Goal: Task Accomplishment & Management: Use online tool/utility

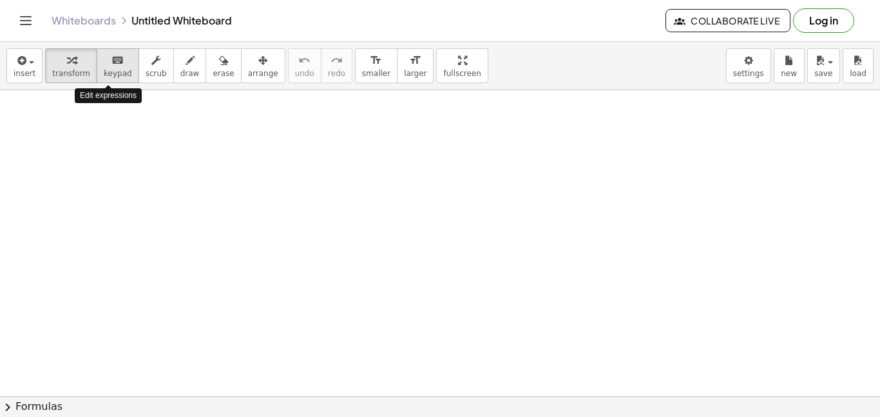
click at [104, 65] on div "keyboard" at bounding box center [118, 59] width 28 height 15
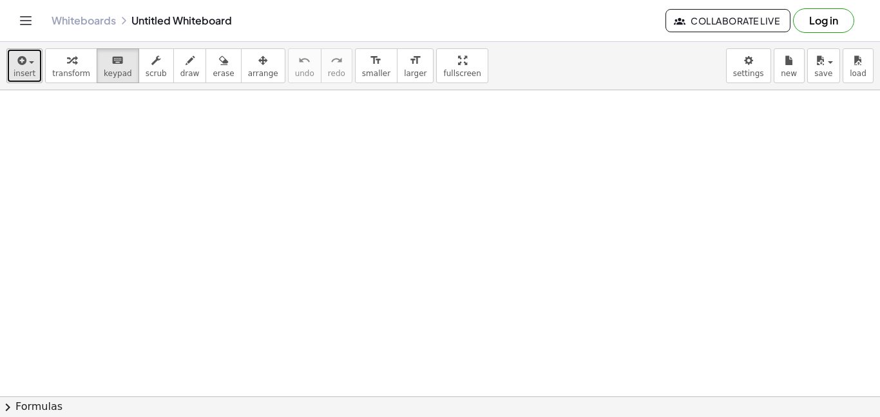
click at [21, 64] on icon "button" at bounding box center [21, 60] width 12 height 15
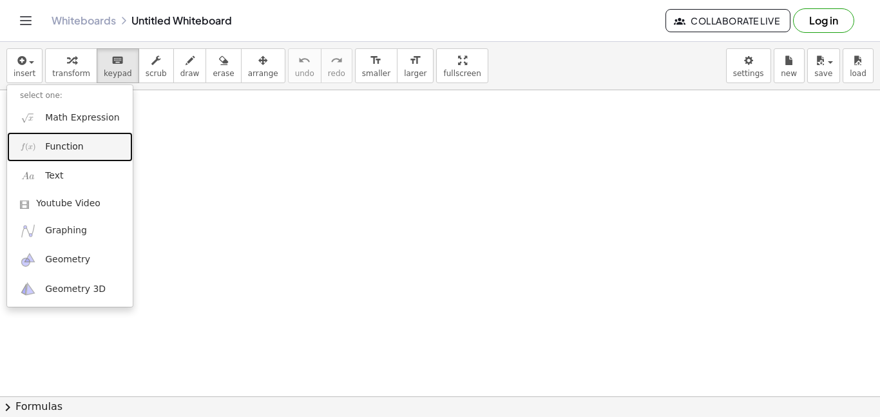
click at [75, 149] on span "Function" at bounding box center [64, 146] width 39 height 13
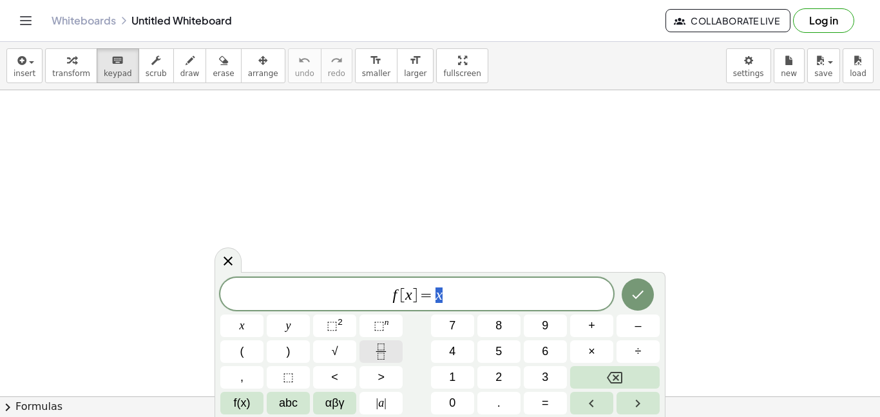
click at [379, 346] on icon "Fraction" at bounding box center [381, 351] width 16 height 16
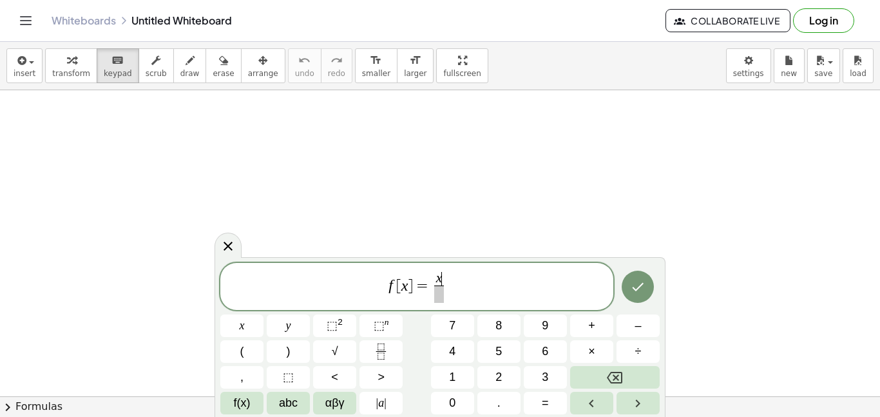
click at [441, 277] on span "x ​" at bounding box center [438, 279] width 9 height 14
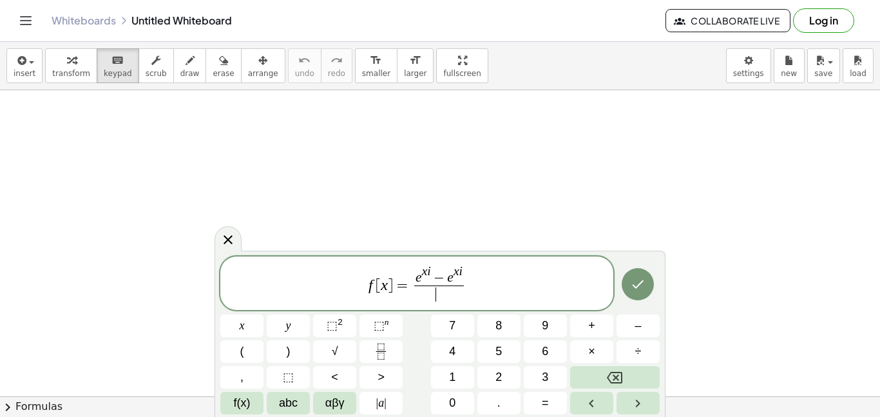
click at [429, 294] on span "​" at bounding box center [439, 293] width 50 height 17
click at [453, 269] on var "x" at bounding box center [456, 271] width 6 height 14
click at [641, 292] on button "Done" at bounding box center [637, 284] width 32 height 32
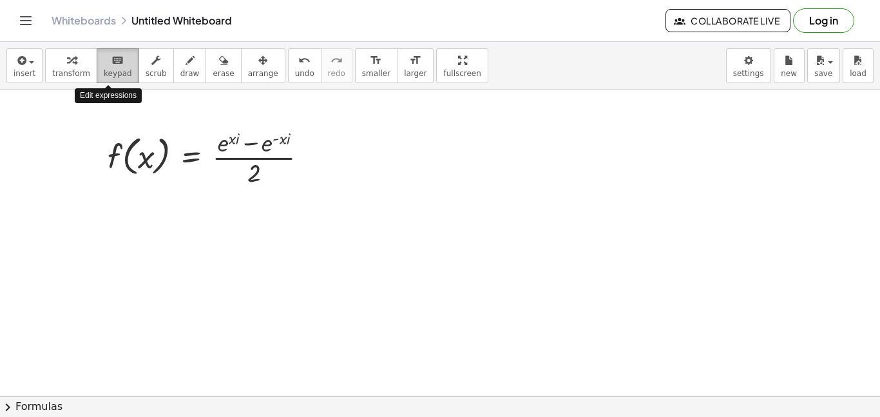
click at [104, 64] on div "keyboard" at bounding box center [118, 59] width 28 height 15
click at [147, 161] on div at bounding box center [146, 158] width 17 height 36
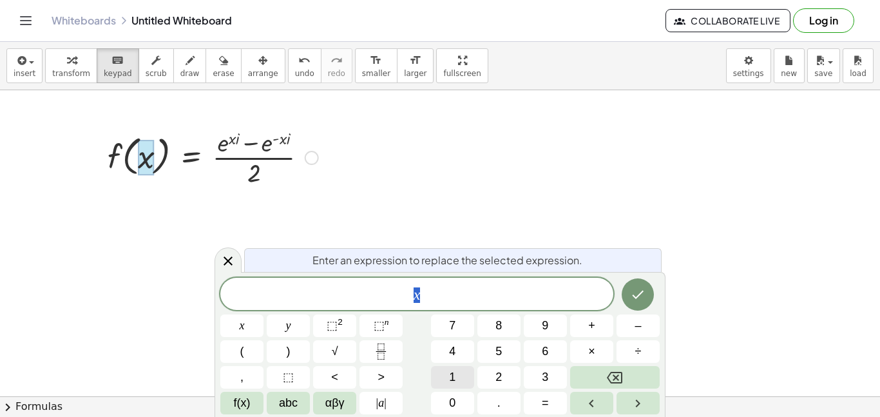
click at [453, 380] on span "1" at bounding box center [452, 376] width 6 height 17
click at [639, 294] on icon "Done" at bounding box center [638, 294] width 12 height 8
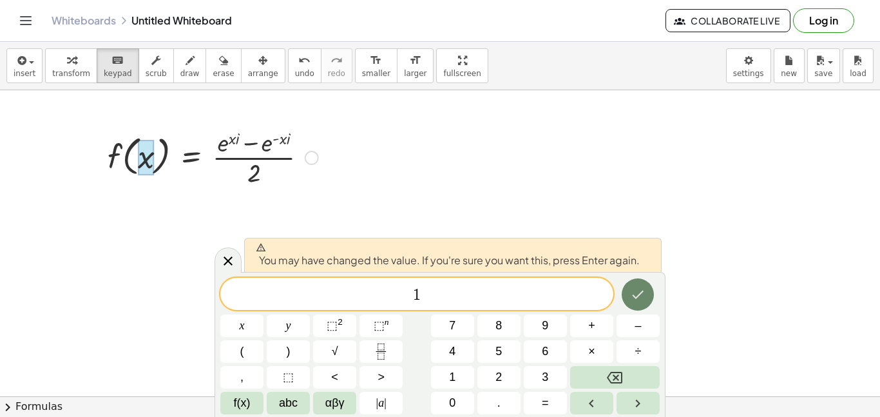
click at [639, 294] on icon "Done" at bounding box center [638, 294] width 12 height 8
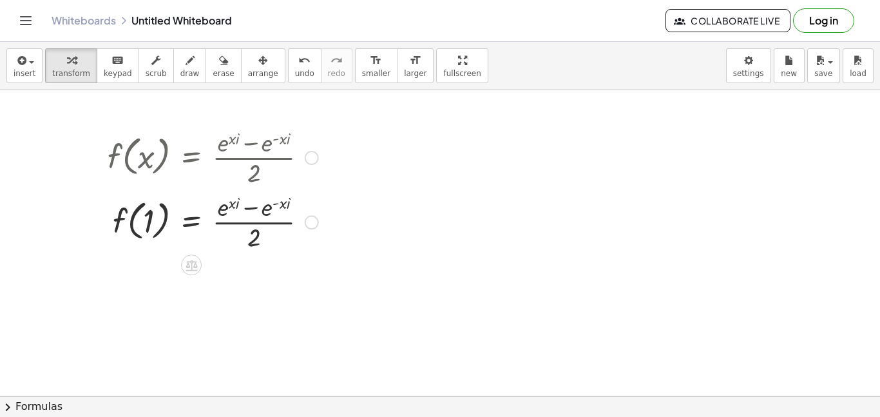
click at [231, 205] on div at bounding box center [212, 221] width 223 height 64
click at [232, 205] on div at bounding box center [212, 221] width 223 height 64
click at [106, 75] on span "keypad" at bounding box center [118, 73] width 28 height 9
click at [231, 205] on div at bounding box center [234, 202] width 11 height 17
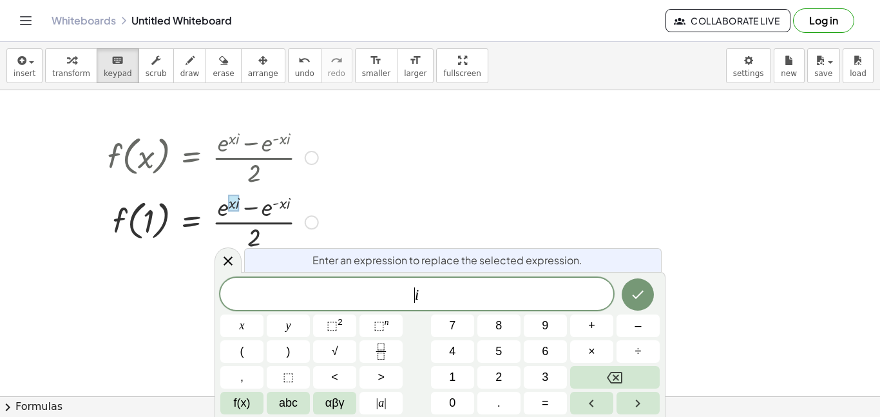
scroll to position [3, 0]
click at [635, 296] on icon "Done" at bounding box center [637, 294] width 15 height 15
click at [635, 294] on icon "Done" at bounding box center [637, 294] width 15 height 15
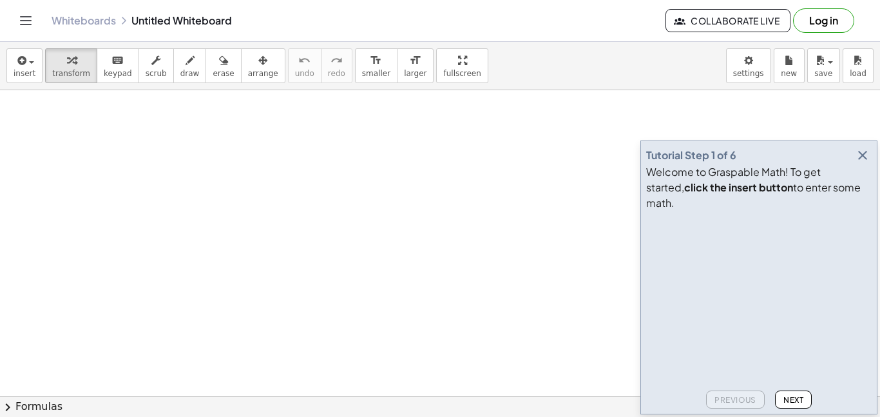
click at [801, 398] on span "Next" at bounding box center [793, 400] width 20 height 10
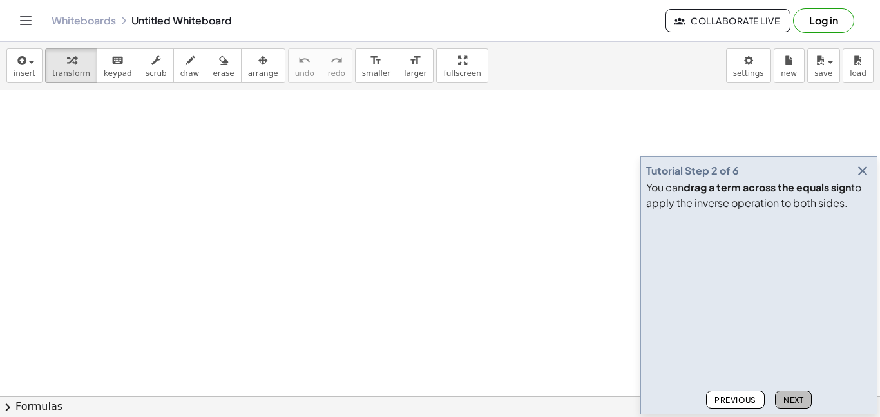
click at [796, 399] on span "Next" at bounding box center [793, 400] width 20 height 10
click at [797, 395] on span "Next" at bounding box center [793, 400] width 20 height 10
click at [788, 393] on button "Next" at bounding box center [793, 399] width 37 height 18
click at [791, 395] on span "Next" at bounding box center [793, 400] width 20 height 10
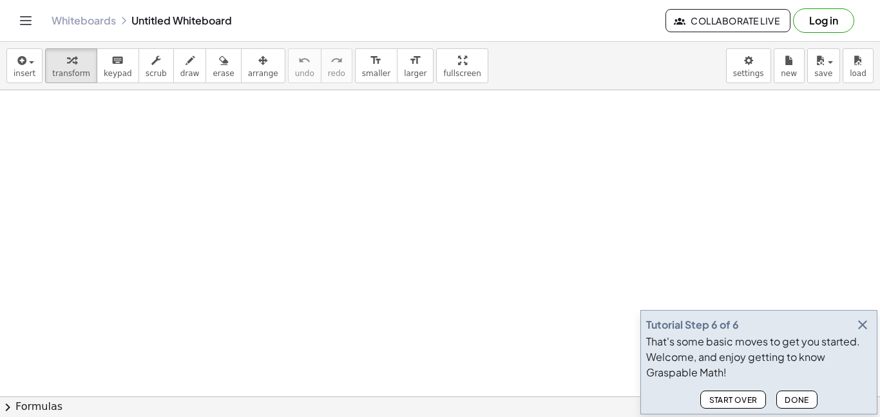
click at [795, 403] on span "Done" at bounding box center [796, 400] width 24 height 10
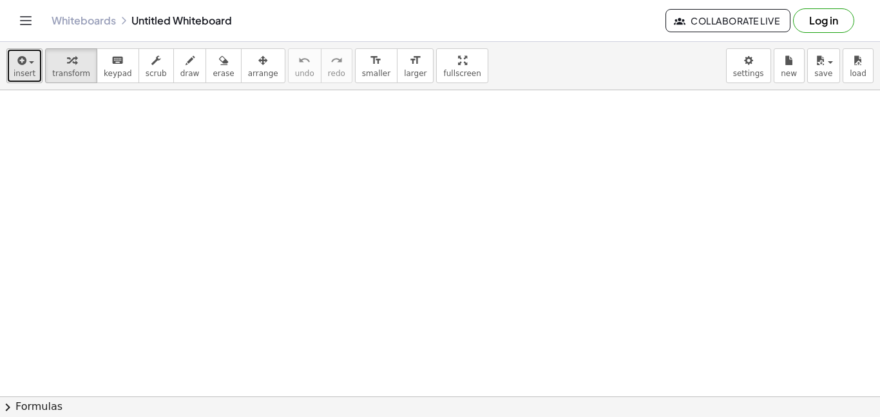
click at [16, 72] on span "insert" at bounding box center [25, 73] width 22 height 9
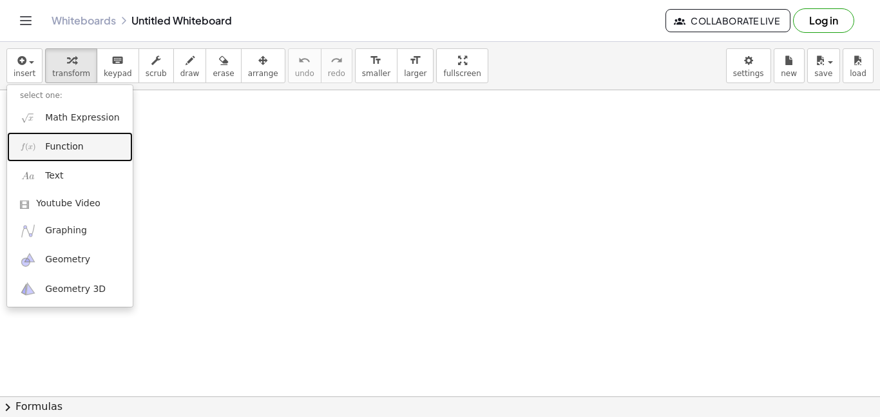
click at [64, 145] on span "Function" at bounding box center [64, 146] width 39 height 13
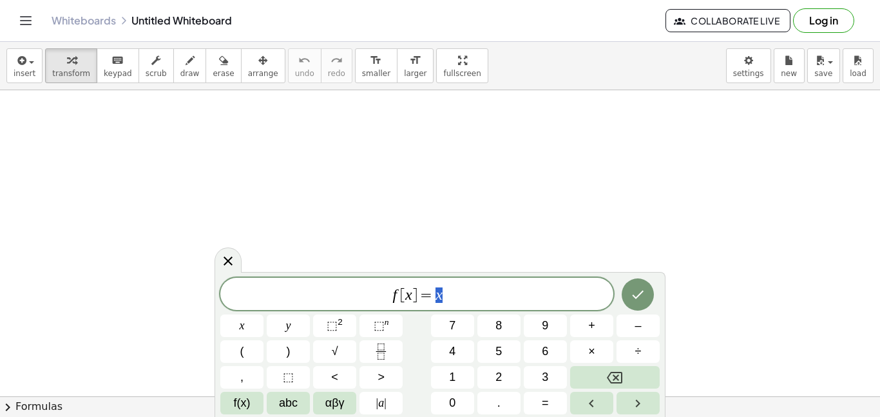
scroll to position [1, 0]
click at [383, 349] on icon "Fraction" at bounding box center [380, 346] width 6 height 6
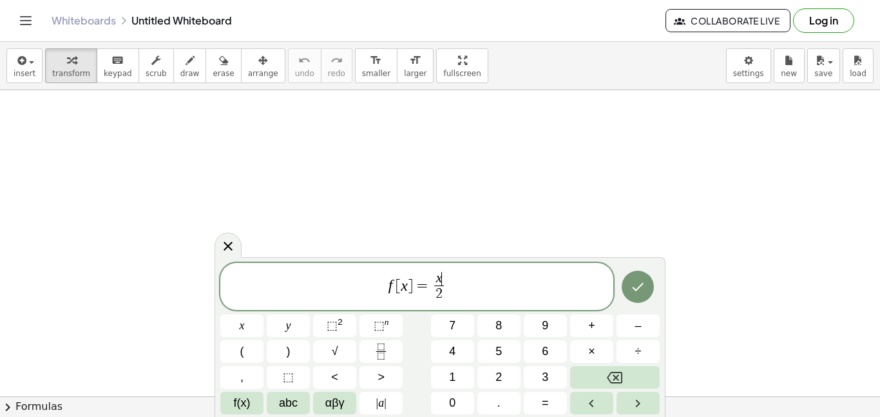
click at [441, 278] on span "x ​" at bounding box center [439, 279] width 10 height 14
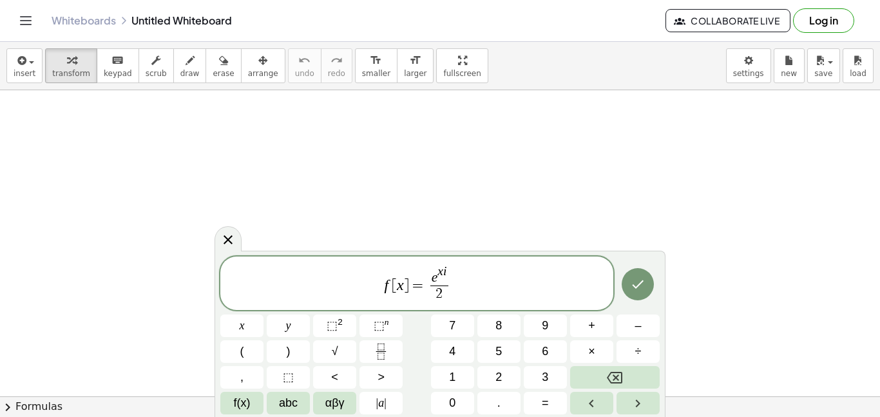
click at [448, 279] on span "e x i ​ 2 ​" at bounding box center [439, 283] width 24 height 37
click at [641, 290] on icon "Done" at bounding box center [637, 283] width 15 height 15
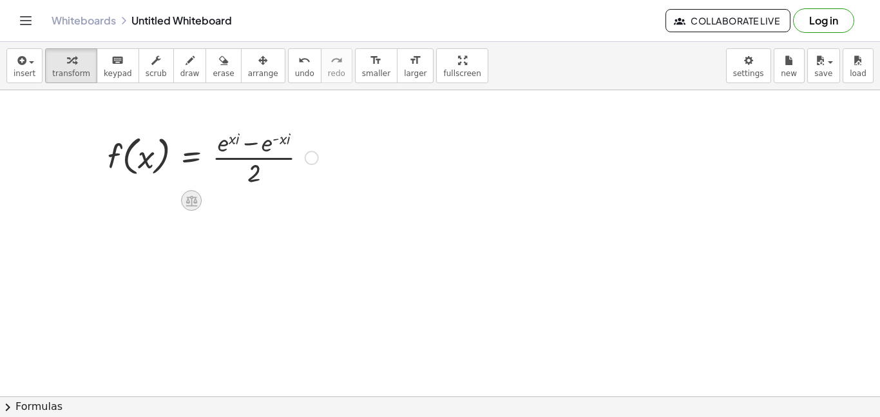
click at [193, 202] on icon at bounding box center [192, 201] width 14 height 14
click at [242, 202] on icon at bounding box center [243, 200] width 12 height 12
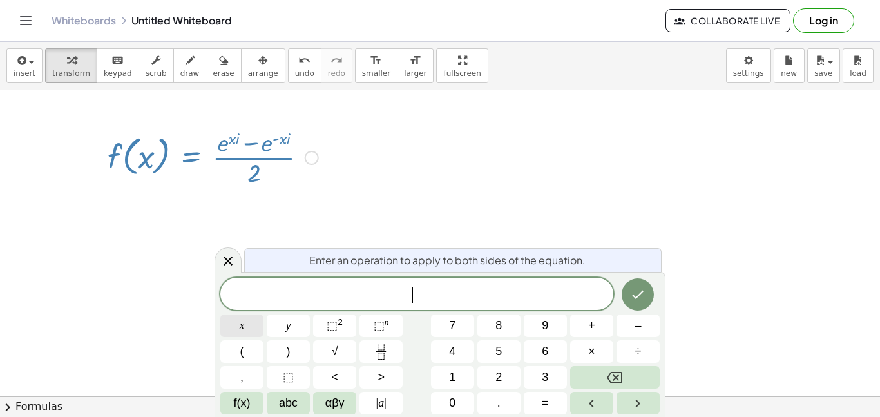
click at [231, 328] on button "x" at bounding box center [241, 325] width 43 height 23
click at [547, 407] on span "=" at bounding box center [545, 402] width 7 height 17
click at [453, 401] on span "0" at bounding box center [452, 402] width 6 height 17
click at [639, 298] on icon "Done" at bounding box center [637, 294] width 15 height 15
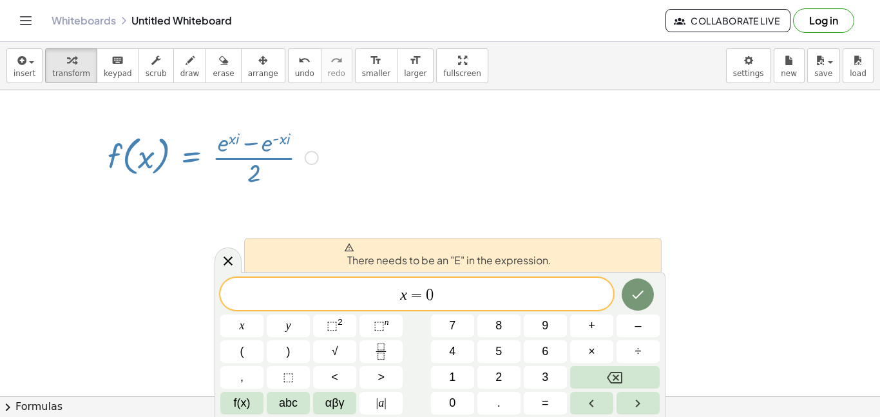
click at [399, 297] on span "x = 0 ​" at bounding box center [416, 295] width 393 height 18
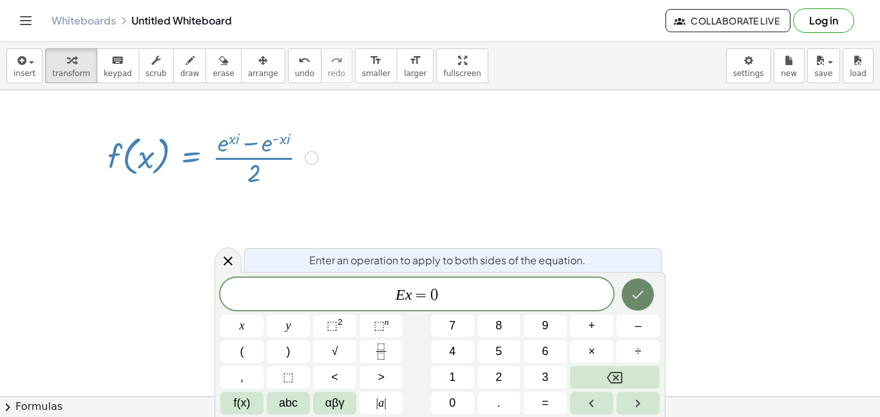
click at [635, 298] on icon "Done" at bounding box center [638, 294] width 12 height 8
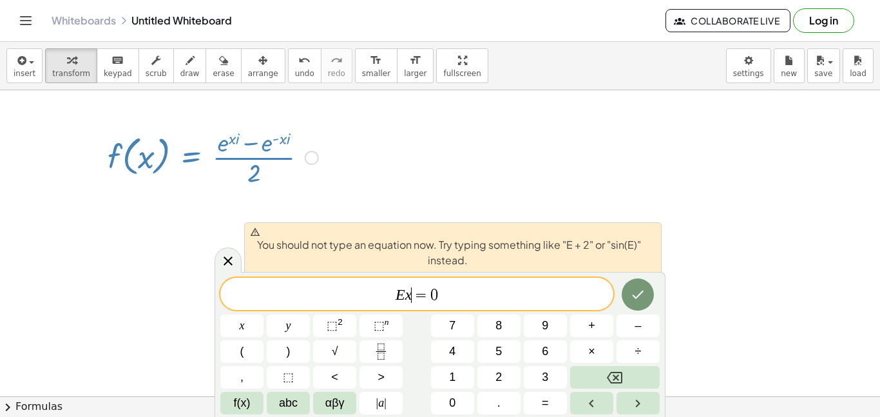
click at [414, 296] on span "=" at bounding box center [420, 294] width 19 height 15
click at [404, 303] on span "E x ​ = 0" at bounding box center [416, 295] width 393 height 18
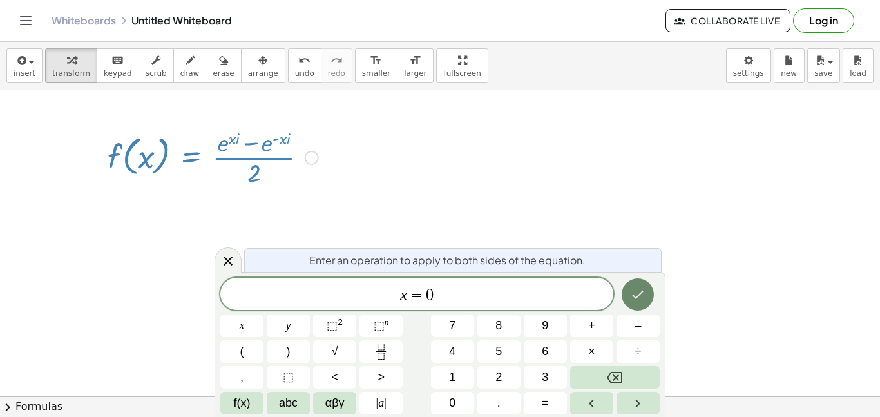
click at [634, 295] on icon "Done" at bounding box center [638, 294] width 12 height 8
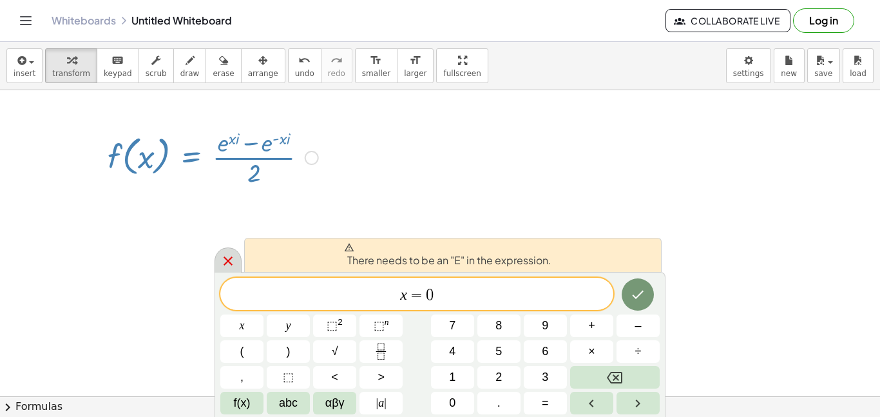
click at [224, 259] on icon at bounding box center [227, 260] width 15 height 15
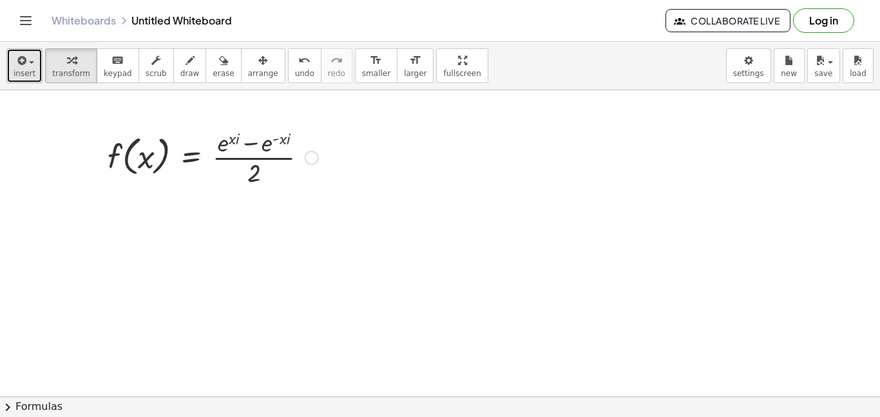
click at [26, 70] on span "insert" at bounding box center [25, 73] width 22 height 9
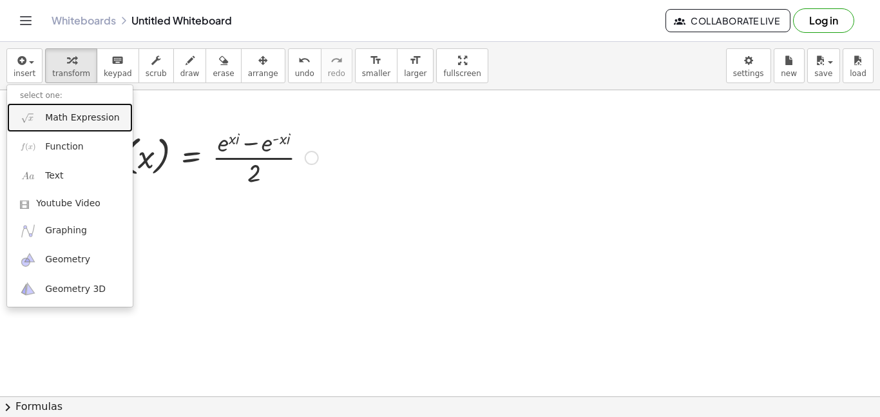
click at [61, 118] on span "Math Expression" at bounding box center [82, 117] width 74 height 13
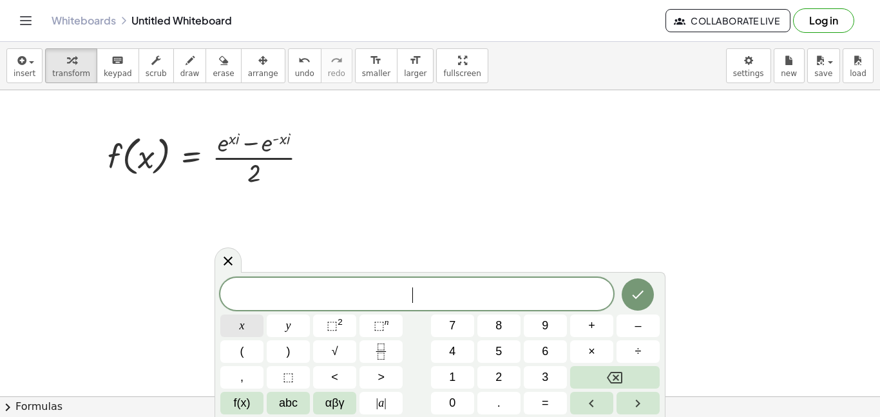
click at [247, 328] on button "x" at bounding box center [241, 325] width 43 height 23
click at [545, 404] on span "=" at bounding box center [545, 402] width 7 height 17
click at [453, 374] on span "1" at bounding box center [452, 376] width 6 height 17
click at [603, 368] on button "Backspace" at bounding box center [615, 377] width 90 height 23
click at [436, 407] on button "0" at bounding box center [452, 403] width 43 height 23
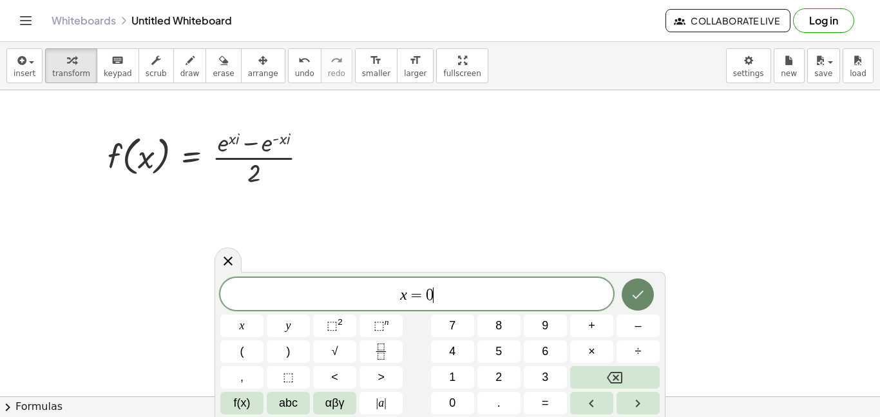
click at [635, 303] on button "Done" at bounding box center [637, 294] width 32 height 32
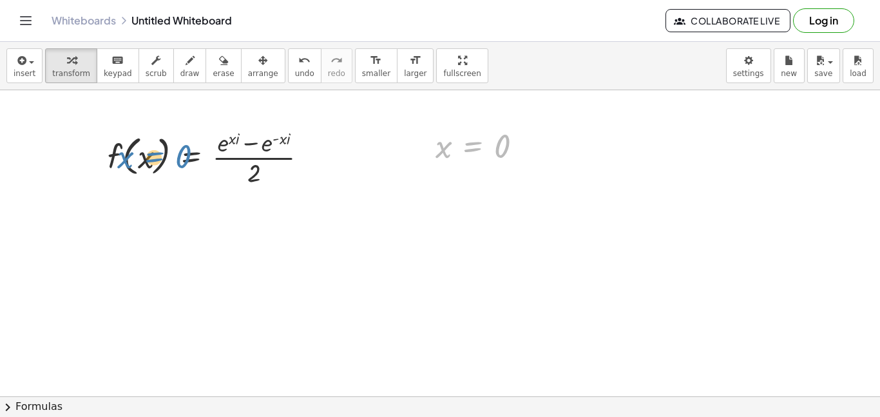
drag, startPoint x: 466, startPoint y: 149, endPoint x: 149, endPoint y: 160, distance: 317.7
click at [475, 147] on div at bounding box center [484, 145] width 110 height 43
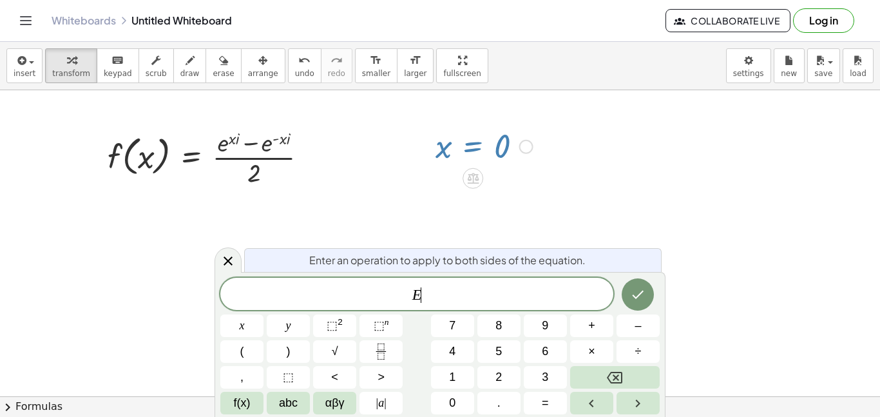
scroll to position [3, 0]
click at [496, 149] on div at bounding box center [484, 145] width 110 height 43
click at [228, 262] on icon at bounding box center [227, 260] width 15 height 15
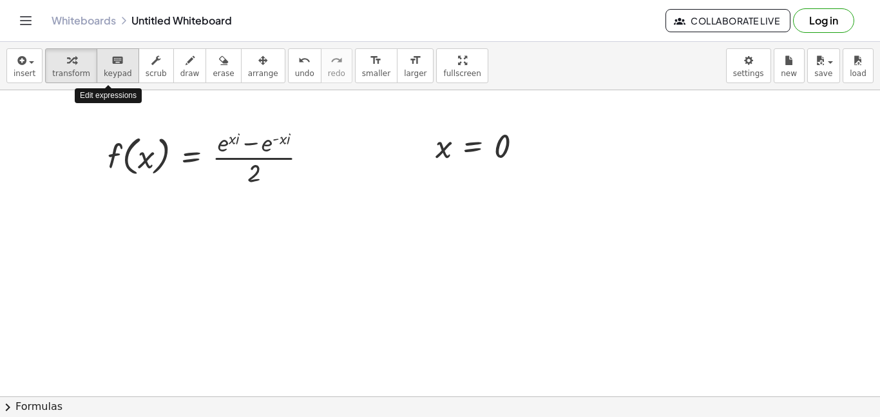
click at [111, 64] on icon "keyboard" at bounding box center [117, 60] width 12 height 15
drag, startPoint x: 502, startPoint y: 149, endPoint x: 167, endPoint y: 198, distance: 338.3
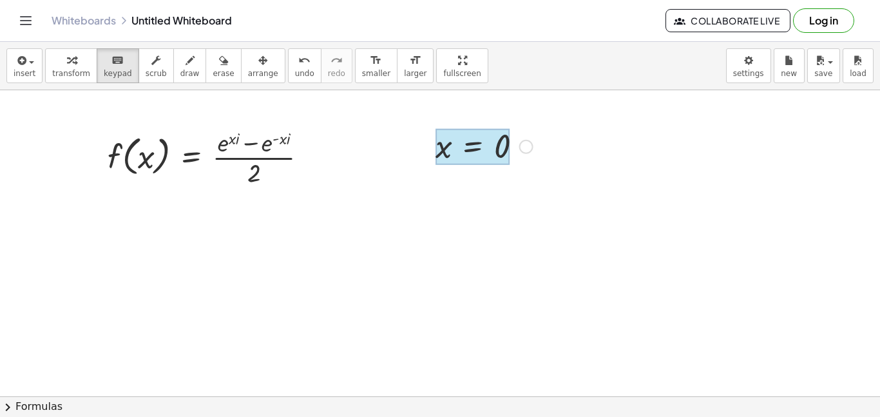
click at [461, 150] on div at bounding box center [472, 147] width 75 height 36
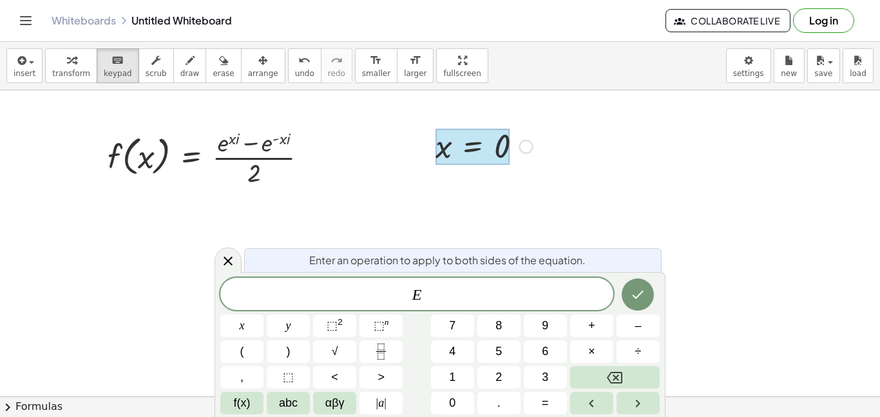
click at [408, 298] on span "E ​" at bounding box center [416, 295] width 393 height 18
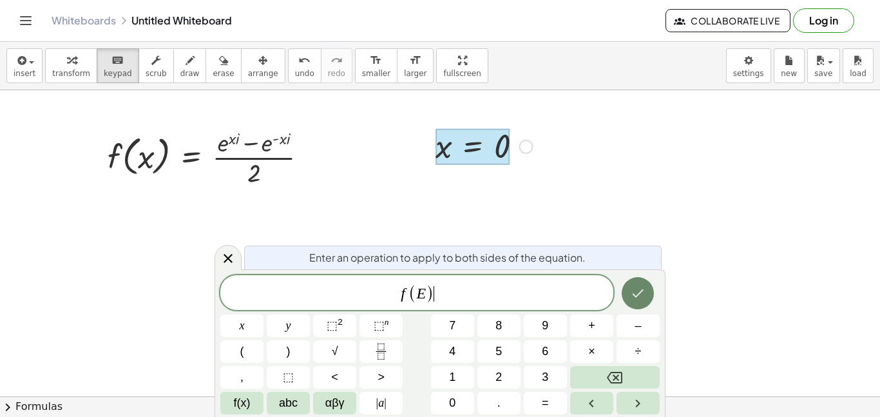
click at [629, 294] on button "Done" at bounding box center [637, 293] width 32 height 32
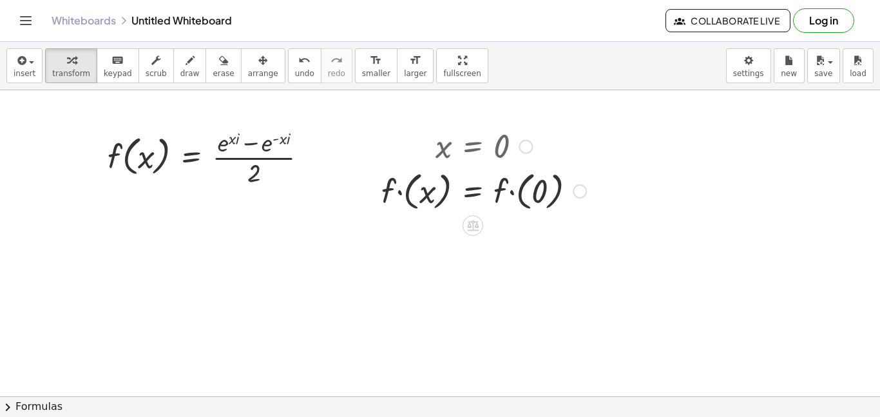
click at [415, 194] on div at bounding box center [484, 190] width 218 height 47
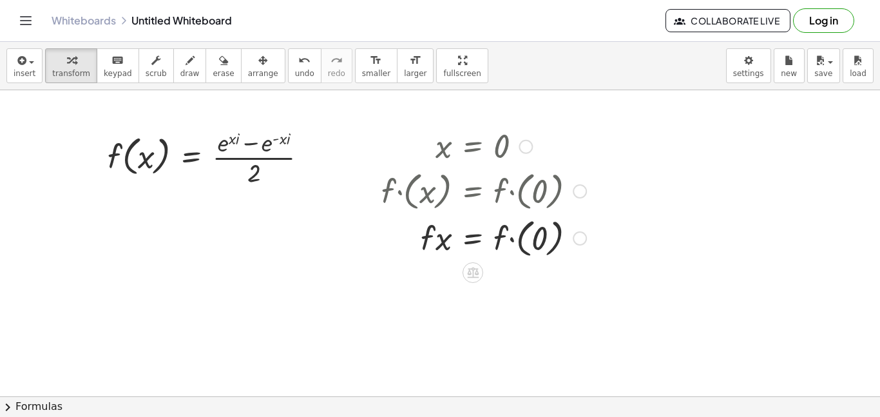
click at [531, 245] on div at bounding box center [484, 237] width 218 height 47
click at [531, 245] on div at bounding box center [484, 237] width 218 height 44
click at [435, 287] on div at bounding box center [484, 281] width 218 height 44
click at [506, 280] on div at bounding box center [484, 281] width 218 height 44
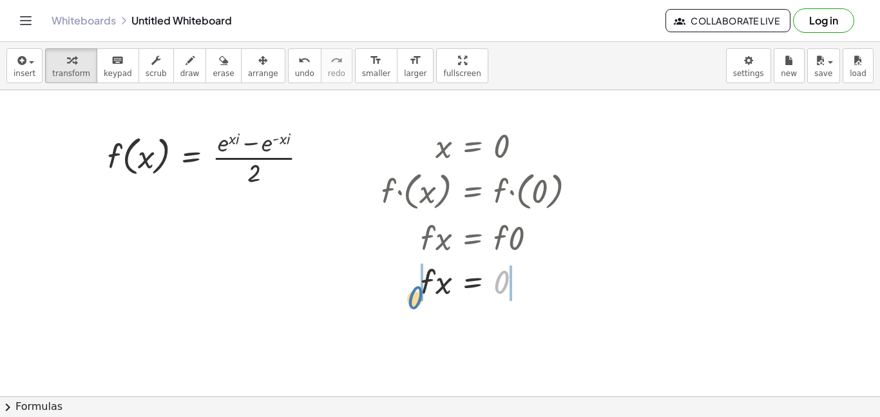
drag, startPoint x: 504, startPoint y: 280, endPoint x: 417, endPoint y: 295, distance: 88.2
click at [417, 295] on div at bounding box center [484, 281] width 218 height 44
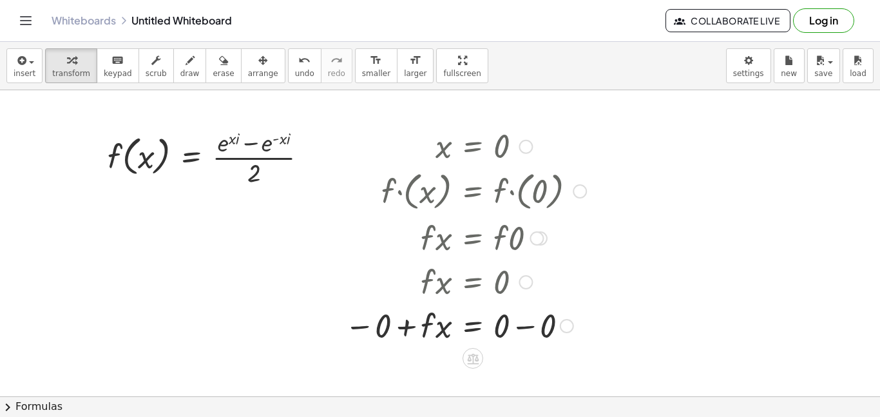
click at [515, 326] on div at bounding box center [465, 325] width 254 height 44
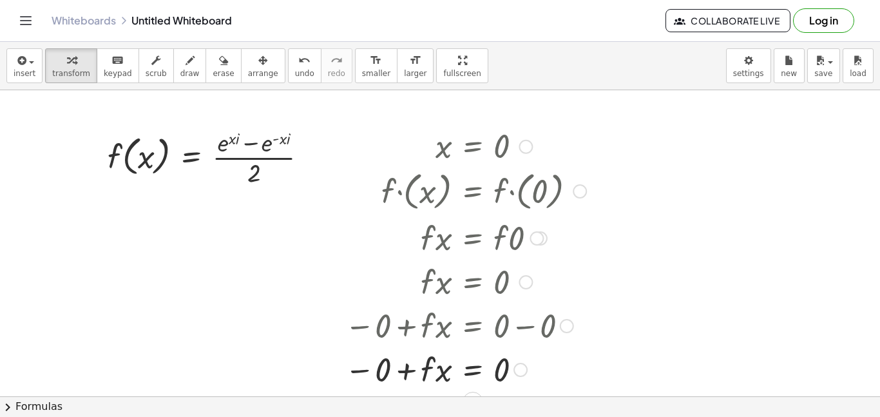
click at [388, 372] on div at bounding box center [465, 368] width 254 height 44
click at [525, 144] on div at bounding box center [525, 147] width 14 height 14
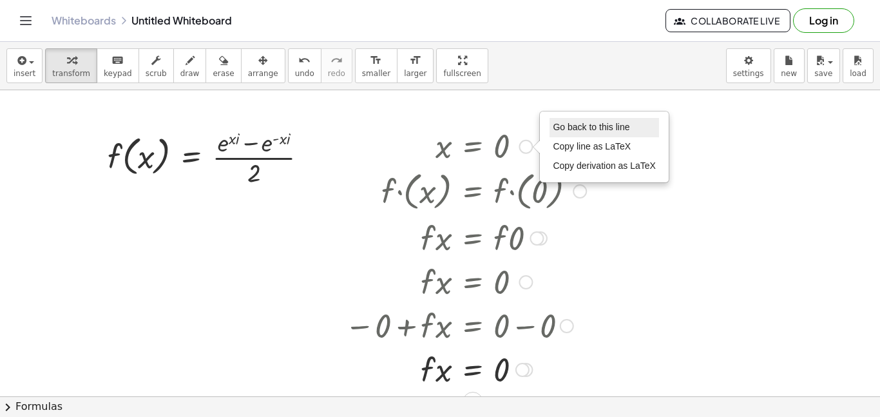
click at [585, 127] on span "Go back to this line" at bounding box center [591, 127] width 77 height 10
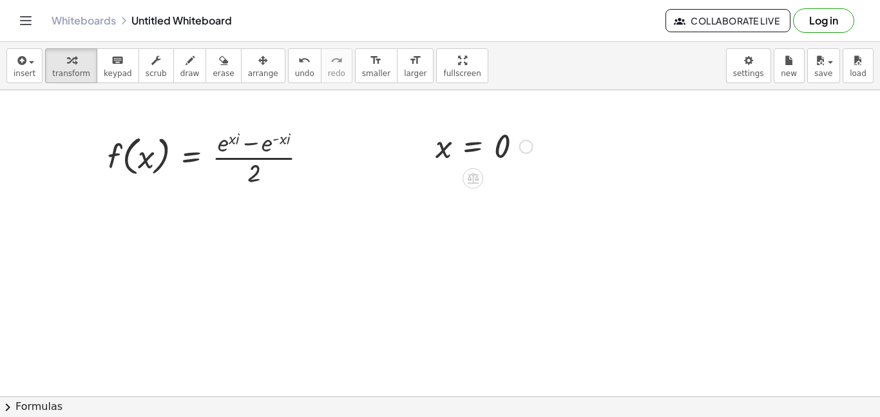
click at [444, 151] on div at bounding box center [484, 145] width 110 height 43
click at [248, 64] on div "button" at bounding box center [263, 59] width 30 height 15
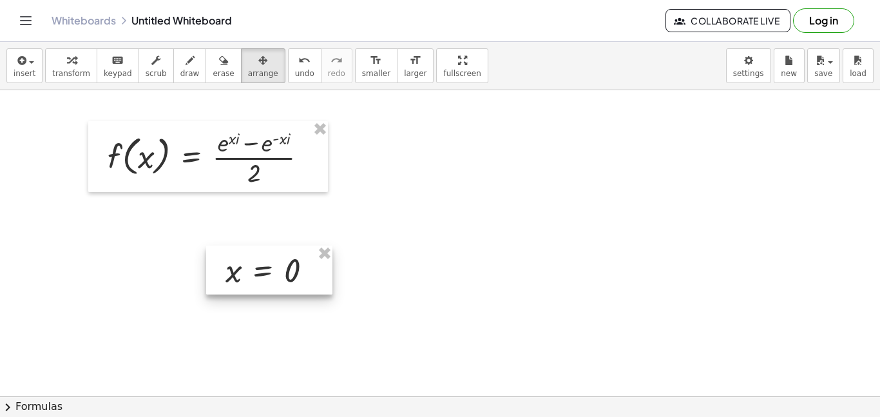
drag, startPoint x: 468, startPoint y: 147, endPoint x: 258, endPoint y: 272, distance: 243.4
click at [258, 272] on div at bounding box center [269, 269] width 126 height 49
click at [111, 66] on icon "keyboard" at bounding box center [117, 60] width 12 height 15
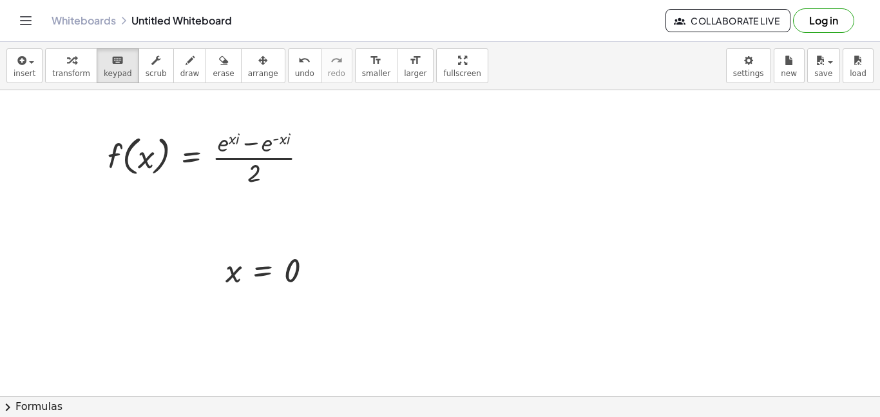
drag, startPoint x: 292, startPoint y: 271, endPoint x: 203, endPoint y: 219, distance: 103.0
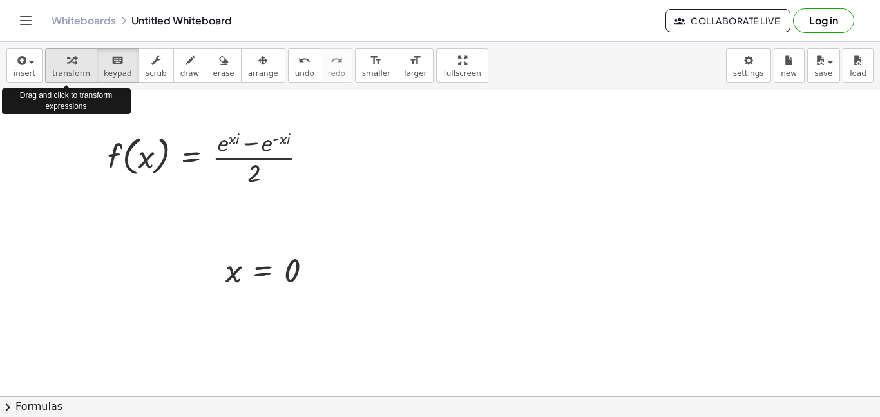
click at [52, 70] on span "transform" at bounding box center [71, 73] width 38 height 9
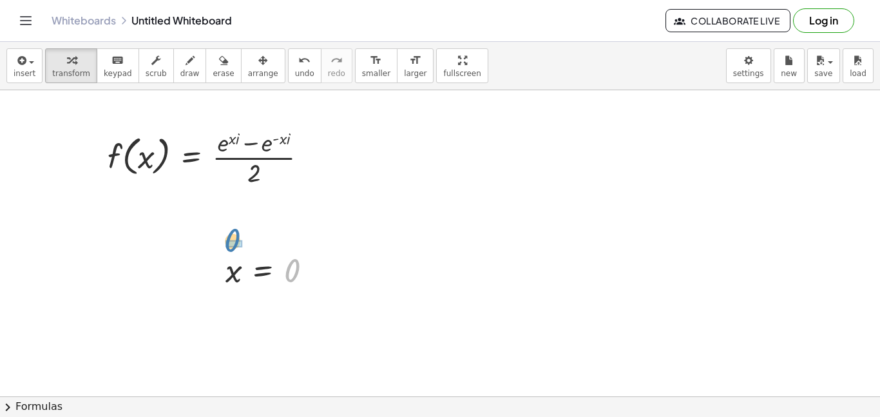
drag, startPoint x: 295, startPoint y: 272, endPoint x: 236, endPoint y: 243, distance: 66.0
drag, startPoint x: 233, startPoint y: 311, endPoint x: 145, endPoint y: 153, distance: 180.8
click at [314, 269] on div at bounding box center [316, 271] width 14 height 14
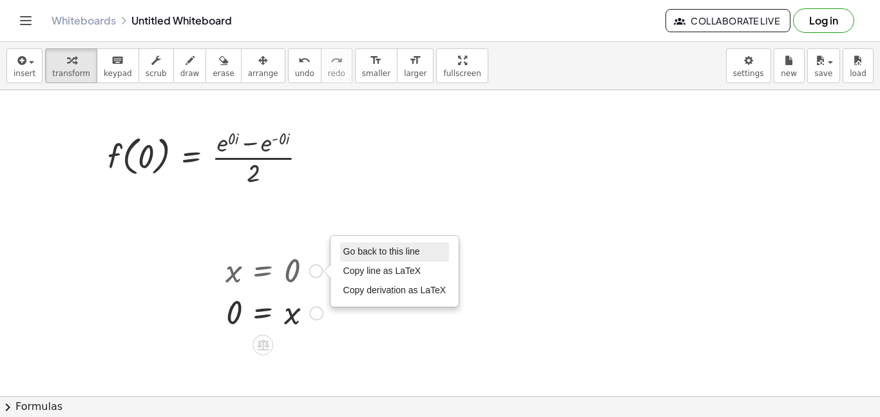
click at [364, 254] on span "Go back to this line" at bounding box center [381, 251] width 77 height 10
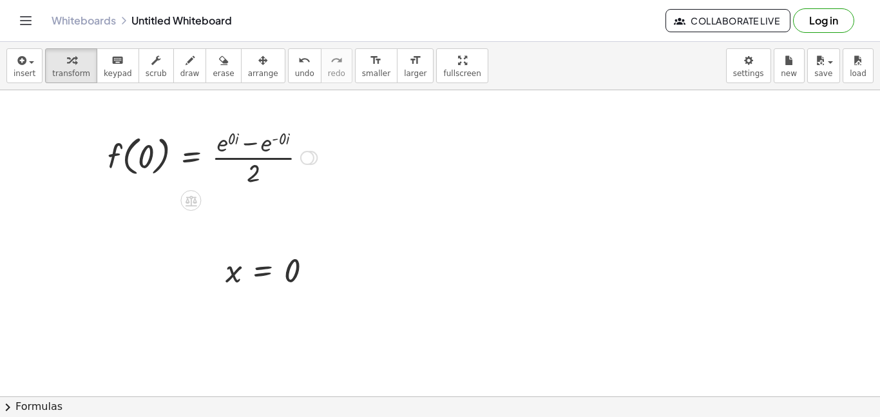
click at [234, 138] on div at bounding box center [212, 156] width 222 height 64
click at [283, 138] on div at bounding box center [210, 156] width 219 height 64
click at [278, 139] on div at bounding box center [209, 156] width 216 height 64
click at [279, 140] on div at bounding box center [212, 156] width 223 height 64
click at [265, 146] on div at bounding box center [205, 156] width 209 height 64
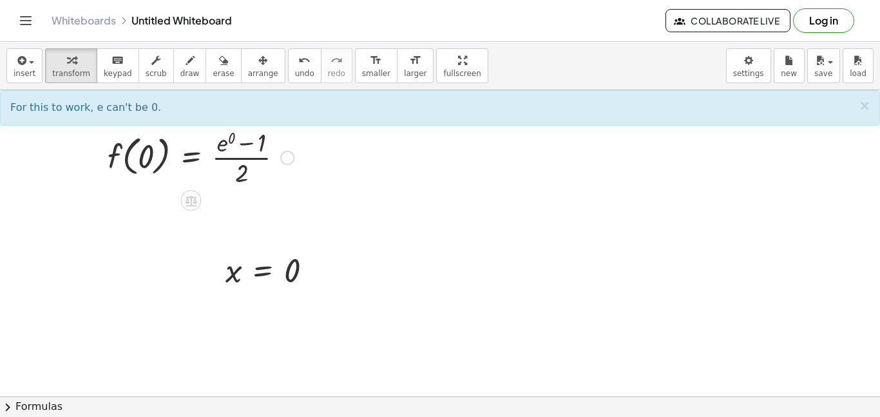
click at [223, 146] on div at bounding box center [200, 156] width 199 height 64
click at [239, 143] on div at bounding box center [195, 156] width 189 height 64
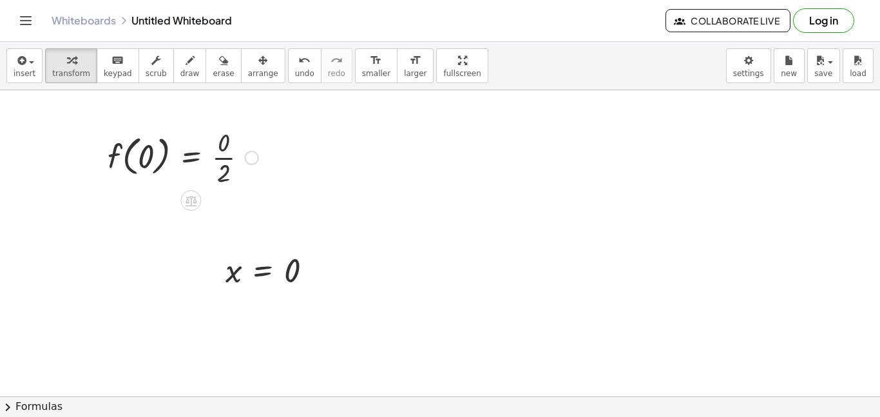
click at [225, 158] on div at bounding box center [183, 156] width 164 height 64
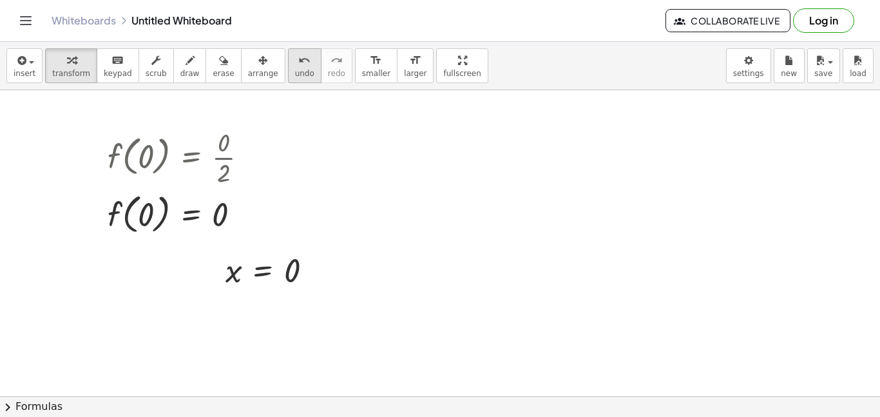
click at [295, 69] on span "undo" at bounding box center [304, 73] width 19 height 9
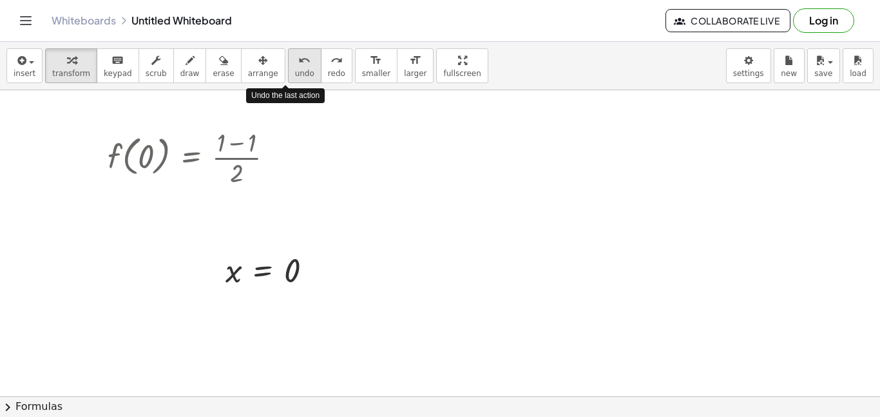
click at [295, 69] on span "undo" at bounding box center [304, 73] width 19 height 9
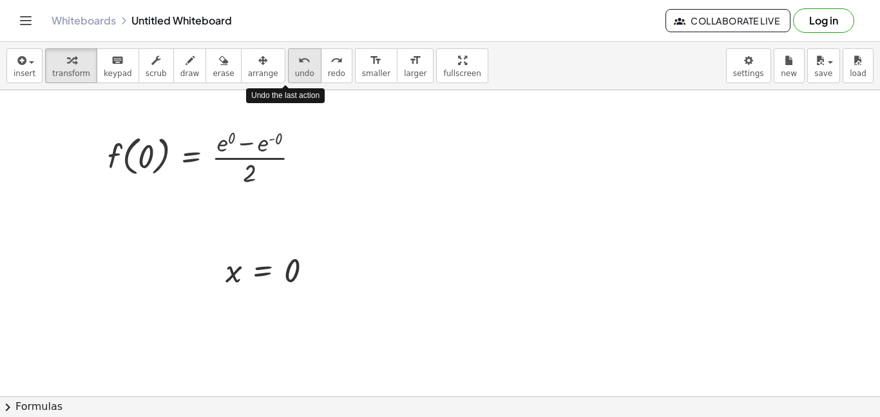
click at [295, 70] on span "undo" at bounding box center [304, 73] width 19 height 9
click at [295, 69] on span "undo" at bounding box center [304, 73] width 19 height 9
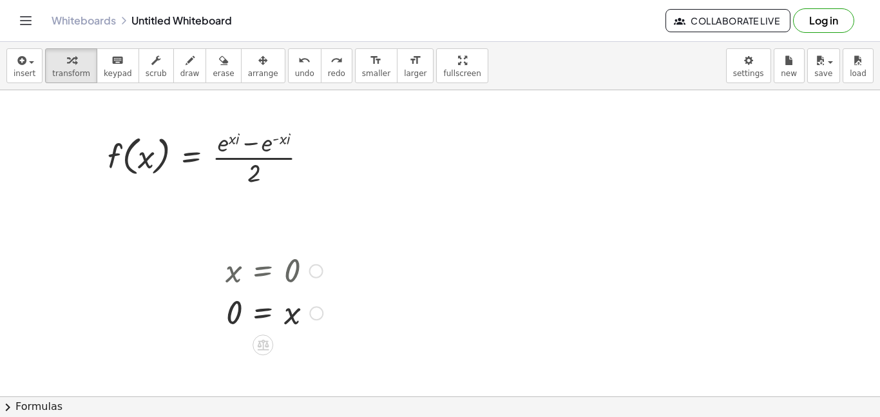
click at [315, 270] on div at bounding box center [316, 271] width 14 height 14
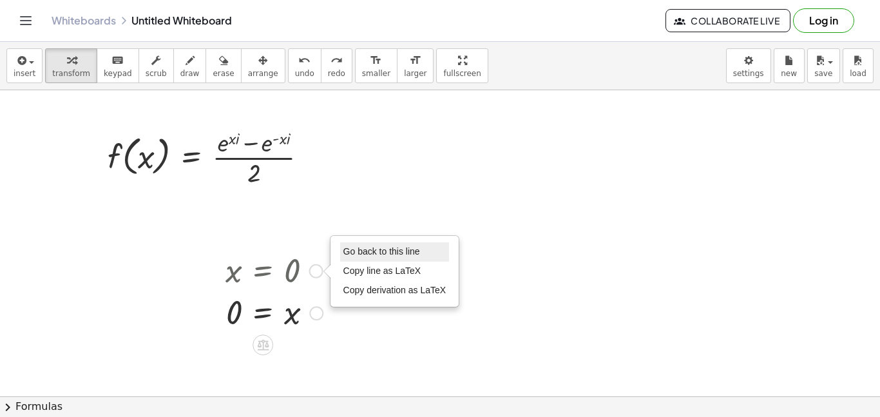
click at [356, 250] on span "Go back to this line" at bounding box center [381, 251] width 77 height 10
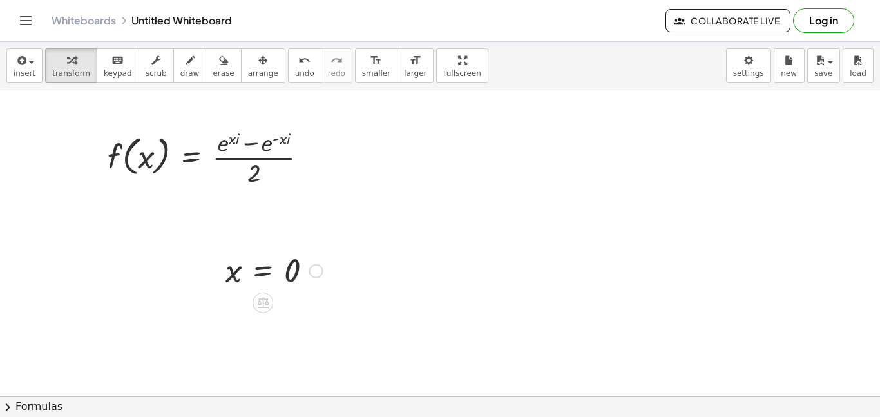
click at [278, 271] on div at bounding box center [274, 270] width 110 height 43
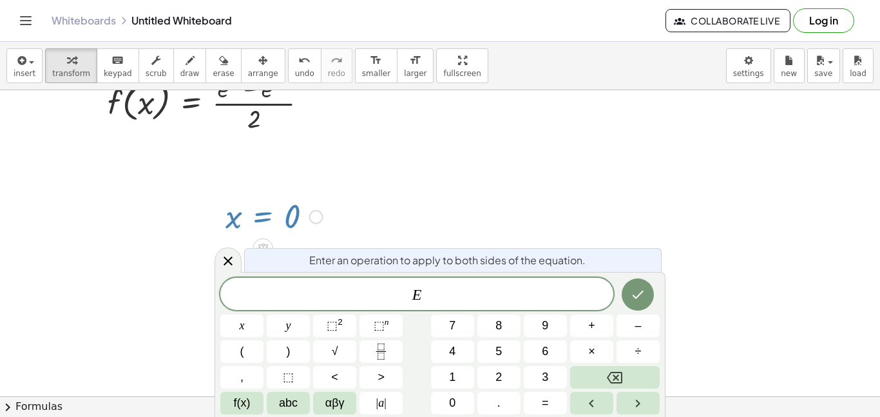
scroll to position [55, 0]
click at [638, 350] on span "÷" at bounding box center [638, 351] width 6 height 17
click at [235, 329] on button "x" at bounding box center [241, 325] width 43 height 23
click at [638, 299] on icon "Done" at bounding box center [637, 294] width 15 height 15
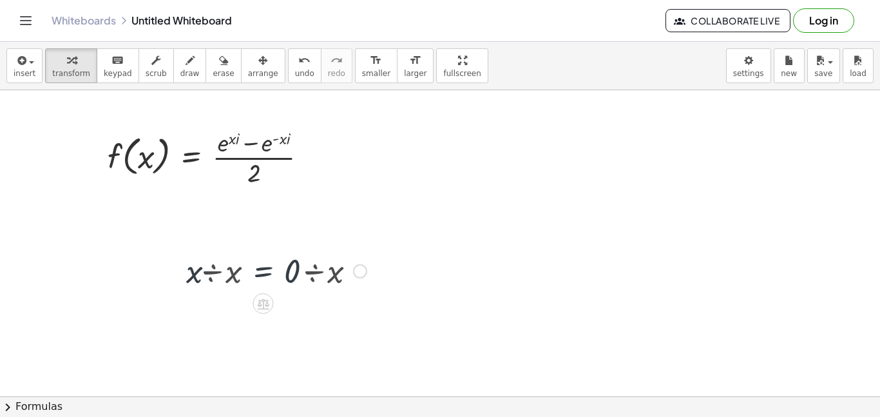
scroll to position [0, 0]
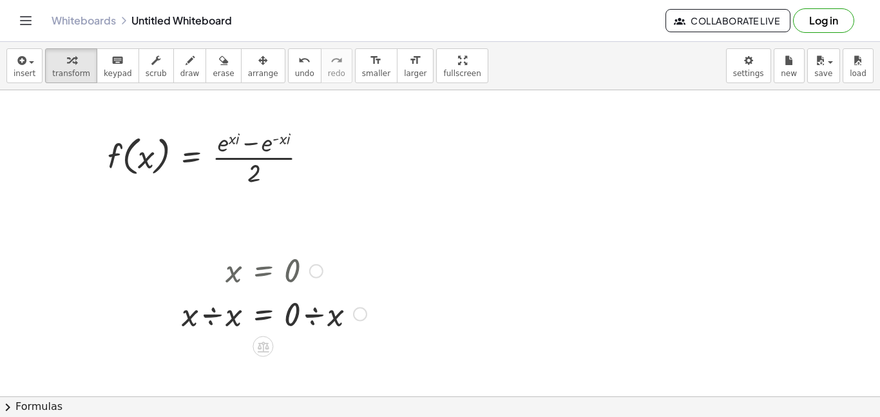
click at [223, 317] on div at bounding box center [274, 313] width 198 height 44
click at [305, 360] on div at bounding box center [274, 357] width 198 height 44
click at [241, 359] on div at bounding box center [274, 356] width 198 height 43
click at [314, 357] on div at bounding box center [312, 358] width 14 height 14
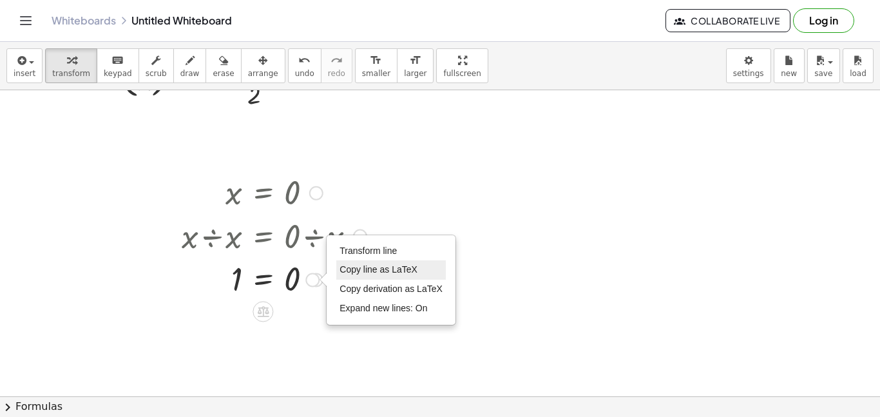
scroll to position [84, 0]
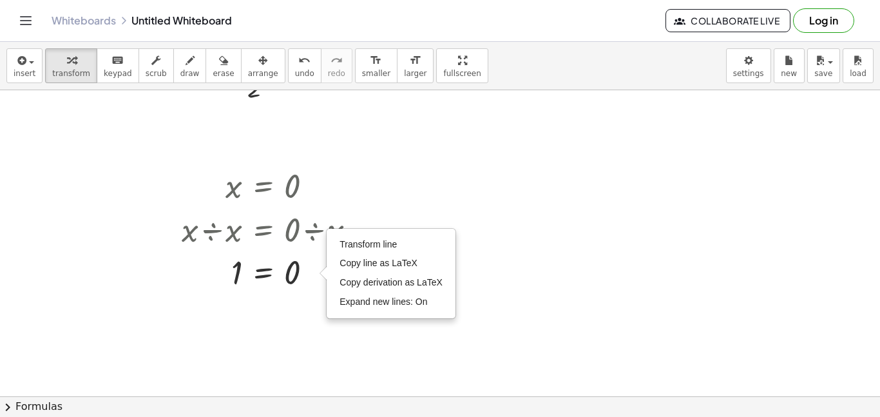
click at [543, 185] on div at bounding box center [440, 353] width 880 height 695
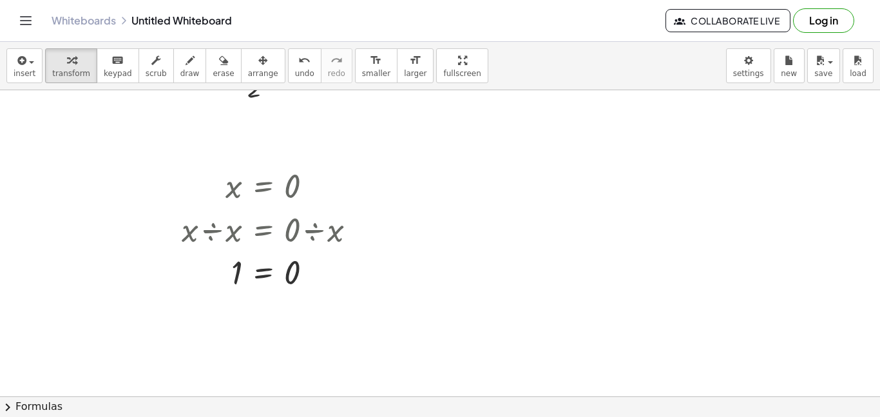
drag, startPoint x: 404, startPoint y: 225, endPoint x: 434, endPoint y: 274, distance: 56.7
click at [434, 274] on div at bounding box center [440, 353] width 880 height 695
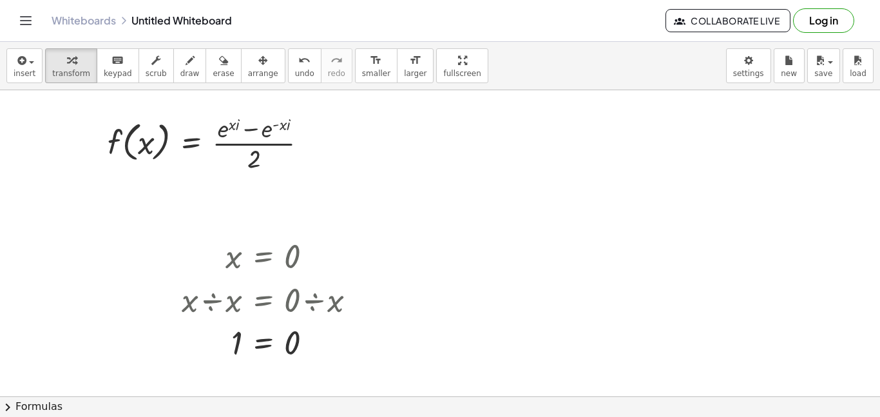
scroll to position [0, 0]
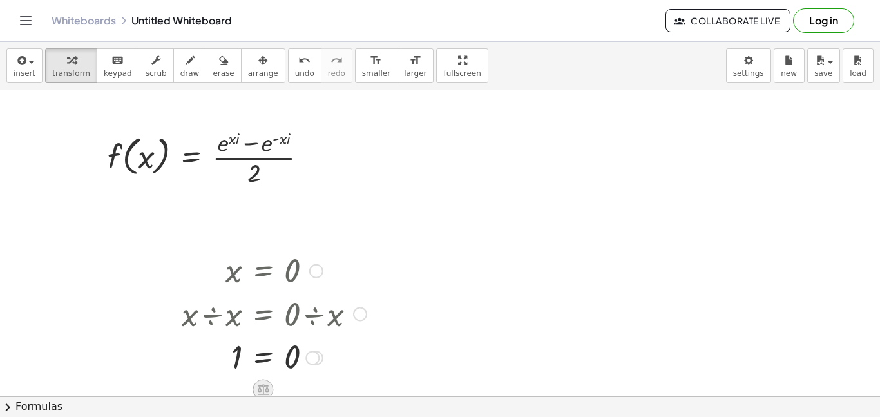
click at [263, 387] on icon at bounding box center [264, 389] width 12 height 11
click at [211, 386] on span "+" at bounding box center [212, 389] width 8 height 19
click at [225, 355] on div at bounding box center [276, 357] width 229 height 44
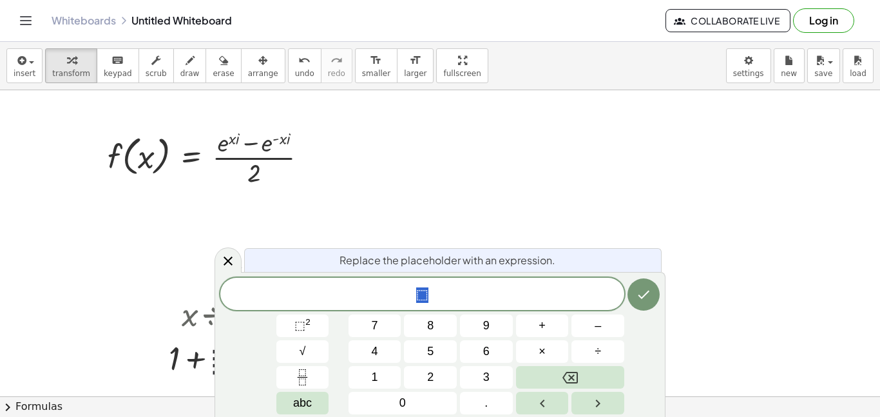
scroll to position [5, 0]
click at [372, 372] on span "1" at bounding box center [375, 376] width 6 height 17
click at [643, 290] on icon "Done" at bounding box center [643, 294] width 15 height 15
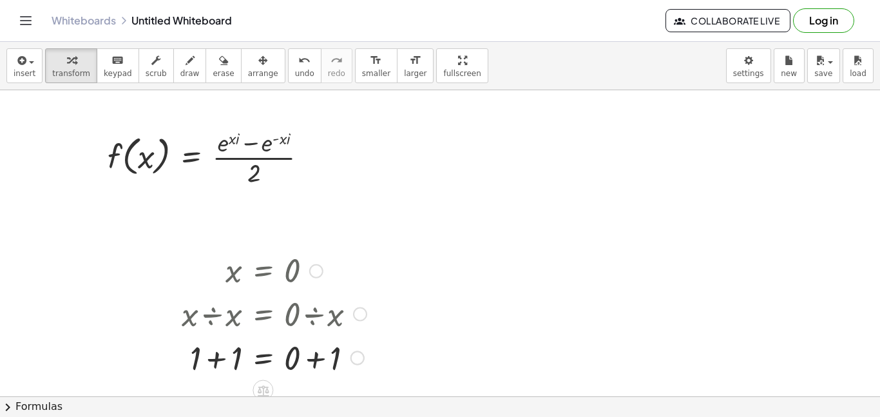
click at [231, 349] on div at bounding box center [274, 357] width 198 height 44
click at [314, 362] on div at bounding box center [274, 357] width 198 height 44
click at [315, 359] on div "Go back to this line Copy line as LaTeX Copy derivation as LaTeX" at bounding box center [311, 358] width 14 height 14
click at [309, 359] on div "Transform line Copy line as LaTeX Copy derivation as LaTeX Expand new lines: On" at bounding box center [308, 358] width 14 height 14
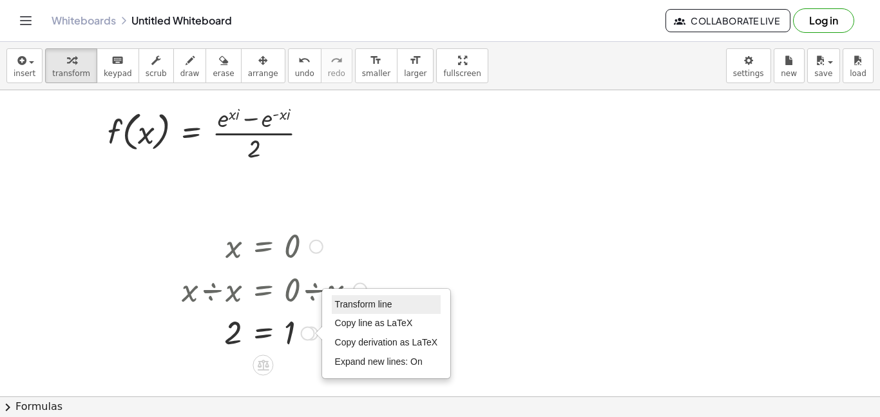
scroll to position [0, 0]
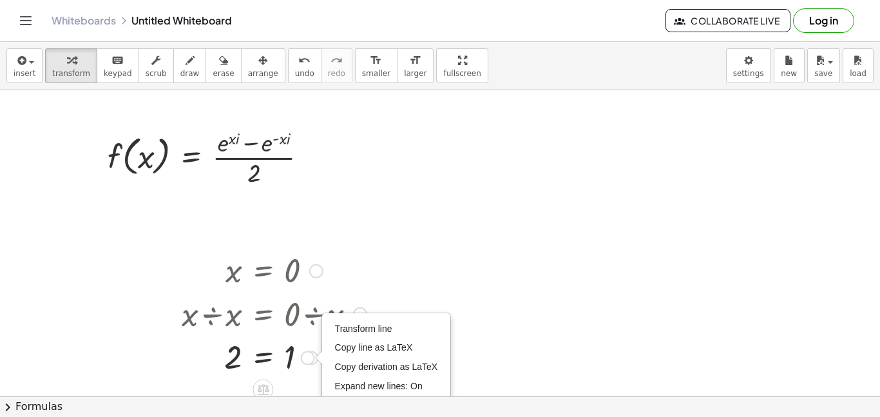
click at [195, 353] on div at bounding box center [274, 356] width 198 height 43
click at [357, 314] on div at bounding box center [360, 314] width 14 height 14
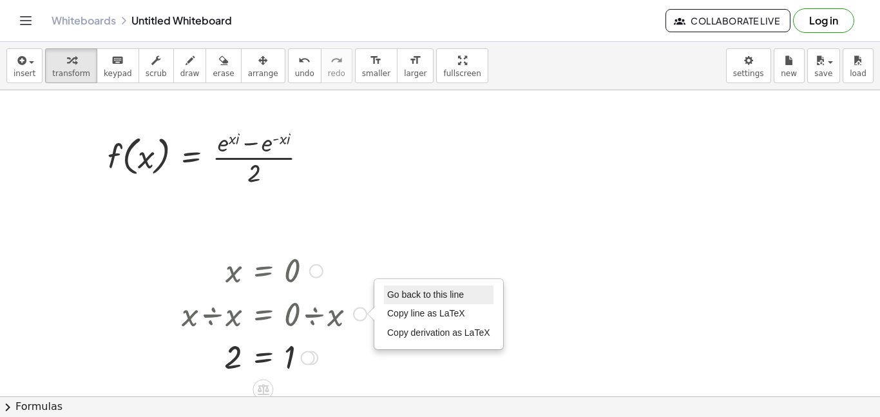
click at [404, 296] on span "Go back to this line" at bounding box center [425, 294] width 77 height 10
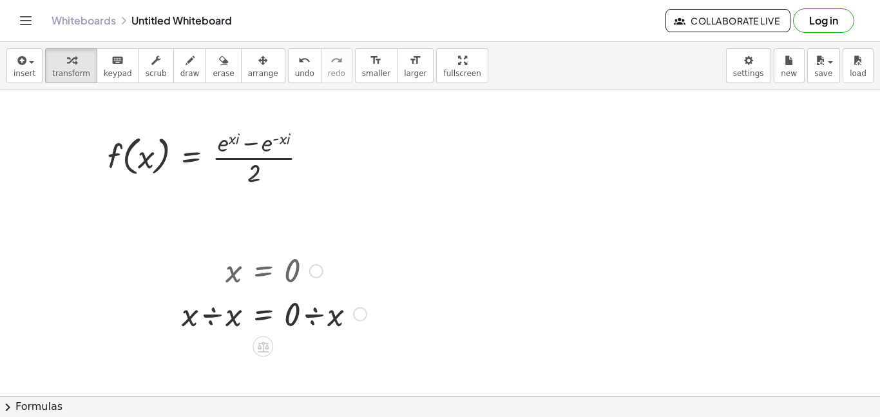
click at [318, 274] on div at bounding box center [316, 271] width 14 height 14
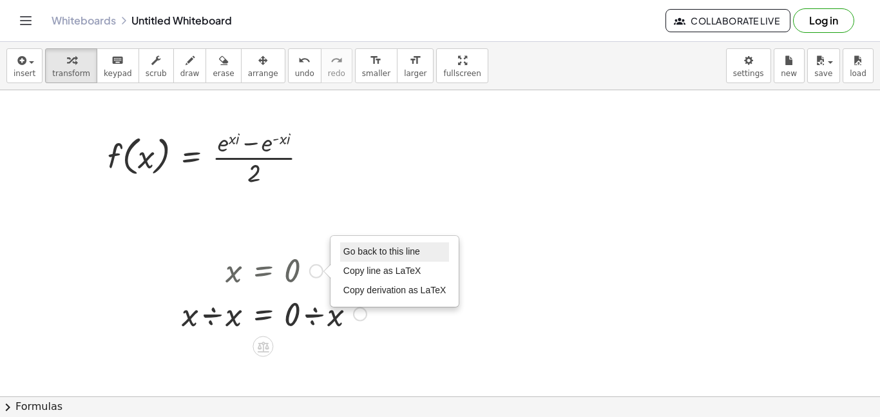
click at [385, 247] on span "Go back to this line" at bounding box center [381, 251] width 77 height 10
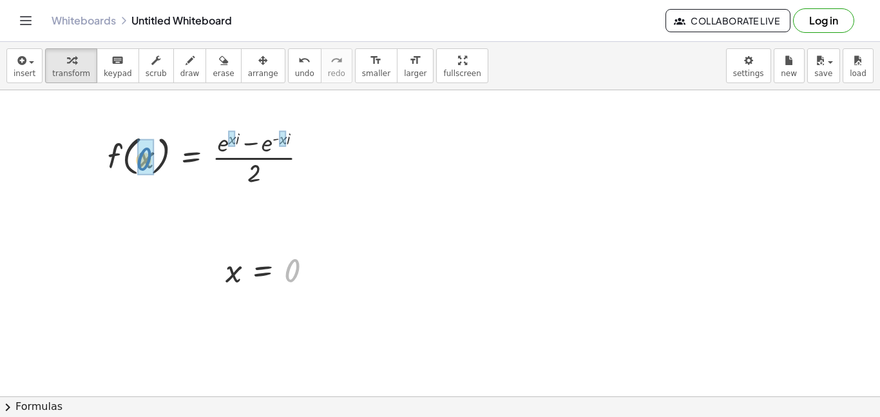
drag, startPoint x: 289, startPoint y: 270, endPoint x: 142, endPoint y: 160, distance: 184.4
click at [236, 139] on div at bounding box center [212, 156] width 222 height 64
click at [282, 139] on div at bounding box center [210, 156] width 219 height 64
click at [276, 140] on div at bounding box center [207, 156] width 213 height 64
click at [247, 145] on div at bounding box center [205, 156] width 209 height 64
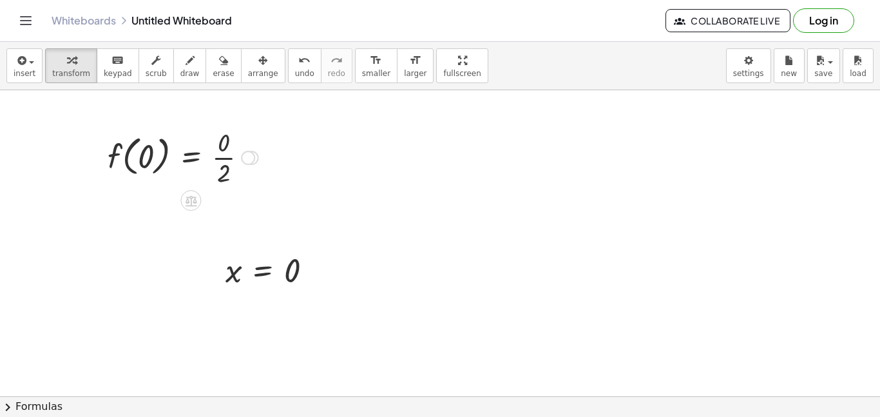
click at [224, 159] on div at bounding box center [183, 156] width 164 height 64
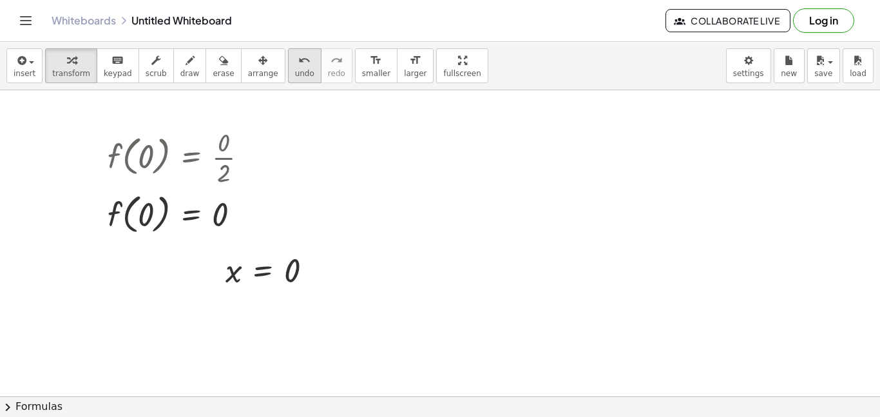
click at [298, 61] on icon "undo" at bounding box center [304, 60] width 12 height 15
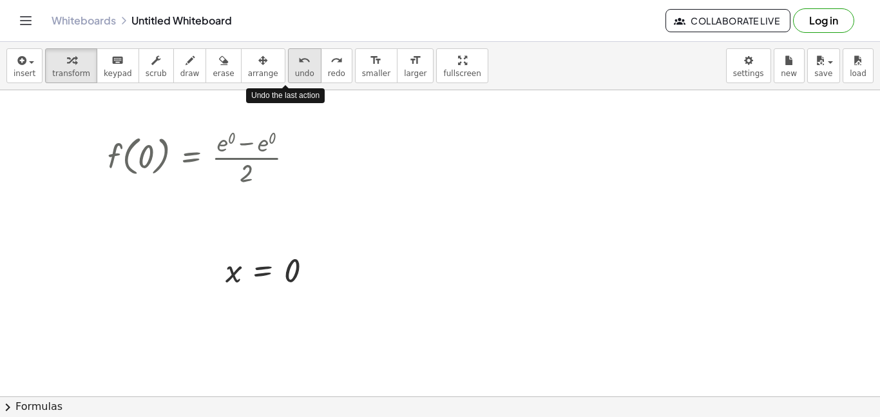
click at [298, 61] on icon "undo" at bounding box center [304, 60] width 12 height 15
click at [298, 62] on icon "undo" at bounding box center [304, 60] width 12 height 15
click at [298, 61] on icon "undo" at bounding box center [304, 60] width 12 height 15
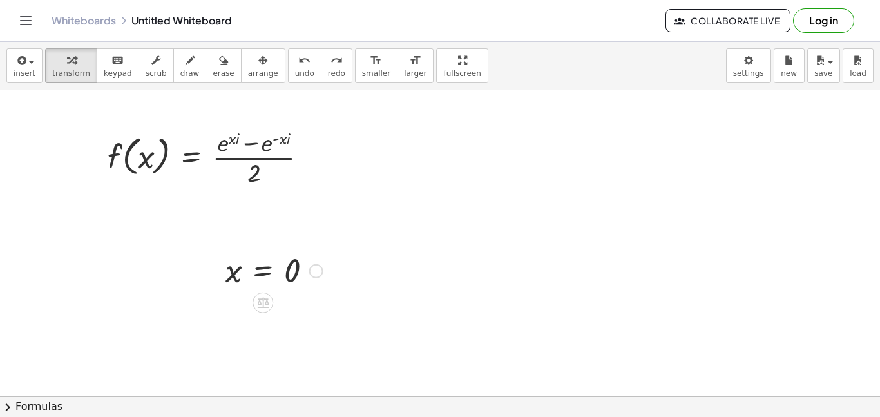
click at [291, 274] on div at bounding box center [274, 270] width 110 height 43
click at [289, 271] on div at bounding box center [274, 270] width 110 height 43
click at [104, 69] on span "keypad" at bounding box center [118, 73] width 28 height 9
click at [291, 276] on div at bounding box center [292, 271] width 16 height 36
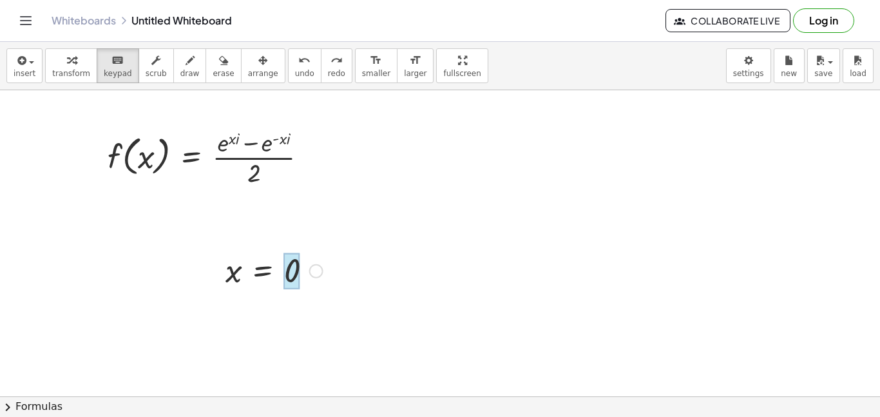
scroll to position [6, 0]
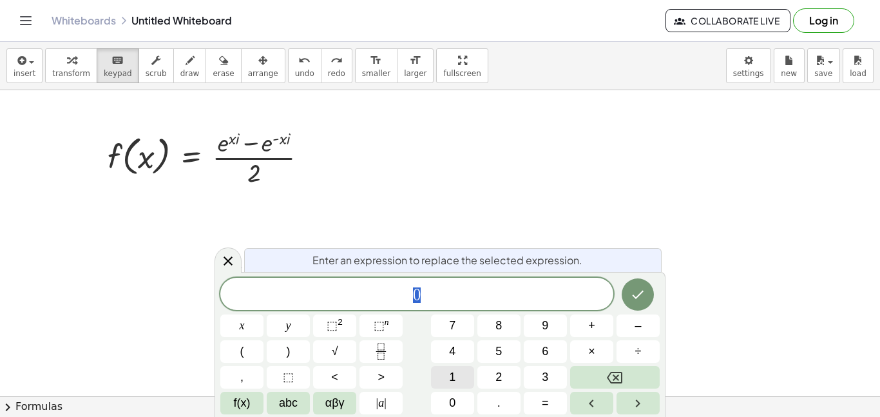
click at [449, 372] on span "1" at bounding box center [452, 376] width 6 height 17
click at [632, 290] on icon "Done" at bounding box center [637, 294] width 15 height 15
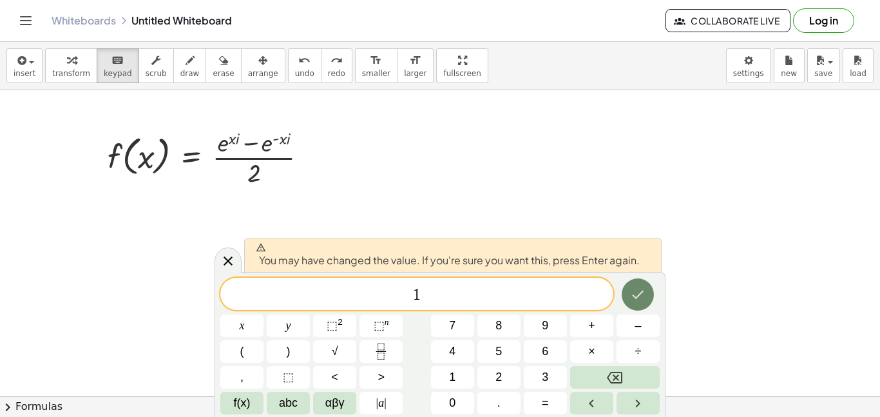
click at [640, 295] on icon "Done" at bounding box center [637, 294] width 15 height 15
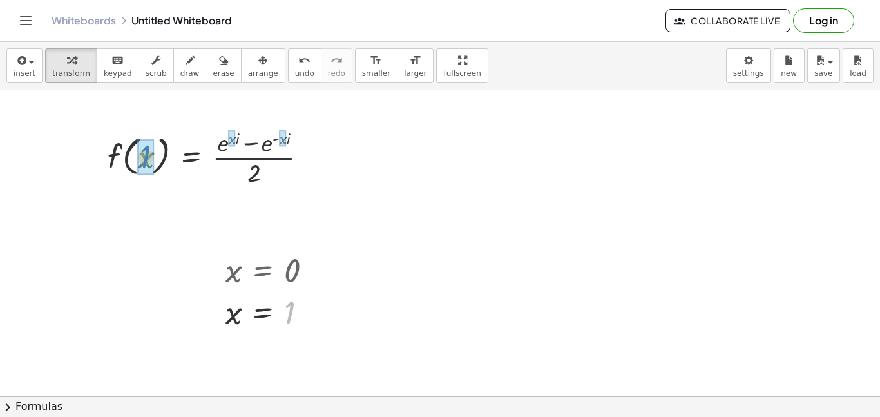
drag, startPoint x: 288, startPoint y: 314, endPoint x: 144, endPoint y: 159, distance: 211.4
click at [234, 136] on div at bounding box center [212, 156] width 213 height 64
click at [276, 137] on div at bounding box center [210, 156] width 208 height 64
click at [273, 138] on div at bounding box center [207, 156] width 203 height 64
click at [225, 145] on div at bounding box center [207, 156] width 203 height 64
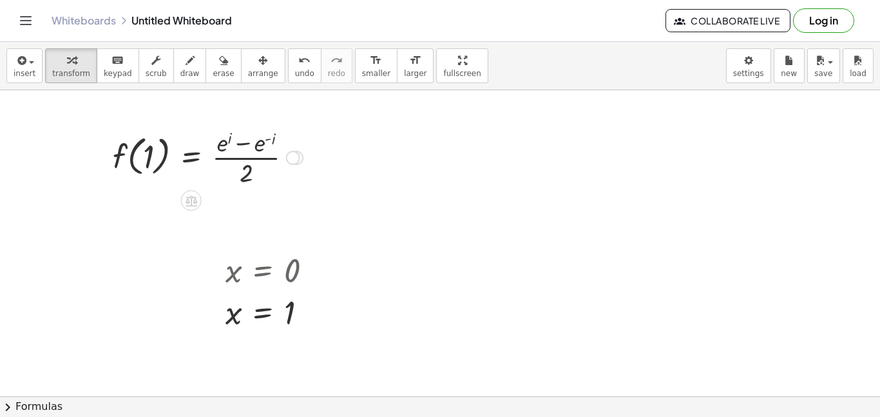
click at [229, 140] on div at bounding box center [207, 156] width 203 height 64
click at [265, 142] on div at bounding box center [207, 156] width 203 height 64
click at [247, 144] on div at bounding box center [207, 156] width 203 height 64
click at [245, 171] on div at bounding box center [207, 156] width 203 height 64
click at [244, 157] on div at bounding box center [207, 156] width 203 height 64
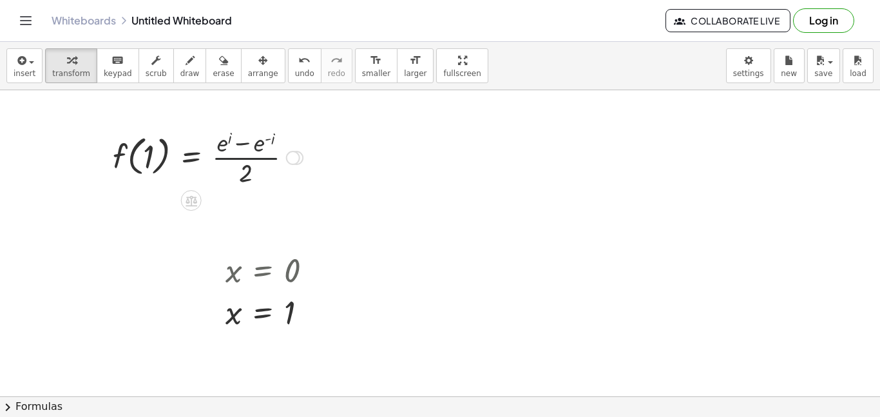
click at [244, 157] on div at bounding box center [207, 156] width 203 height 64
click at [244, 158] on div at bounding box center [207, 156] width 203 height 64
click at [222, 144] on div at bounding box center [207, 156] width 203 height 64
click at [244, 146] on div at bounding box center [207, 156] width 203 height 64
click at [247, 158] on div at bounding box center [207, 156] width 203 height 64
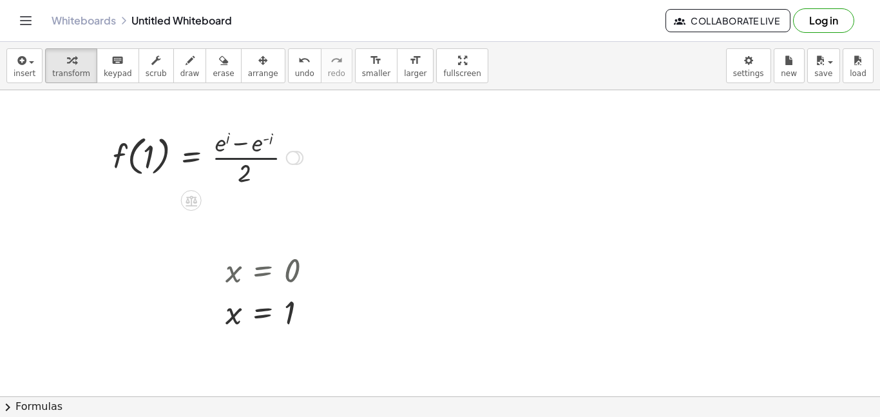
click at [247, 158] on div at bounding box center [207, 156] width 203 height 64
click at [247, 159] on div at bounding box center [207, 156] width 203 height 64
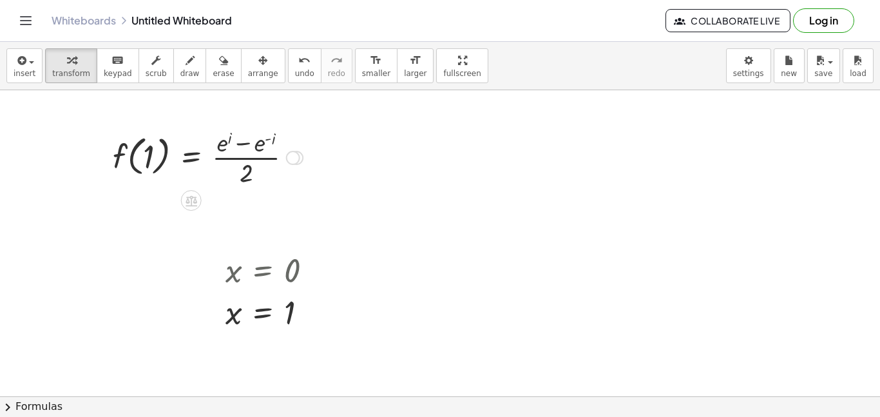
click at [250, 143] on div at bounding box center [207, 156] width 203 height 64
click at [271, 139] on div at bounding box center [207, 156] width 203 height 64
click at [263, 144] on div at bounding box center [207, 156] width 203 height 64
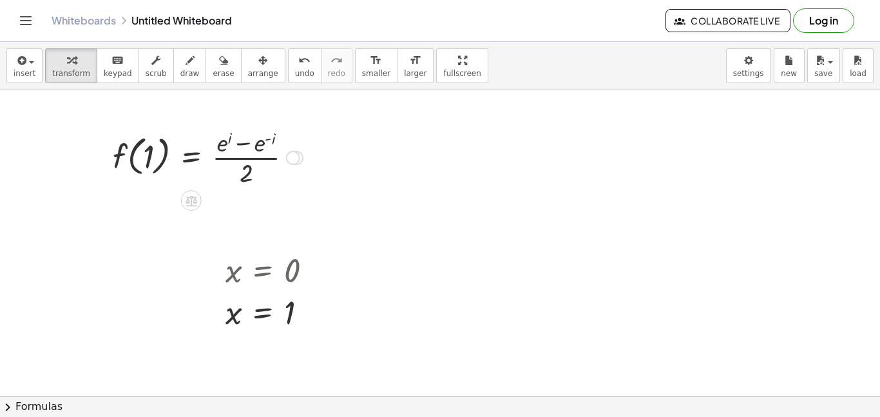
click at [241, 144] on div at bounding box center [207, 156] width 203 height 64
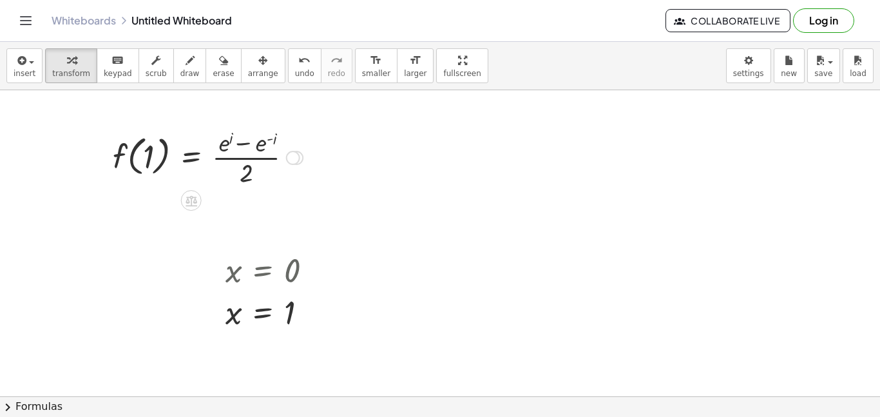
click at [241, 144] on div at bounding box center [207, 156] width 203 height 64
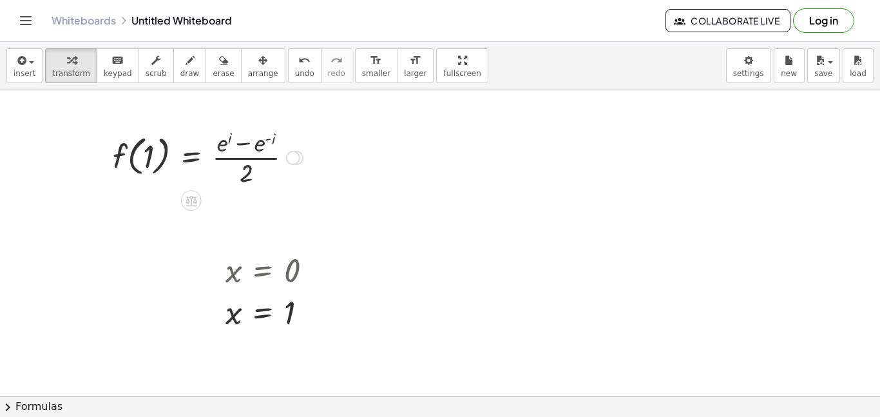
click at [241, 144] on div at bounding box center [207, 156] width 203 height 64
click at [247, 168] on div at bounding box center [207, 156] width 203 height 64
drag, startPoint x: 250, startPoint y: 173, endPoint x: 244, endPoint y: 149, distance: 24.7
click at [244, 149] on div at bounding box center [207, 156] width 203 height 64
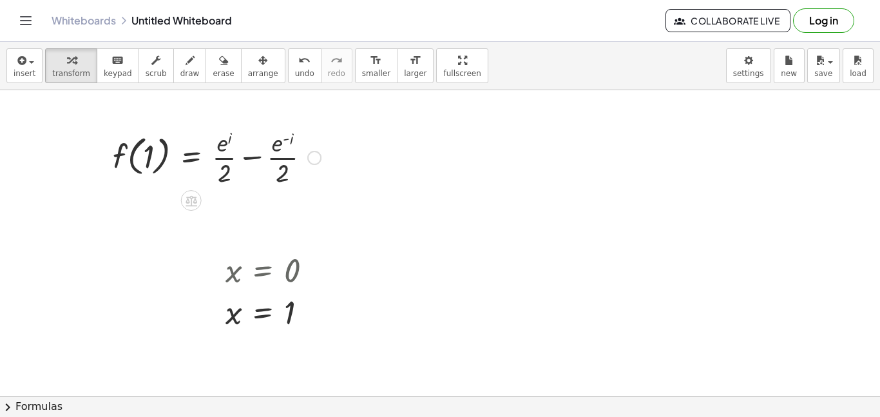
click at [251, 158] on div at bounding box center [216, 156] width 221 height 64
drag, startPoint x: 247, startPoint y: 171, endPoint x: 242, endPoint y: 147, distance: 24.2
click at [242, 147] on div at bounding box center [207, 156] width 203 height 64
click at [278, 157] on div at bounding box center [216, 156] width 221 height 64
drag, startPoint x: 278, startPoint y: 145, endPoint x: 281, endPoint y: 174, distance: 29.1
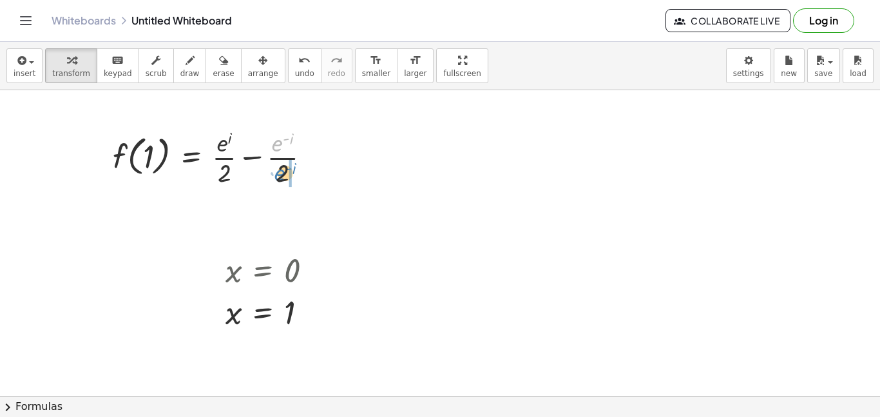
click at [281, 174] on div at bounding box center [216, 156] width 221 height 64
drag, startPoint x: 280, startPoint y: 167, endPoint x: 289, endPoint y: 138, distance: 29.7
click at [289, 138] on div at bounding box center [219, 156] width 227 height 64
click at [246, 158] on div at bounding box center [219, 156] width 227 height 64
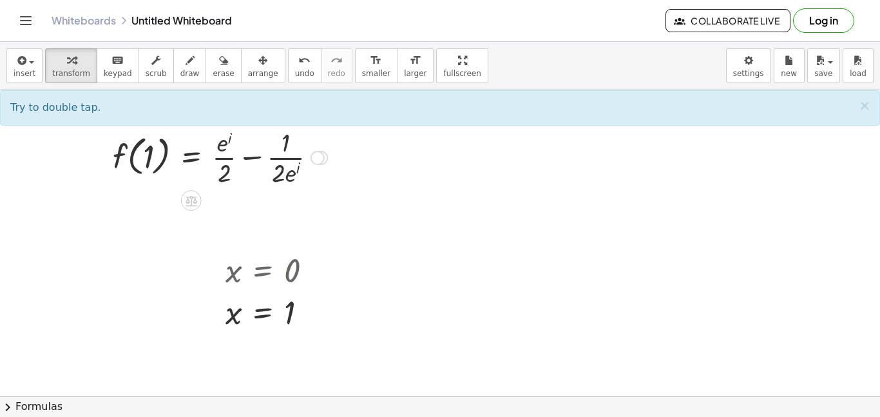
click at [247, 157] on div at bounding box center [219, 156] width 227 height 64
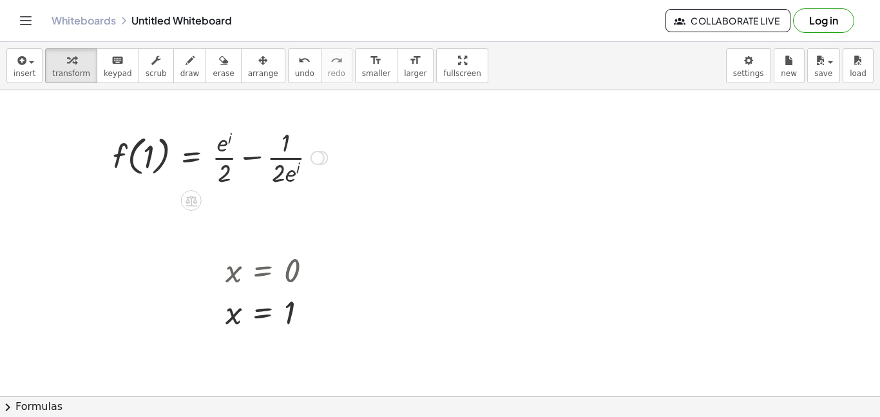
click at [247, 157] on div at bounding box center [219, 156] width 227 height 64
click at [269, 156] on div at bounding box center [227, 156] width 242 height 64
click at [269, 156] on div at bounding box center [208, 156] width 205 height 64
click at [249, 158] on div at bounding box center [208, 156] width 205 height 64
drag, startPoint x: 239, startPoint y: 147, endPoint x: 252, endPoint y: 177, distance: 32.6
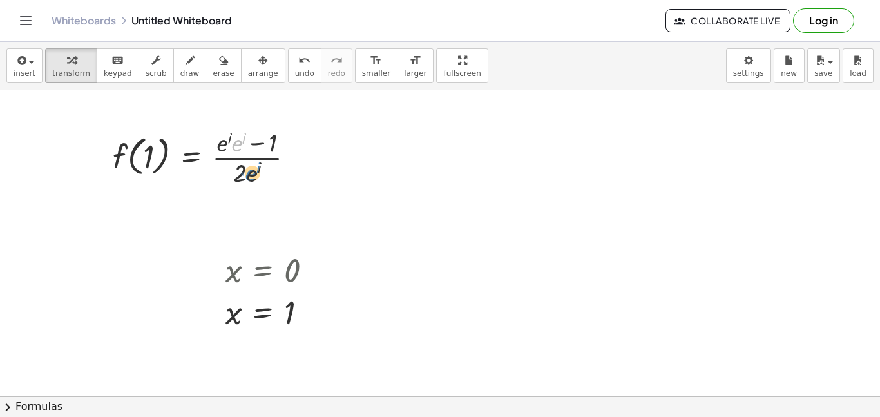
click at [252, 177] on div at bounding box center [208, 156] width 205 height 64
drag, startPoint x: 271, startPoint y: 141, endPoint x: 243, endPoint y: 174, distance: 43.0
click at [243, 174] on div at bounding box center [208, 156] width 205 height 64
click at [233, 146] on div at bounding box center [208, 156] width 205 height 64
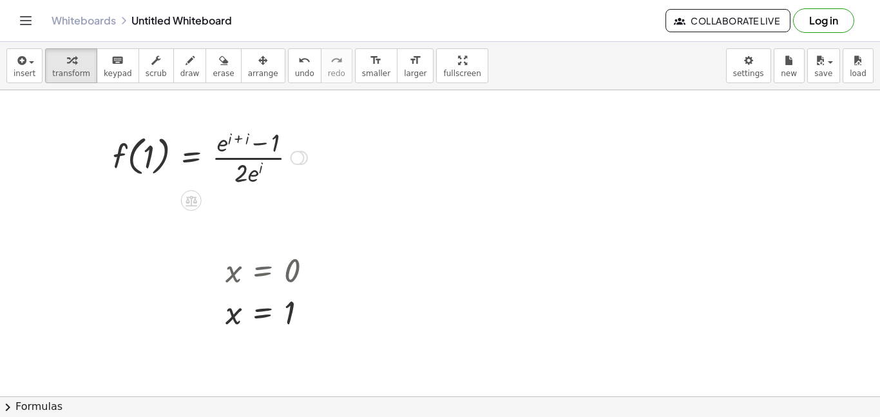
click at [238, 139] on div at bounding box center [209, 156] width 207 height 64
click at [232, 139] on div at bounding box center [205, 156] width 198 height 64
click at [229, 146] on div at bounding box center [205, 156] width 198 height 64
click at [221, 146] on div at bounding box center [205, 156] width 198 height 64
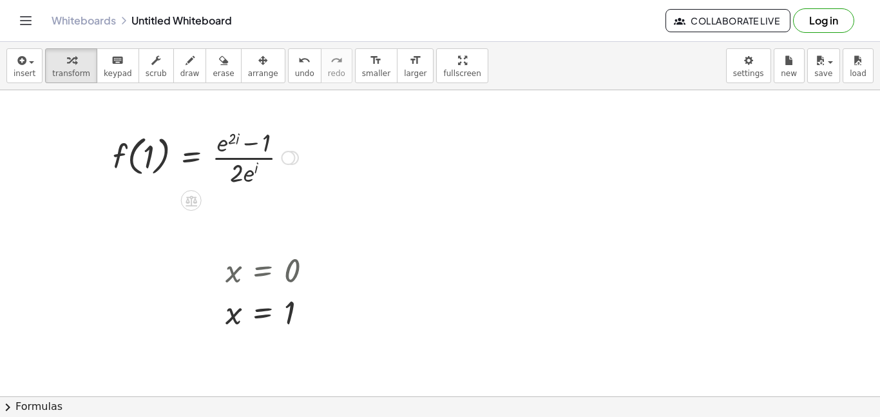
click at [228, 140] on div at bounding box center [205, 156] width 198 height 64
click at [225, 146] on div at bounding box center [205, 156] width 198 height 64
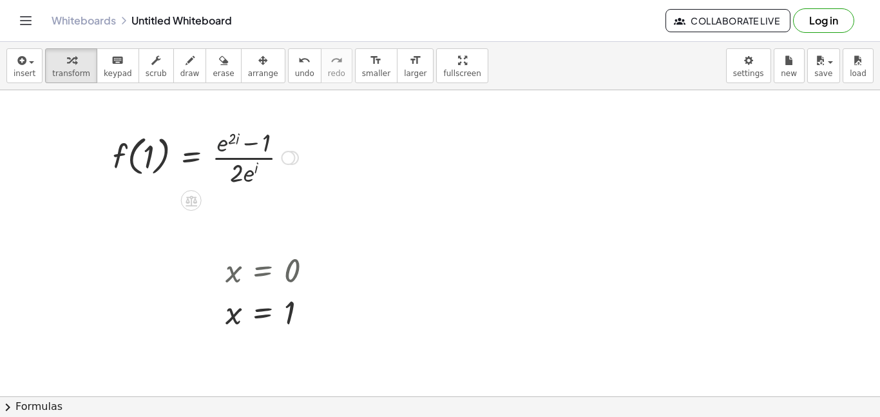
click at [225, 146] on div at bounding box center [205, 156] width 198 height 64
click at [235, 174] on div at bounding box center [205, 156] width 198 height 64
click at [250, 179] on div at bounding box center [205, 156] width 198 height 64
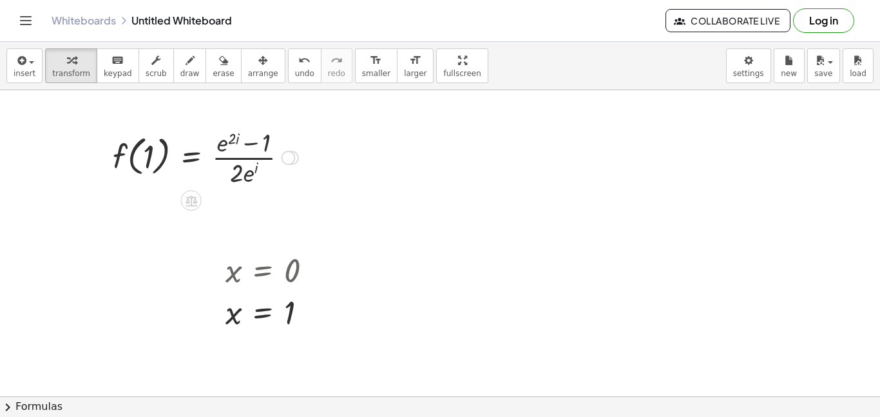
click at [254, 168] on div at bounding box center [205, 156] width 198 height 64
click at [246, 173] on div at bounding box center [205, 156] width 198 height 64
click at [255, 166] on div at bounding box center [205, 156] width 198 height 64
drag, startPoint x: 238, startPoint y: 171, endPoint x: 211, endPoint y: 153, distance: 32.2
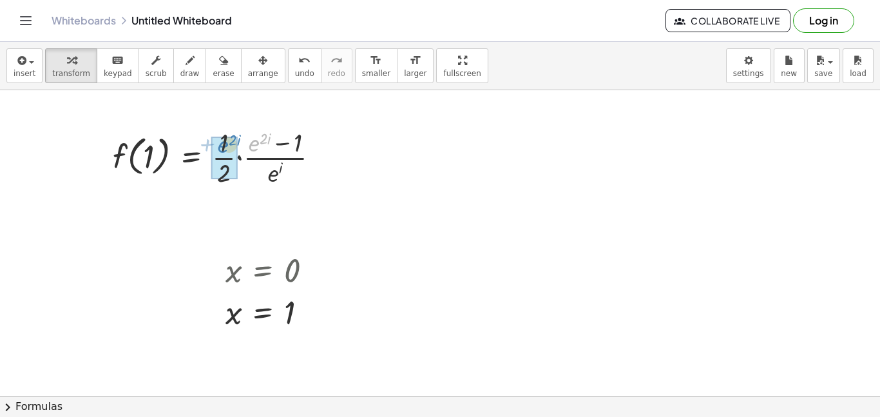
drag, startPoint x: 253, startPoint y: 144, endPoint x: 223, endPoint y: 146, distance: 30.3
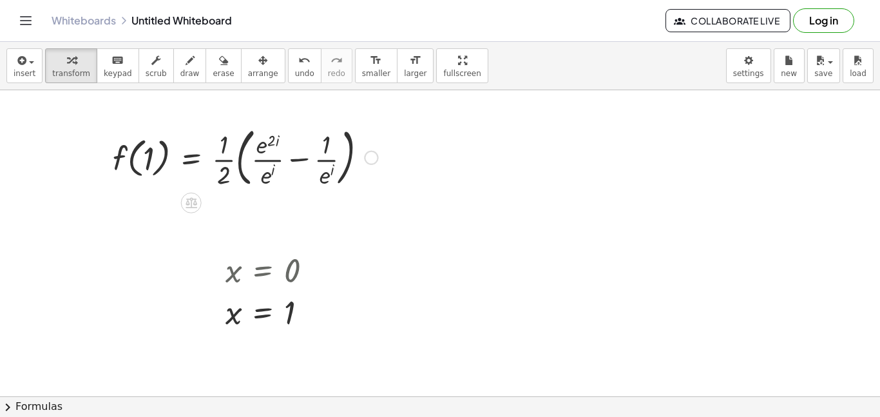
click at [228, 160] on div at bounding box center [245, 157] width 278 height 70
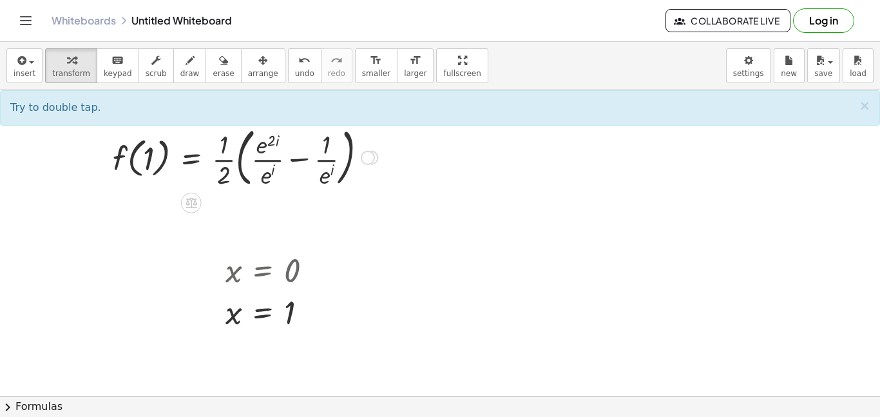
click at [227, 161] on div at bounding box center [245, 157] width 278 height 70
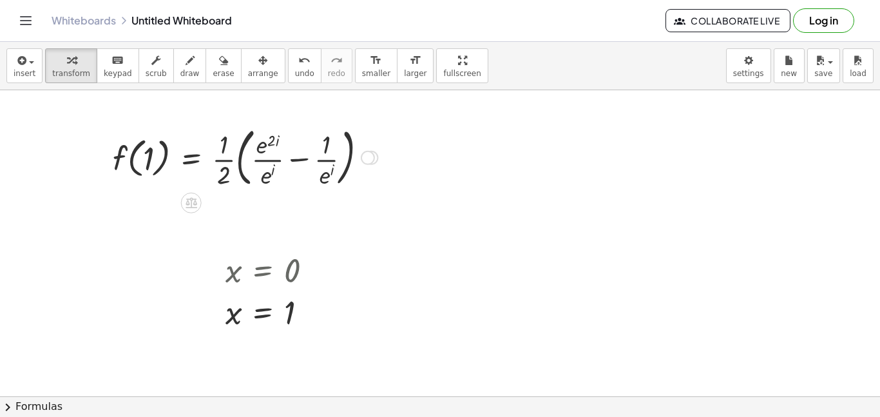
click at [227, 161] on div at bounding box center [245, 157] width 278 height 70
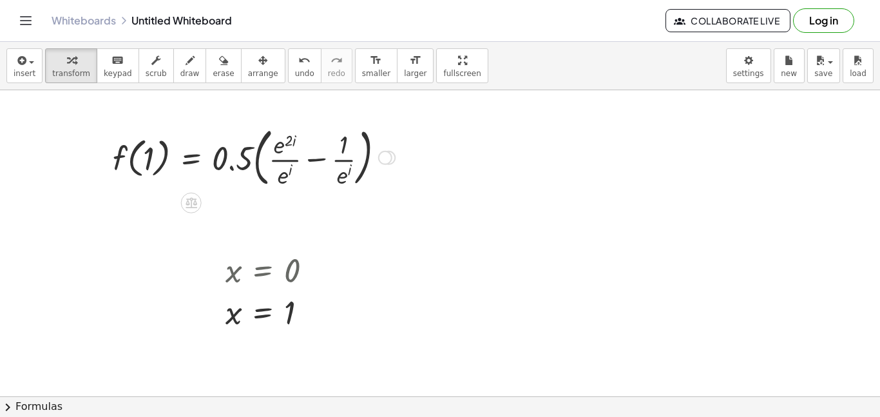
click at [246, 160] on div at bounding box center [253, 157] width 295 height 70
click at [245, 160] on div at bounding box center [253, 157] width 295 height 70
click at [260, 158] on div at bounding box center [253, 157] width 295 height 70
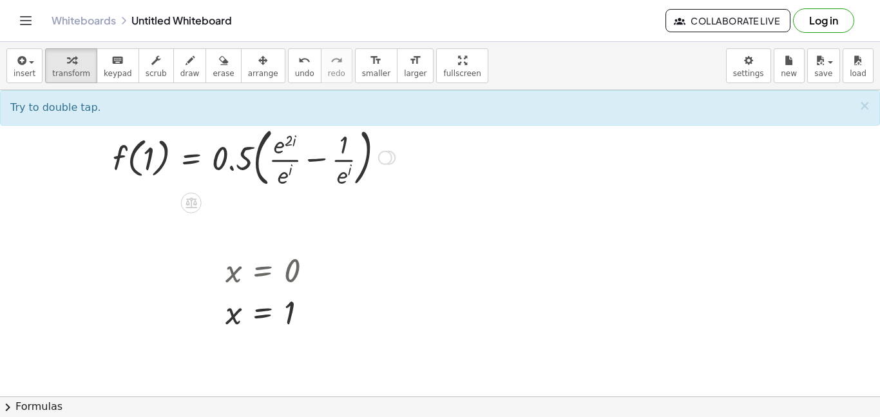
click at [255, 161] on div at bounding box center [253, 157] width 295 height 70
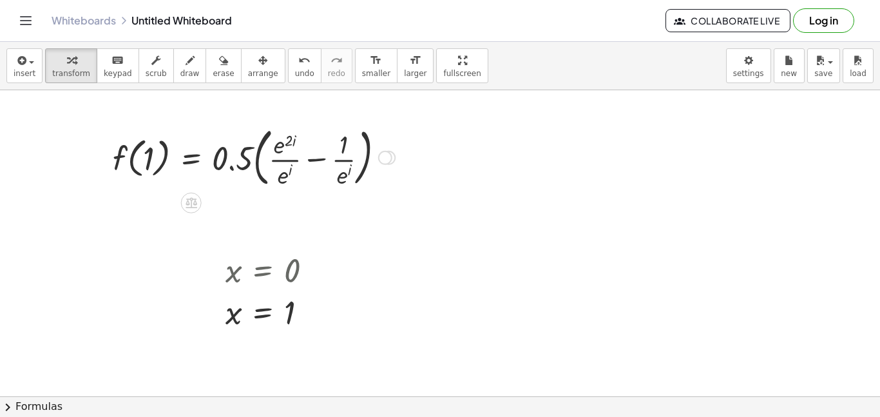
click at [255, 161] on div at bounding box center [253, 157] width 295 height 70
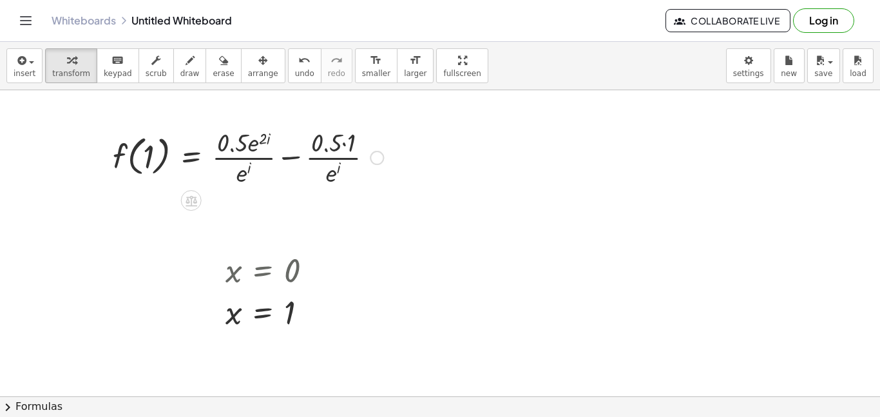
click at [248, 146] on div at bounding box center [247, 156] width 283 height 64
click at [249, 146] on div at bounding box center [247, 156] width 283 height 64
click at [259, 146] on div at bounding box center [247, 156] width 283 height 64
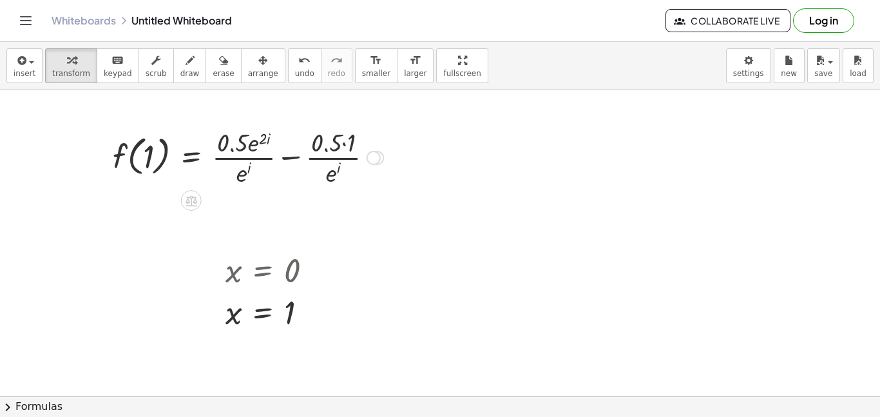
click at [244, 146] on div at bounding box center [247, 156] width 283 height 64
click at [288, 158] on div at bounding box center [247, 156] width 283 height 64
click at [281, 144] on div at bounding box center [238, 156] width 265 height 64
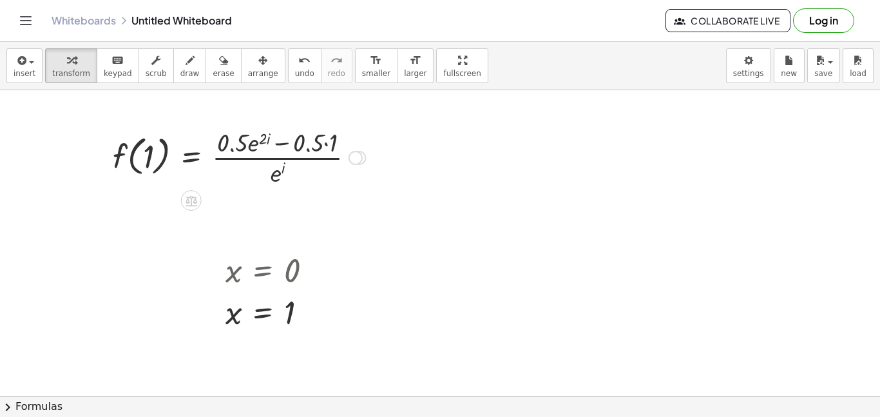
click at [272, 175] on div at bounding box center [238, 156] width 265 height 64
click at [332, 144] on div at bounding box center [238, 156] width 265 height 64
click at [278, 144] on div at bounding box center [232, 156] width 252 height 64
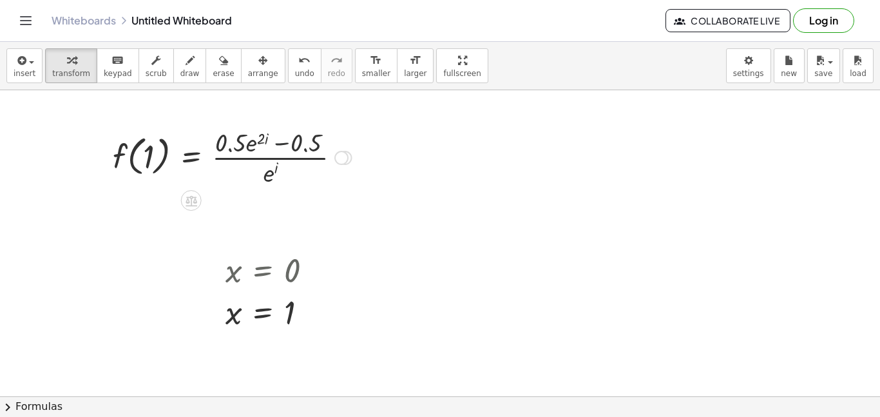
click at [278, 144] on div at bounding box center [232, 156] width 252 height 64
click at [259, 144] on div at bounding box center [232, 156] width 252 height 64
drag, startPoint x: 267, startPoint y: 175, endPoint x: 258, endPoint y: 140, distance: 35.8
click at [258, 140] on div at bounding box center [232, 156] width 252 height 64
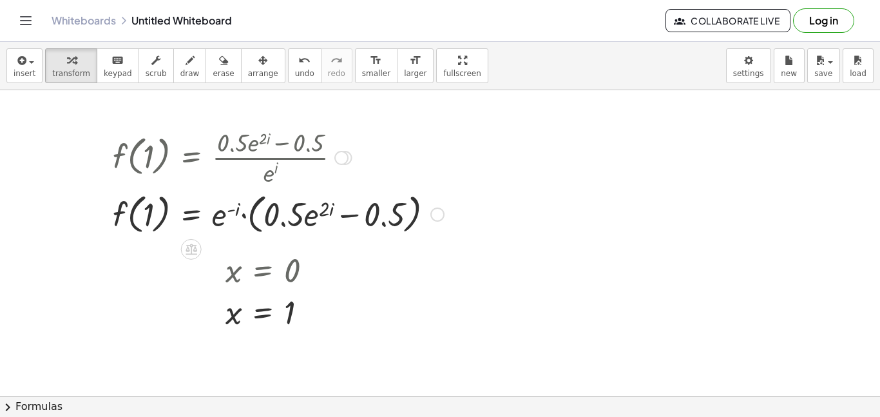
click at [261, 214] on div at bounding box center [278, 213] width 344 height 49
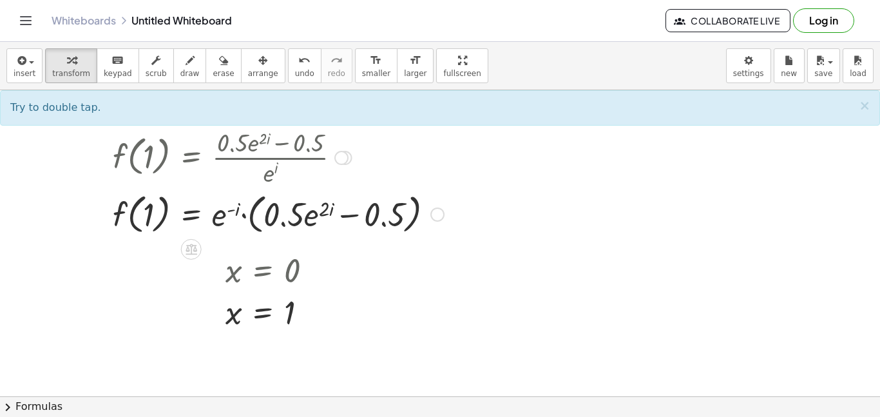
click at [321, 211] on div at bounding box center [278, 213] width 344 height 49
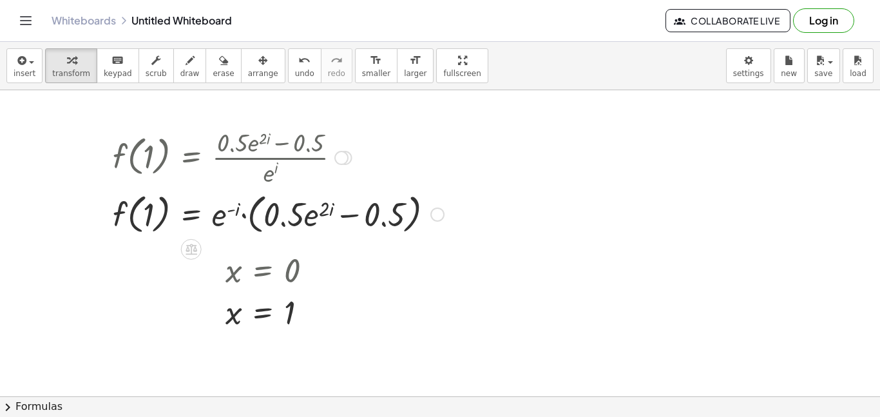
click at [321, 211] on div at bounding box center [278, 213] width 344 height 49
click at [250, 216] on div at bounding box center [278, 213] width 344 height 49
click at [280, 216] on div at bounding box center [272, 213] width 332 height 49
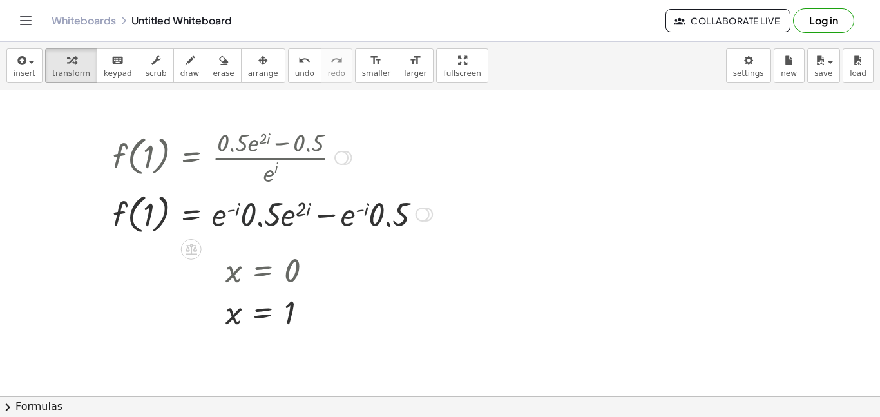
click at [280, 216] on div at bounding box center [272, 213] width 332 height 49
click at [365, 209] on div at bounding box center [272, 213] width 332 height 49
click at [385, 207] on div at bounding box center [272, 213] width 332 height 49
click at [384, 208] on div at bounding box center [272, 213] width 332 height 49
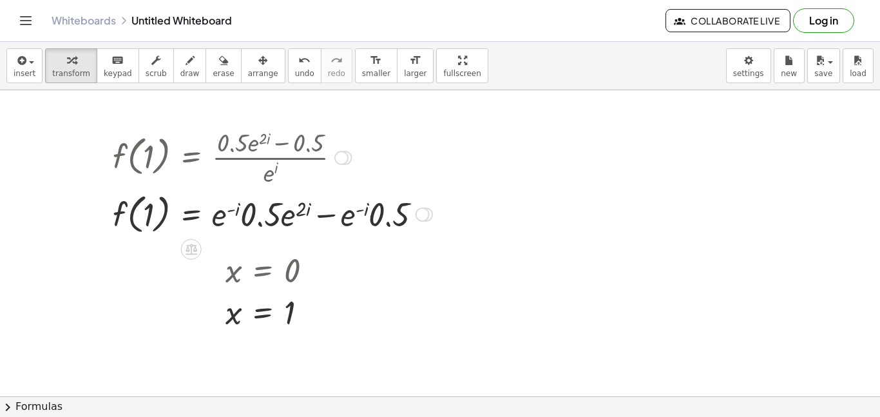
click at [342, 218] on div at bounding box center [272, 213] width 332 height 49
click at [292, 207] on div at bounding box center [272, 213] width 332 height 49
click at [247, 216] on div at bounding box center [272, 213] width 332 height 49
click at [231, 213] on div at bounding box center [272, 213] width 332 height 49
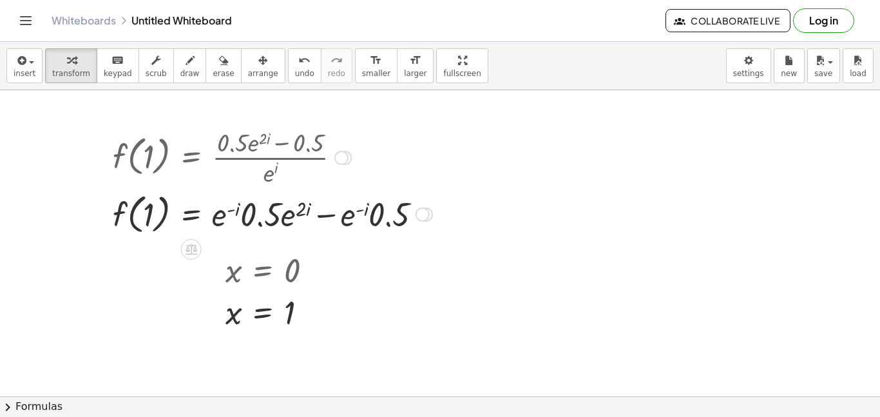
click at [231, 213] on div at bounding box center [272, 213] width 332 height 49
click at [220, 218] on div at bounding box center [272, 213] width 332 height 49
click at [326, 216] on div at bounding box center [272, 213] width 332 height 49
click at [281, 218] on div at bounding box center [272, 213] width 332 height 49
click at [289, 223] on div at bounding box center [272, 213] width 332 height 49
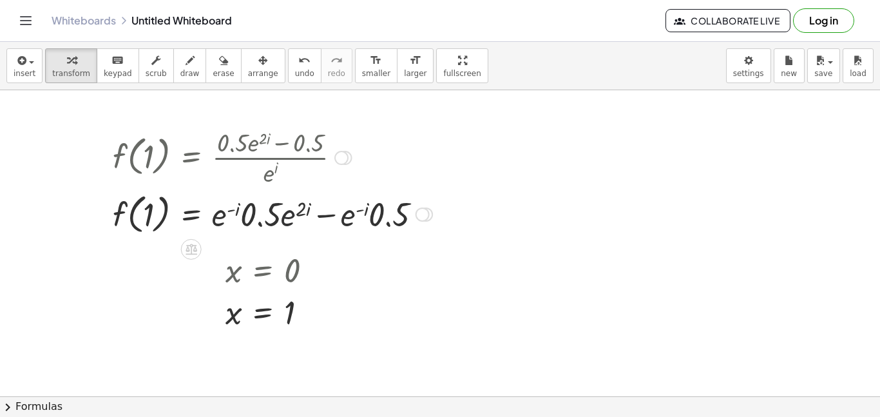
click at [289, 223] on div at bounding box center [272, 213] width 332 height 49
click at [299, 211] on div at bounding box center [272, 213] width 332 height 49
click at [305, 211] on div at bounding box center [272, 213] width 332 height 49
click at [364, 209] on div at bounding box center [272, 213] width 332 height 49
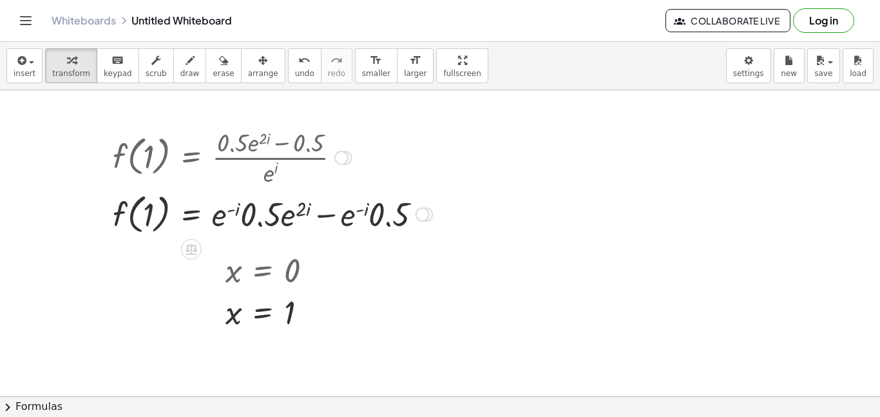
click at [364, 209] on div at bounding box center [272, 213] width 332 height 49
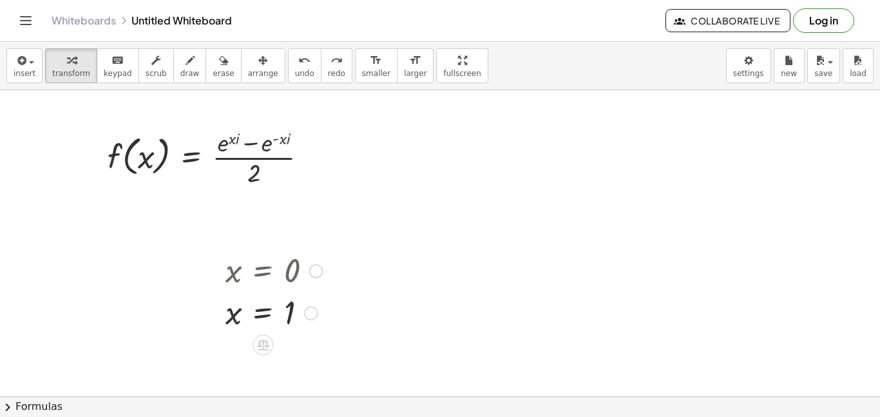
click at [287, 309] on div at bounding box center [274, 312] width 110 height 43
click at [310, 314] on div "Go back to this line Copy line as LaTeX Copy derivation as LaTeX" at bounding box center [311, 313] width 14 height 14
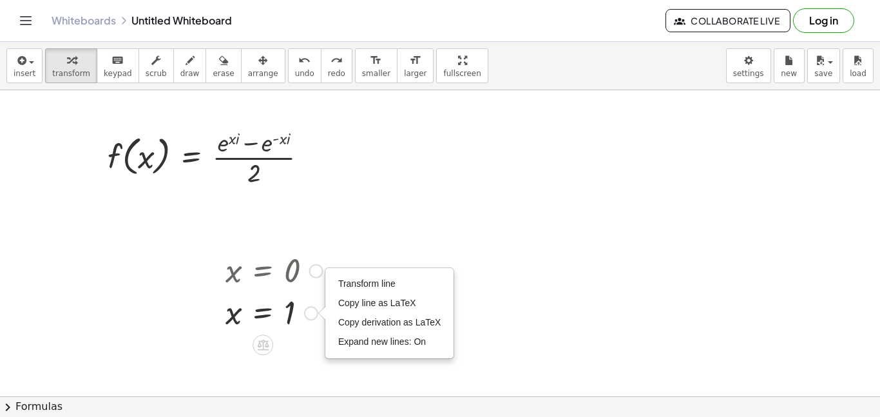
click at [290, 313] on div at bounding box center [274, 312] width 110 height 43
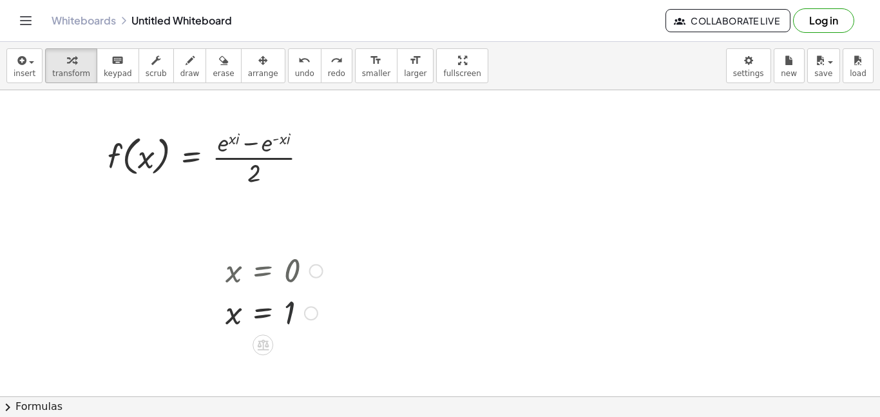
click at [290, 313] on div at bounding box center [274, 312] width 110 height 43
click at [115, 65] on div "keyboard" at bounding box center [118, 59] width 28 height 15
click at [287, 313] on div at bounding box center [289, 314] width 11 height 36
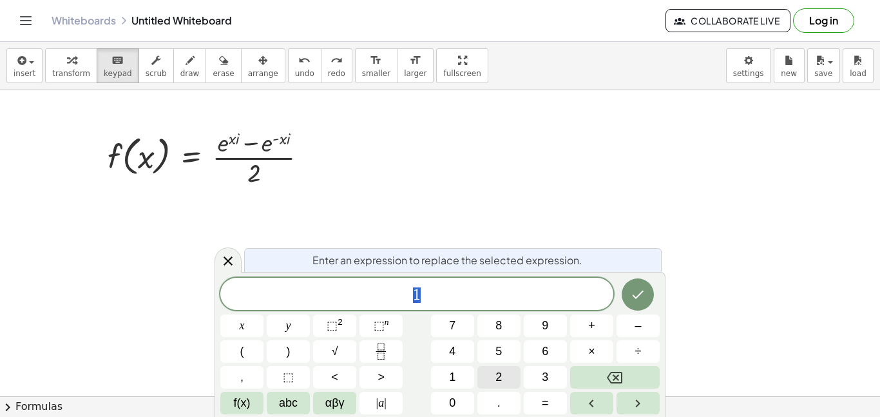
click at [481, 381] on button "2" at bounding box center [498, 377] width 43 height 23
click at [626, 303] on button "Done" at bounding box center [637, 294] width 32 height 32
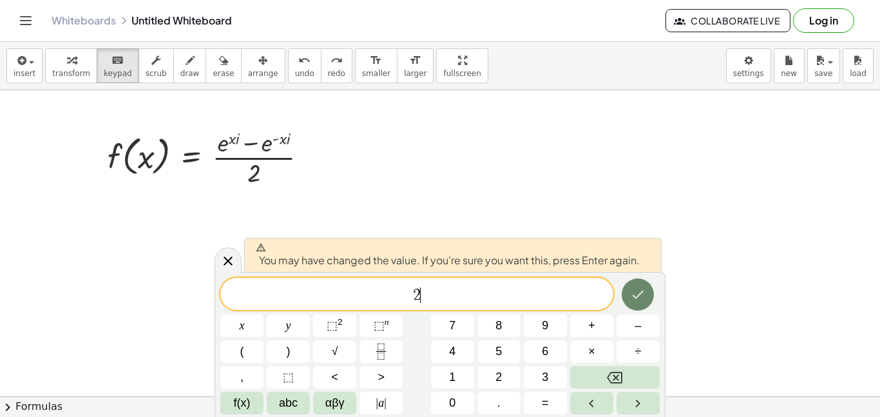
click at [626, 303] on button "Done" at bounding box center [637, 294] width 32 height 32
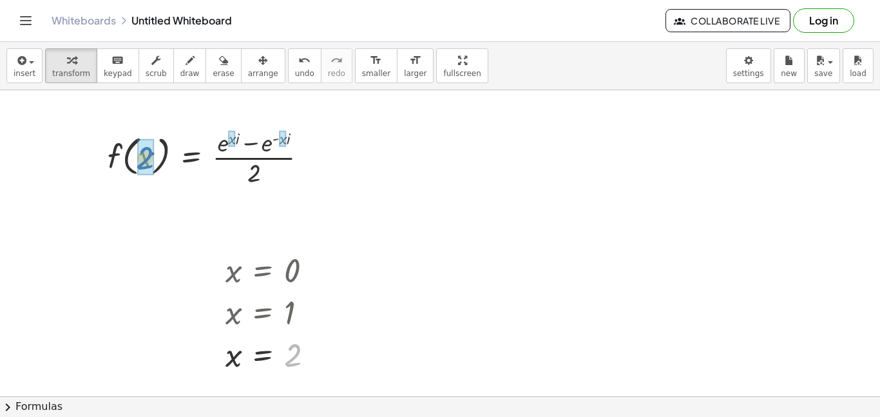
drag, startPoint x: 290, startPoint y: 354, endPoint x: 142, endPoint y: 157, distance: 246.1
click at [231, 140] on div at bounding box center [212, 156] width 225 height 64
click at [237, 137] on div at bounding box center [212, 156] width 225 height 64
click at [224, 147] on div at bounding box center [212, 156] width 225 height 64
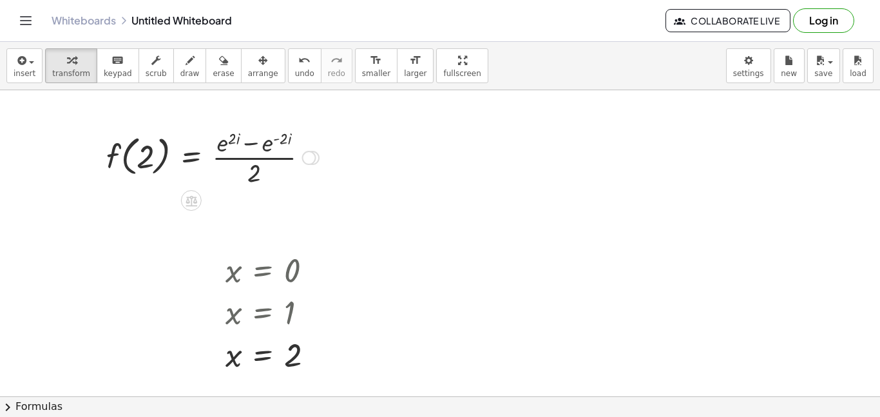
click at [247, 144] on div at bounding box center [212, 156] width 225 height 64
click at [254, 164] on div at bounding box center [212, 156] width 225 height 64
click at [252, 158] on div at bounding box center [212, 156] width 225 height 64
click at [252, 160] on div at bounding box center [212, 156] width 225 height 64
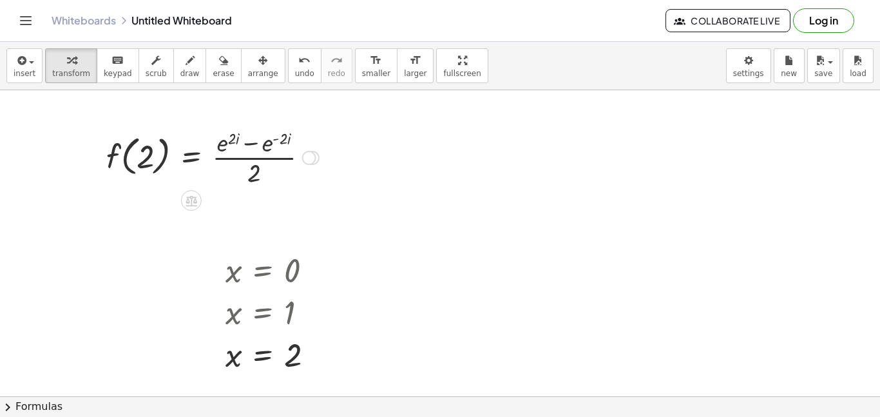
click at [252, 160] on div at bounding box center [212, 156] width 225 height 64
click at [253, 144] on div at bounding box center [212, 156] width 225 height 64
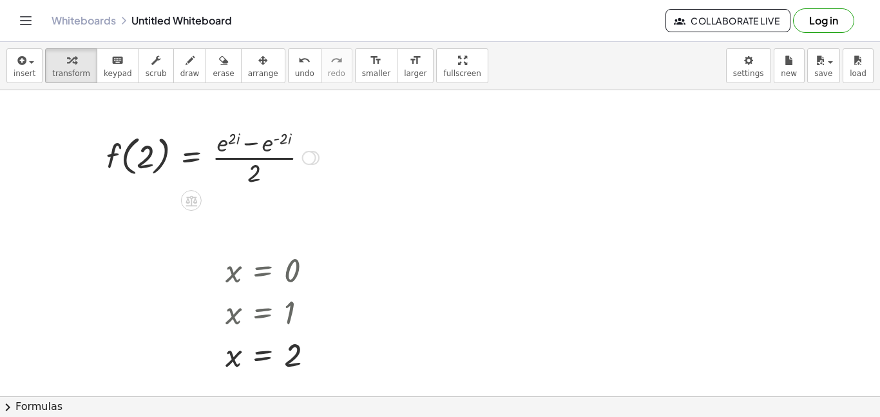
click at [274, 139] on div at bounding box center [212, 156] width 225 height 64
click at [276, 140] on div at bounding box center [212, 156] width 225 height 64
drag, startPoint x: 290, startPoint y: 138, endPoint x: 275, endPoint y: 142, distance: 15.2
drag, startPoint x: 287, startPoint y: 139, endPoint x: 278, endPoint y: 140, distance: 8.4
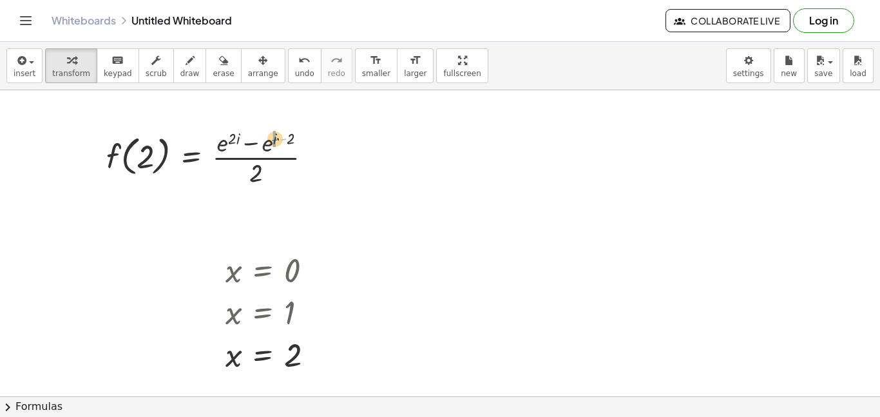
click at [278, 140] on div at bounding box center [214, 156] width 229 height 64
drag, startPoint x: 240, startPoint y: 138, endPoint x: 203, endPoint y: 136, distance: 37.4
click at [203, 136] on div at bounding box center [212, 156] width 225 height 64
drag, startPoint x: 256, startPoint y: 144, endPoint x: 279, endPoint y: 173, distance: 37.6
click at [279, 173] on div at bounding box center [241, 156] width 283 height 67
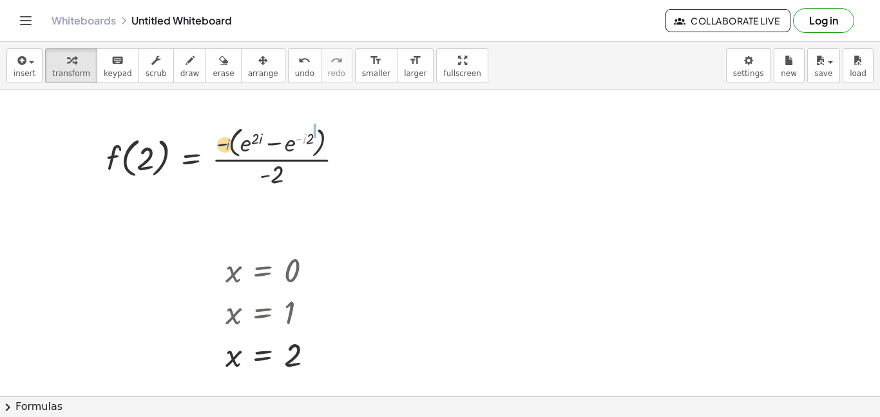
drag, startPoint x: 302, startPoint y: 138, endPoint x: 225, endPoint y: 144, distance: 76.8
click at [225, 144] on div at bounding box center [230, 156] width 260 height 68
drag, startPoint x: 259, startPoint y: 137, endPoint x: 276, endPoint y: 146, distance: 19.3
click at [276, 146] on div at bounding box center [242, 156] width 284 height 71
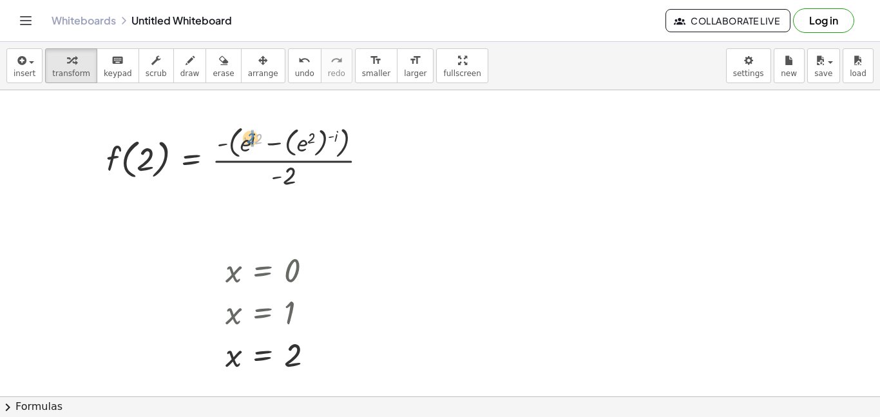
drag, startPoint x: 258, startPoint y: 138, endPoint x: 250, endPoint y: 137, distance: 7.8
drag, startPoint x: 260, startPoint y: 139, endPoint x: 298, endPoint y: 147, distance: 39.5
click at [298, 147] on div at bounding box center [242, 156] width 284 height 71
click at [298, 144] on div at bounding box center [254, 156] width 308 height 71
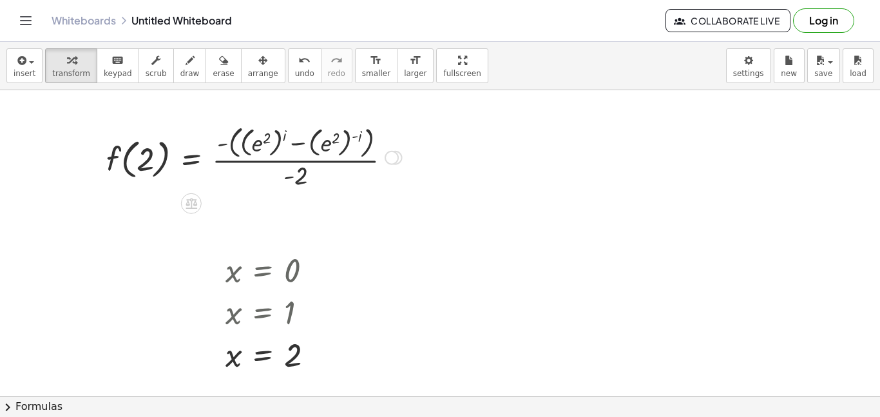
click at [298, 144] on div at bounding box center [254, 156] width 308 height 71
drag, startPoint x: 284, startPoint y: 135, endPoint x: 358, endPoint y: 135, distance: 74.1
click at [358, 135] on div at bounding box center [254, 156] width 308 height 71
click at [229, 143] on div at bounding box center [254, 156] width 308 height 71
click at [335, 139] on div at bounding box center [248, 156] width 296 height 67
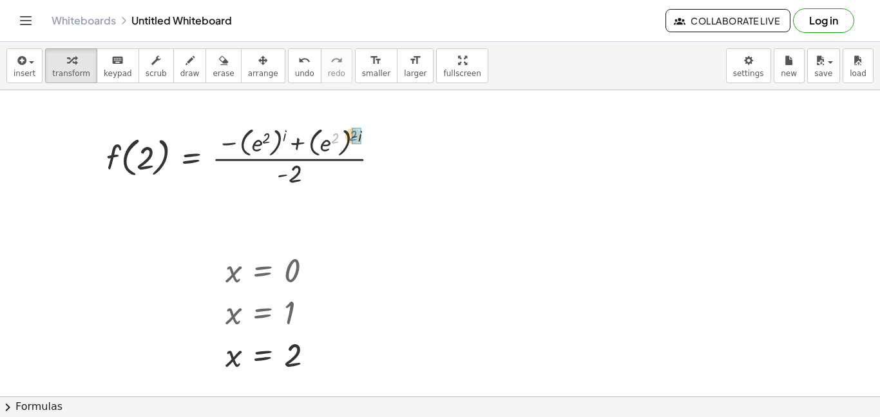
drag, startPoint x: 335, startPoint y: 140, endPoint x: 354, endPoint y: 138, distance: 19.4
drag, startPoint x: 266, startPoint y: 137, endPoint x: 285, endPoint y: 137, distance: 19.3
drag, startPoint x: 243, startPoint y: 144, endPoint x: 312, endPoint y: 145, distance: 69.5
click at [312, 145] on div at bounding box center [224, 156] width 248 height 64
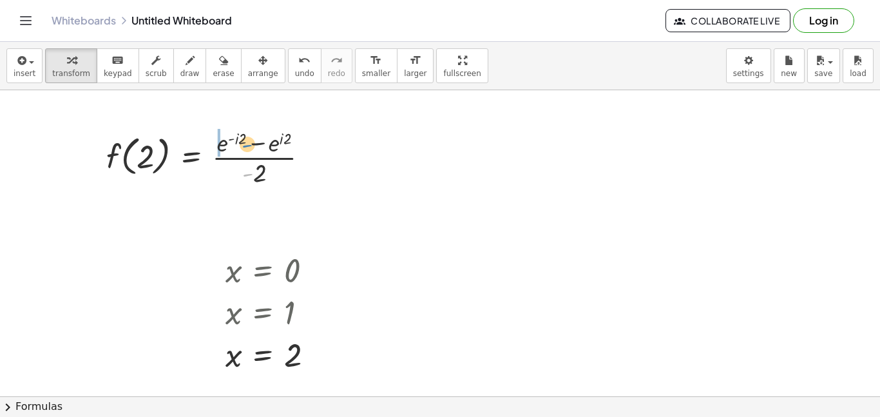
drag, startPoint x: 250, startPoint y: 175, endPoint x: 249, endPoint y: 146, distance: 29.0
click at [249, 146] on div at bounding box center [212, 156] width 225 height 64
click at [241, 145] on div at bounding box center [230, 156] width 260 height 68
click at [231, 144] on div at bounding box center [230, 156] width 260 height 68
click at [231, 144] on div at bounding box center [224, 156] width 248 height 64
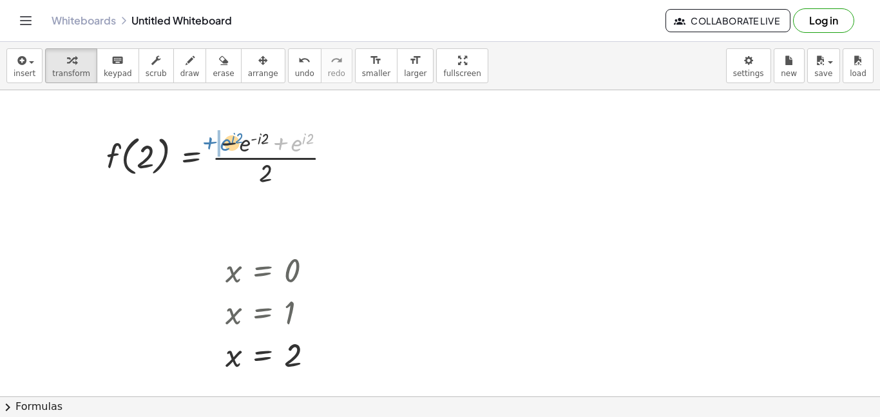
drag, startPoint x: 298, startPoint y: 145, endPoint x: 227, endPoint y: 144, distance: 70.8
click at [227, 144] on div at bounding box center [224, 156] width 248 height 64
click at [263, 173] on div at bounding box center [212, 156] width 225 height 64
click at [258, 172] on div at bounding box center [212, 156] width 225 height 64
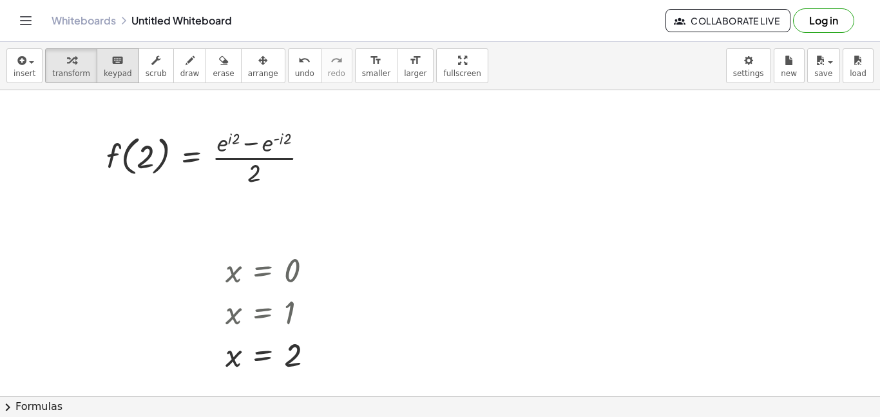
click at [113, 73] on span "keypad" at bounding box center [118, 73] width 28 height 9
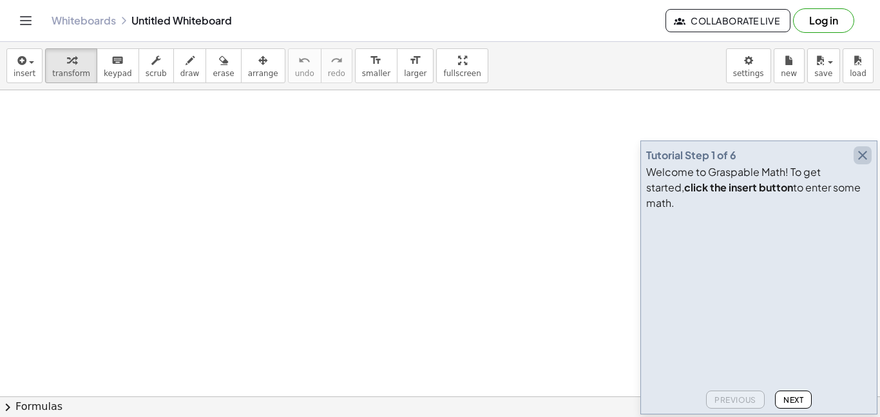
click at [864, 163] on icon "button" at bounding box center [862, 154] width 15 height 15
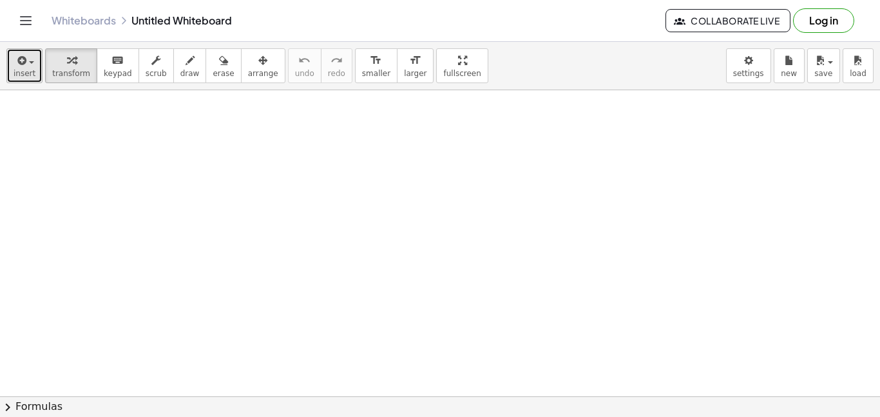
click at [14, 70] on span "insert" at bounding box center [25, 73] width 22 height 9
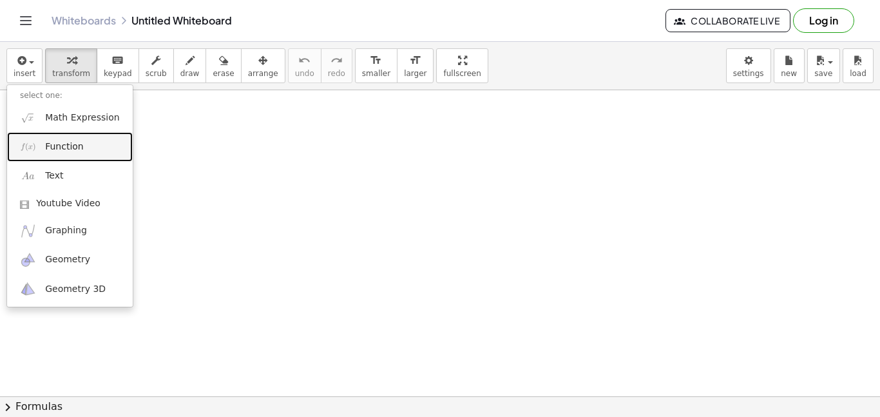
click at [67, 145] on span "Function" at bounding box center [64, 146] width 39 height 13
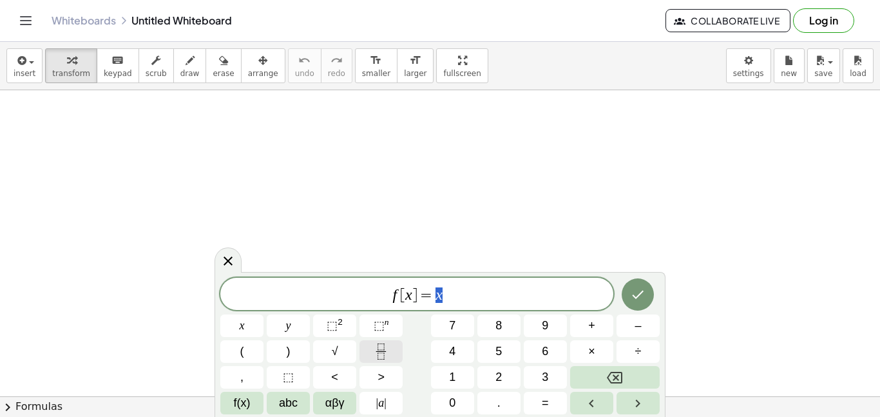
click at [379, 343] on icon "Fraction" at bounding box center [381, 351] width 16 height 16
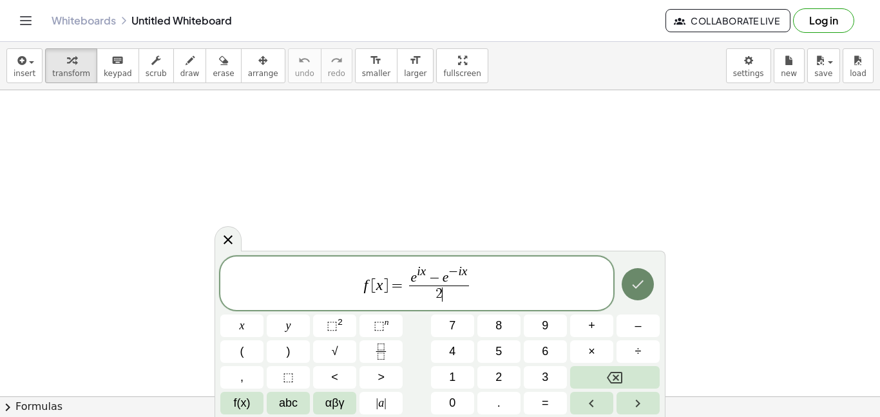
click at [638, 290] on icon "Done" at bounding box center [637, 283] width 15 height 15
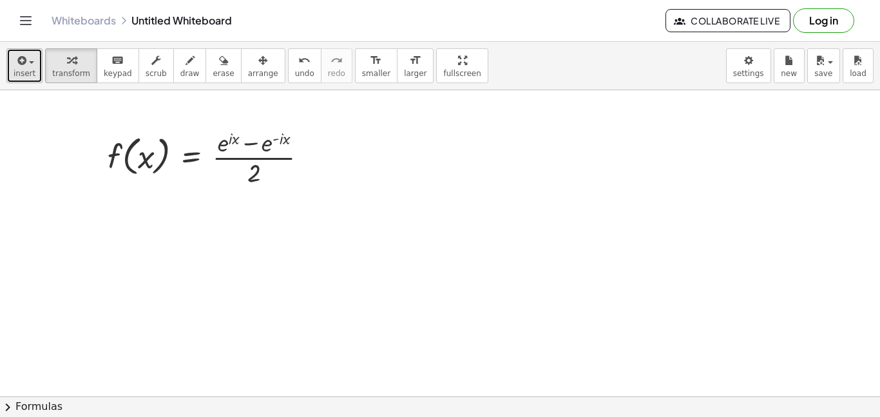
click at [17, 66] on icon "button" at bounding box center [21, 60] width 12 height 15
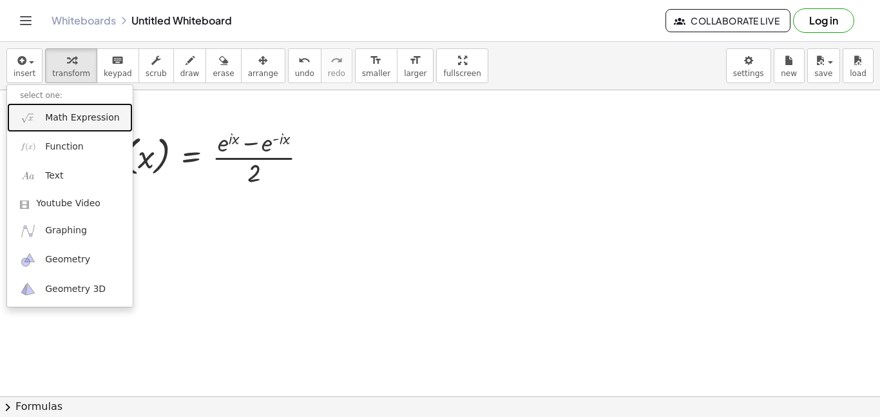
click at [59, 117] on span "Math Expression" at bounding box center [82, 117] width 74 height 13
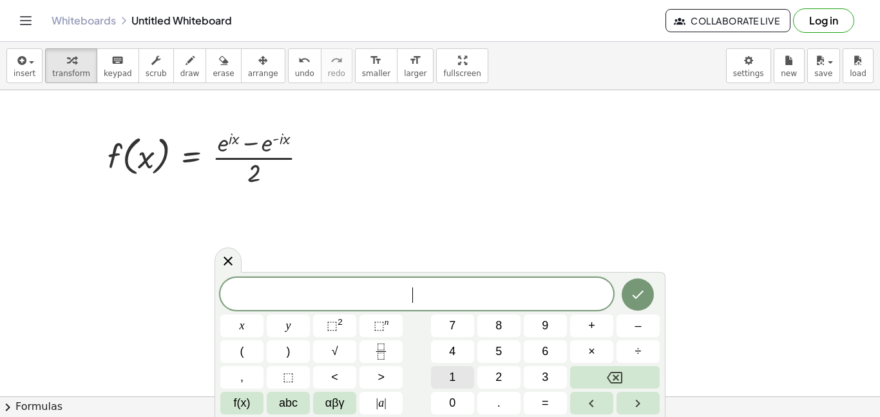
click at [449, 373] on span "1" at bounding box center [452, 376] width 6 height 17
click at [627, 292] on button "Done" at bounding box center [637, 294] width 32 height 32
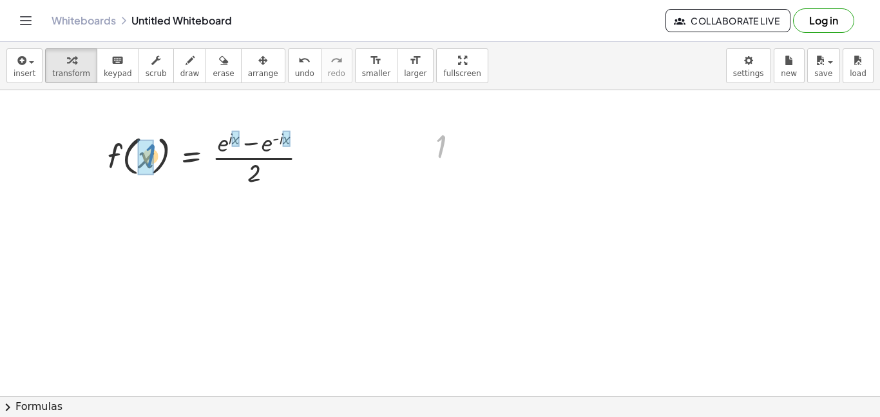
drag, startPoint x: 441, startPoint y: 145, endPoint x: 149, endPoint y: 155, distance: 291.9
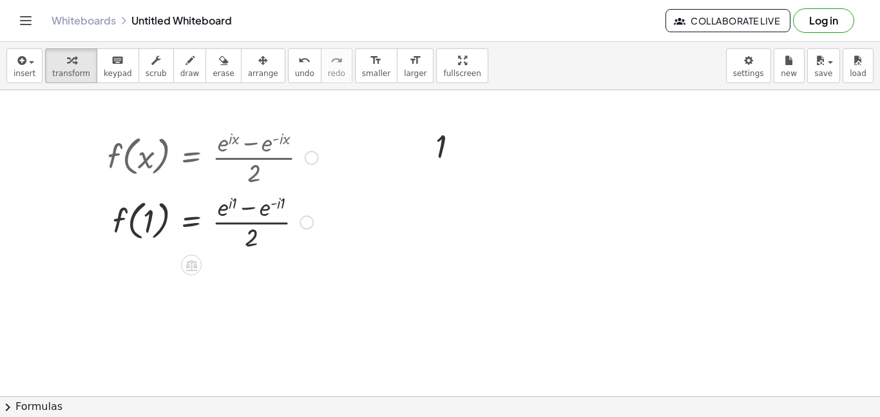
click at [231, 203] on div at bounding box center [212, 221] width 223 height 64
click at [227, 201] on div at bounding box center [212, 221] width 223 height 64
click at [232, 202] on div at bounding box center [212, 221] width 223 height 64
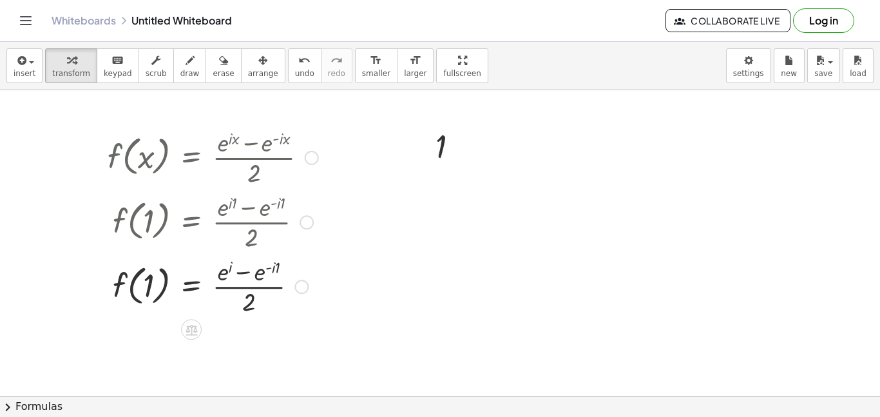
click at [276, 268] on div at bounding box center [212, 285] width 223 height 64
click at [225, 274] on div at bounding box center [212, 285] width 223 height 64
click at [240, 270] on div at bounding box center [212, 285] width 223 height 64
drag, startPoint x: 247, startPoint y: 299, endPoint x: 245, endPoint y: 278, distance: 21.3
click at [245, 278] on div at bounding box center [212, 285] width 223 height 64
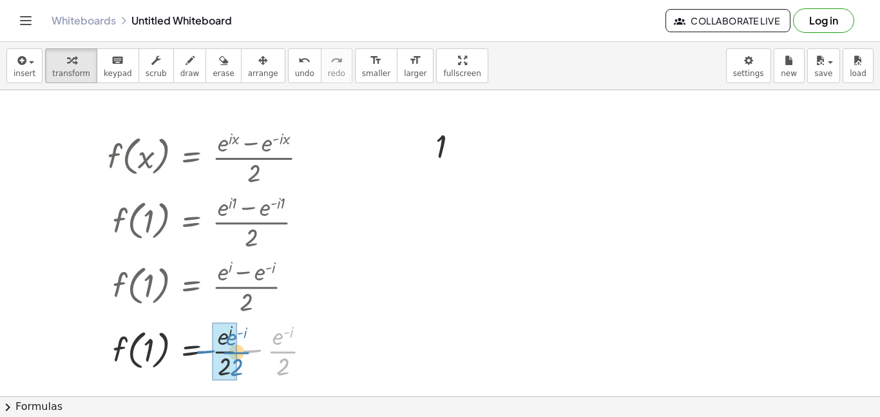
drag, startPoint x: 249, startPoint y: 350, endPoint x: 203, endPoint y: 351, distance: 46.4
click at [203, 351] on div at bounding box center [214, 349] width 227 height 64
drag, startPoint x: 222, startPoint y: 338, endPoint x: 262, endPoint y: 339, distance: 39.9
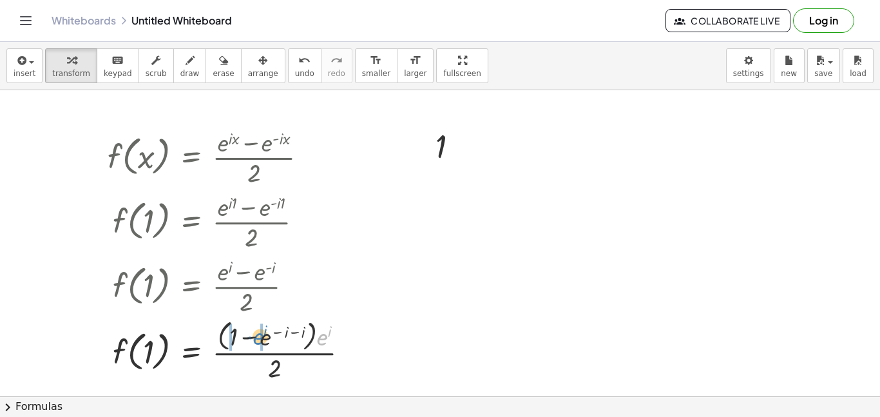
drag, startPoint x: 322, startPoint y: 340, endPoint x: 257, endPoint y: 339, distance: 65.0
click at [257, 339] on div at bounding box center [233, 350] width 265 height 68
drag, startPoint x: 222, startPoint y: 335, endPoint x: 261, endPoint y: 336, distance: 39.9
click at [261, 336] on div at bounding box center [228, 349] width 255 height 64
drag, startPoint x: 323, startPoint y: 341, endPoint x: 261, endPoint y: 342, distance: 61.2
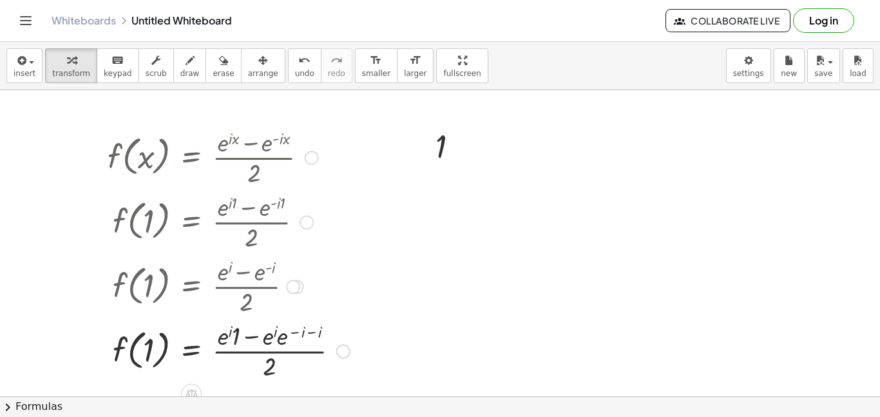
click at [306, 332] on div at bounding box center [228, 349] width 255 height 64
click at [267, 336] on div at bounding box center [220, 349] width 239 height 64
click at [276, 337] on div at bounding box center [220, 349] width 239 height 64
click at [273, 330] on div at bounding box center [220, 349] width 239 height 64
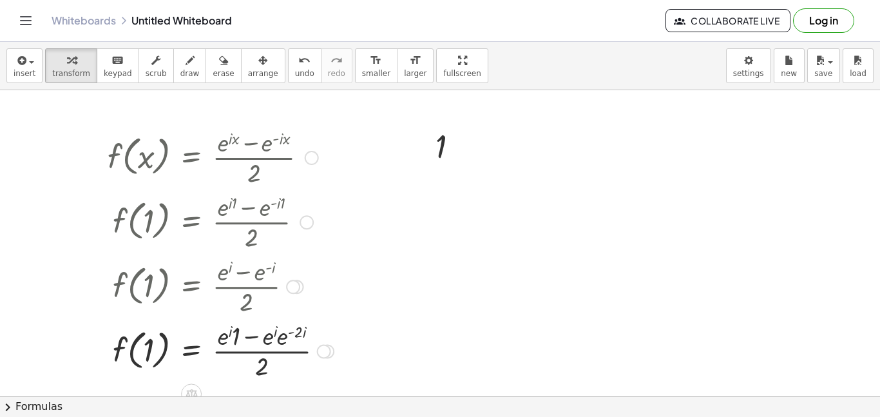
click at [275, 341] on div at bounding box center [220, 349] width 239 height 64
drag, startPoint x: 268, startPoint y: 338, endPoint x: 285, endPoint y: 337, distance: 16.8
click at [287, 332] on div at bounding box center [218, 349] width 235 height 64
click at [236, 337] on div at bounding box center [212, 349] width 223 height 64
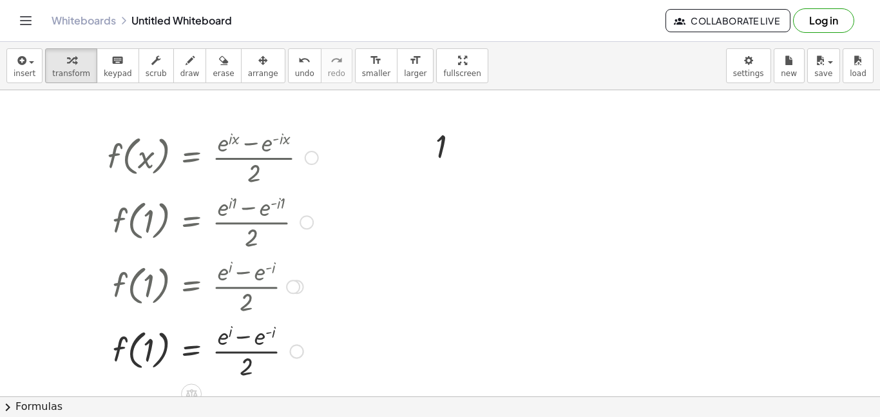
click at [243, 336] on div at bounding box center [212, 349] width 223 height 64
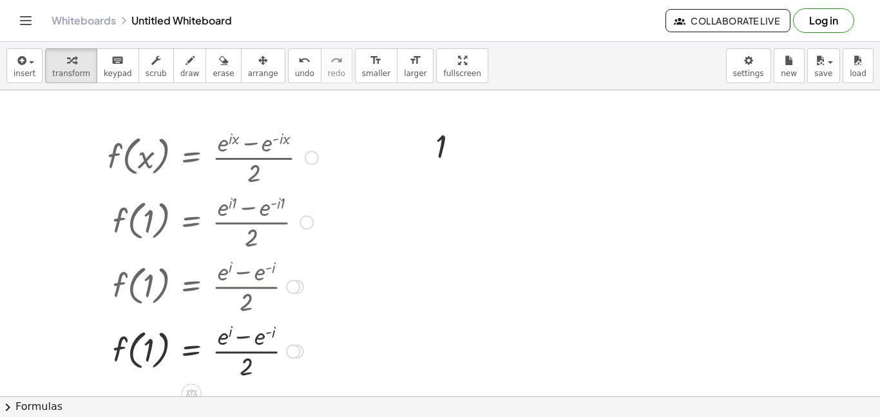
click at [243, 336] on div at bounding box center [212, 349] width 223 height 64
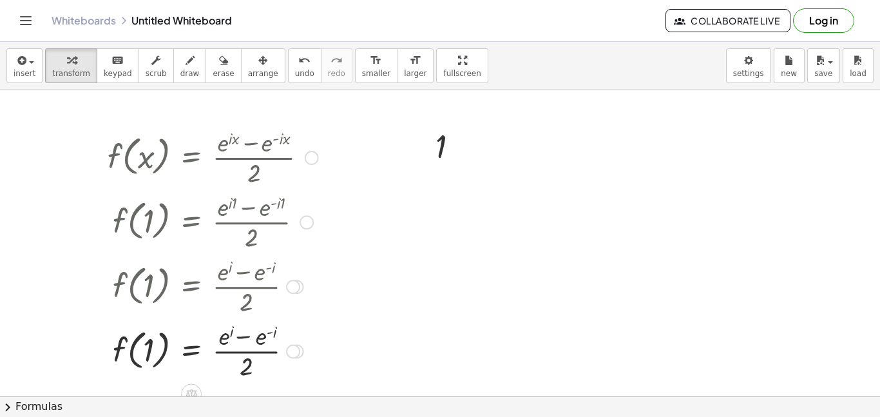
click at [243, 336] on div at bounding box center [212, 349] width 223 height 64
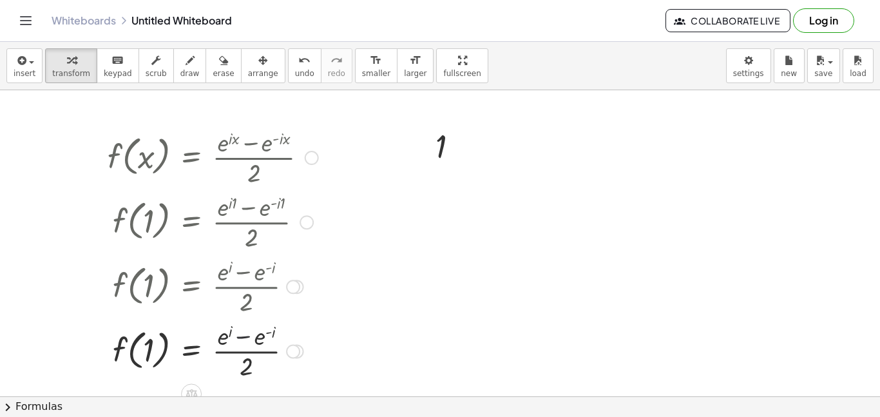
click at [243, 336] on div at bounding box center [212, 349] width 223 height 64
drag, startPoint x: 246, startPoint y: 337, endPoint x: 221, endPoint y: 341, distance: 25.5
click at [221, 341] on div at bounding box center [212, 349] width 223 height 64
drag, startPoint x: 251, startPoint y: 337, endPoint x: 226, endPoint y: 338, distance: 25.1
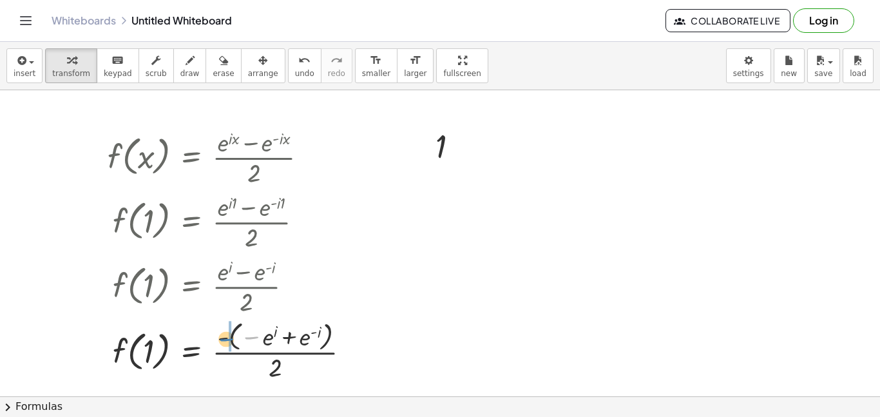
click at [226, 338] on div at bounding box center [234, 350] width 266 height 67
drag, startPoint x: 279, startPoint y: 335, endPoint x: 239, endPoint y: 339, distance: 40.1
drag, startPoint x: 276, startPoint y: 337, endPoint x: 252, endPoint y: 339, distance: 24.5
drag, startPoint x: 303, startPoint y: 338, endPoint x: 263, endPoint y: 339, distance: 39.9
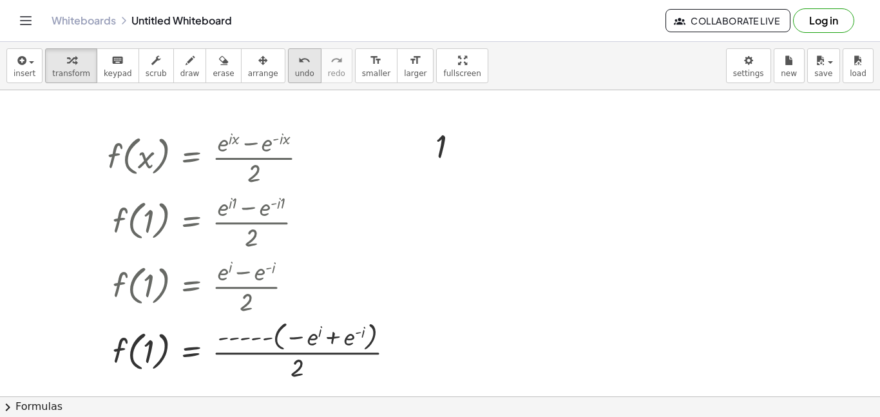
click at [295, 69] on span "undo" at bounding box center [304, 73] width 19 height 9
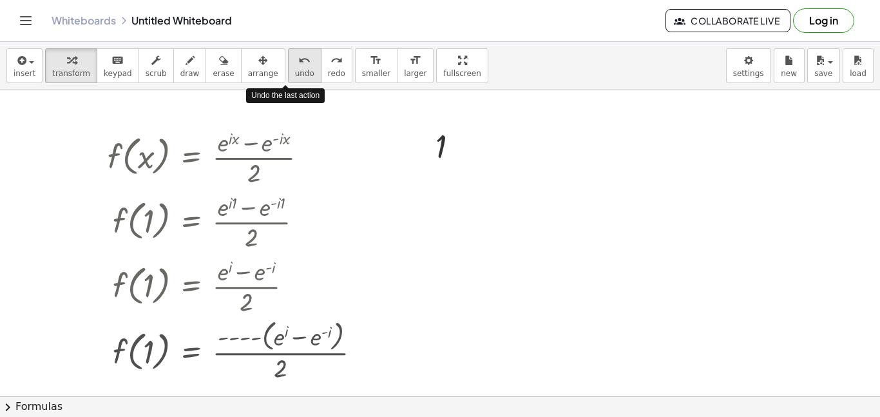
click at [295, 69] on span "undo" at bounding box center [304, 73] width 19 height 9
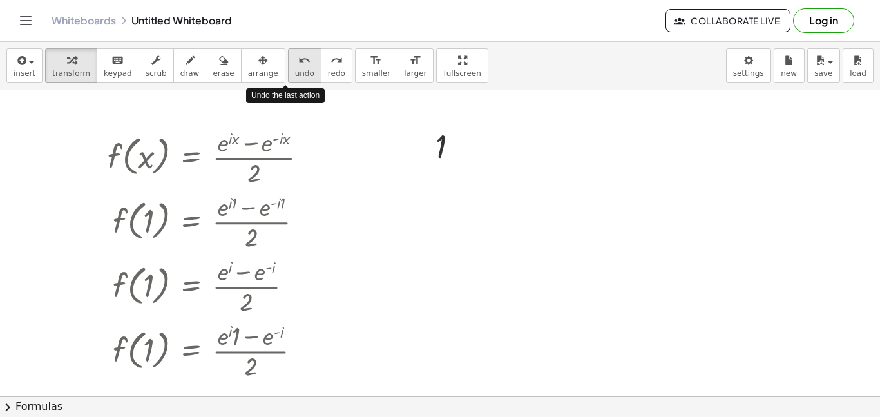
click at [295, 69] on span "undo" at bounding box center [304, 73] width 19 height 9
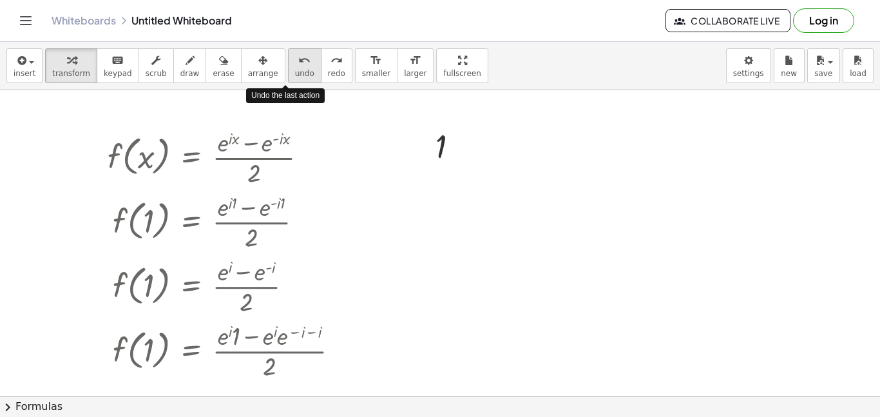
click at [295, 69] on span "undo" at bounding box center [304, 73] width 19 height 9
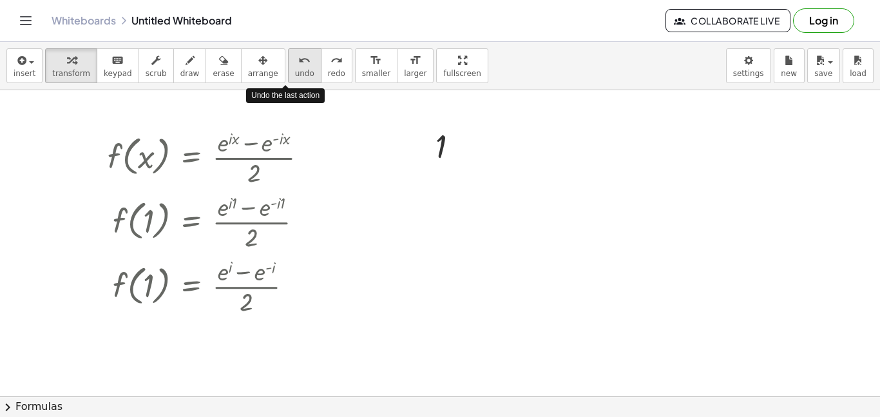
click at [295, 69] on span "undo" at bounding box center [304, 73] width 19 height 9
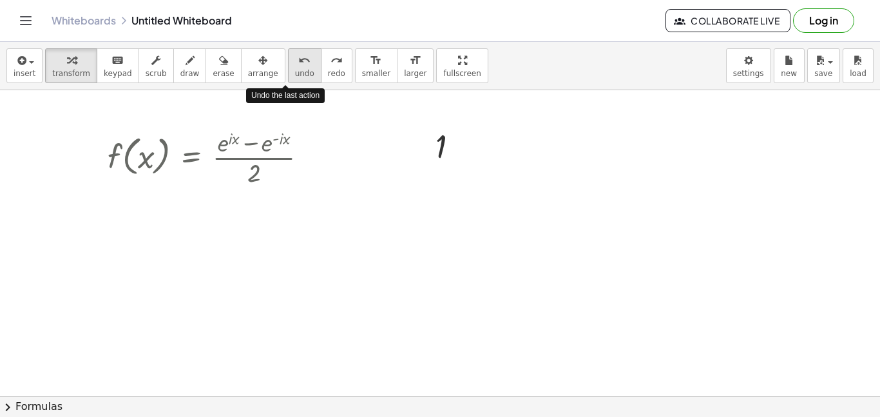
click at [295, 69] on span "undo" at bounding box center [304, 73] width 19 height 9
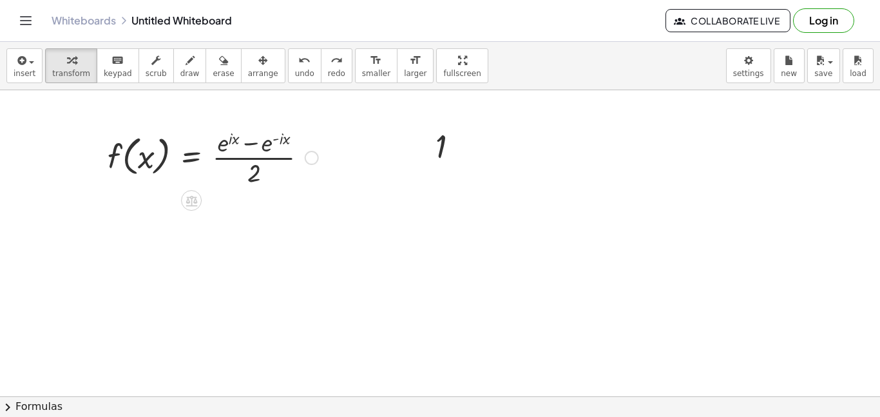
click at [252, 145] on div at bounding box center [212, 156] width 223 height 64
click at [110, 75] on span "keypad" at bounding box center [118, 73] width 28 height 9
click at [252, 143] on div at bounding box center [212, 156] width 223 height 64
click at [261, 143] on div at bounding box center [212, 156] width 223 height 64
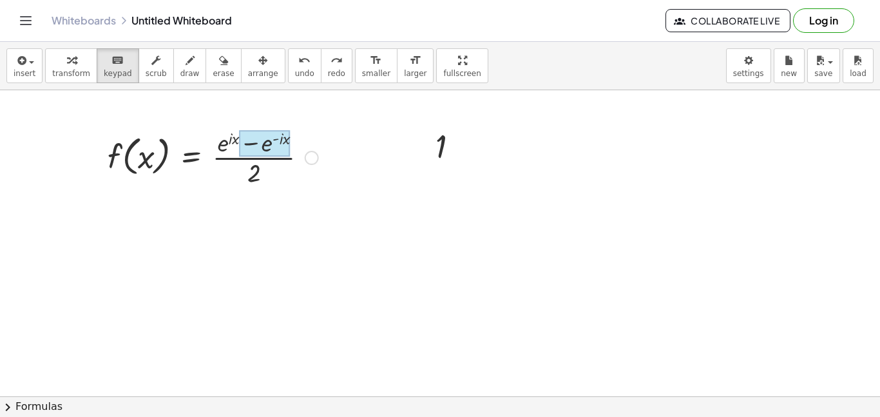
click at [265, 144] on div at bounding box center [264, 143] width 51 height 27
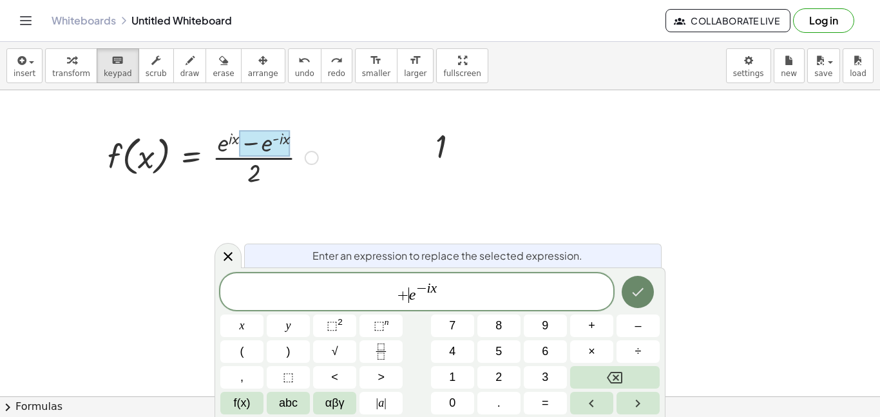
click at [638, 295] on icon "Done" at bounding box center [637, 291] width 15 height 15
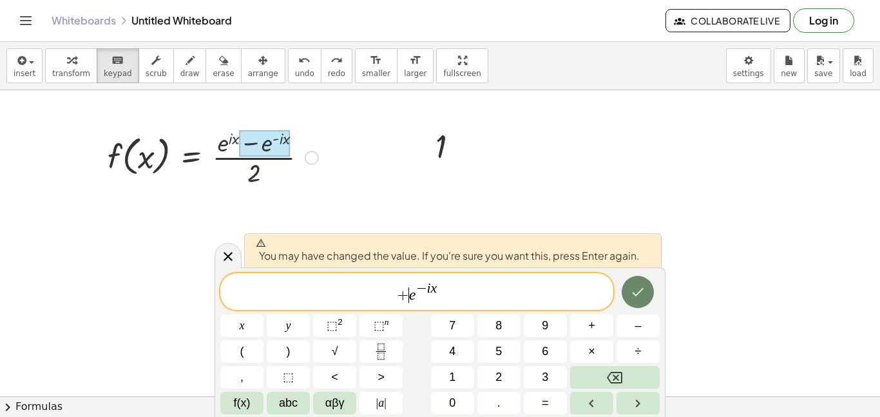
click at [638, 295] on icon "Done" at bounding box center [637, 291] width 15 height 15
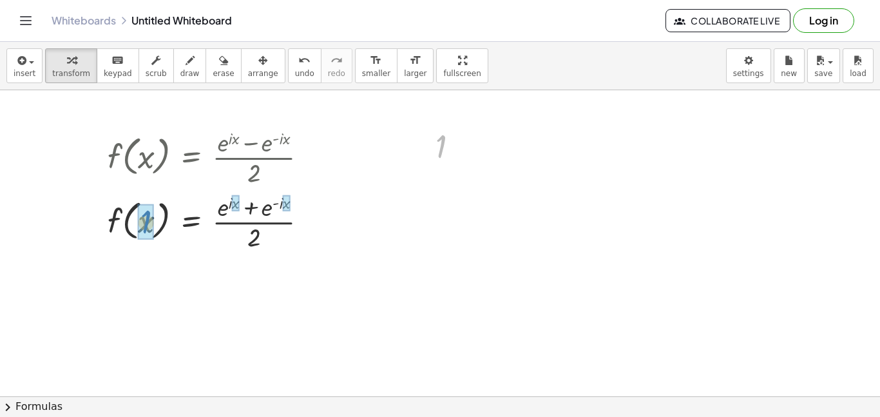
drag, startPoint x: 440, startPoint y: 146, endPoint x: 145, endPoint y: 222, distance: 305.2
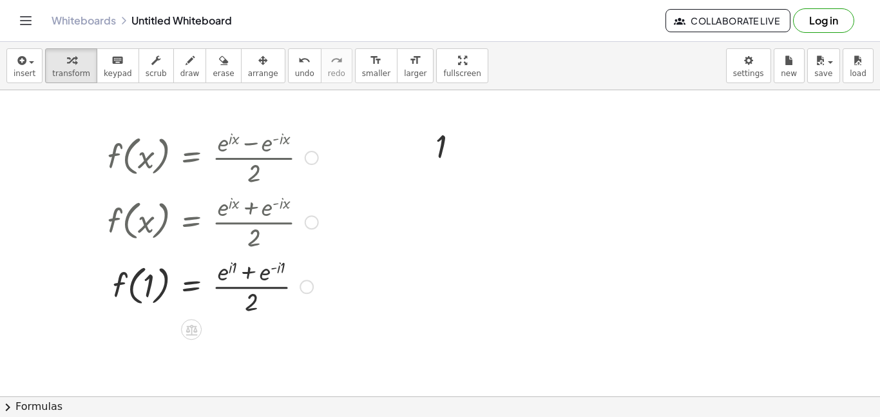
click at [234, 267] on div at bounding box center [212, 285] width 223 height 64
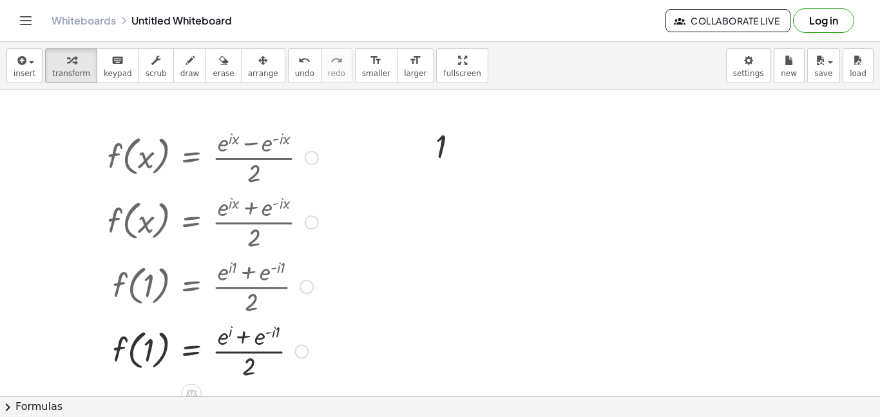
click at [276, 335] on div at bounding box center [212, 349] width 223 height 64
click at [243, 337] on div at bounding box center [212, 349] width 223 height 64
drag, startPoint x: 249, startPoint y: 359, endPoint x: 253, endPoint y: 366, distance: 8.1
click at [253, 366] on div at bounding box center [212, 349] width 223 height 64
drag, startPoint x: 250, startPoint y: 366, endPoint x: 231, endPoint y: 337, distance: 33.9
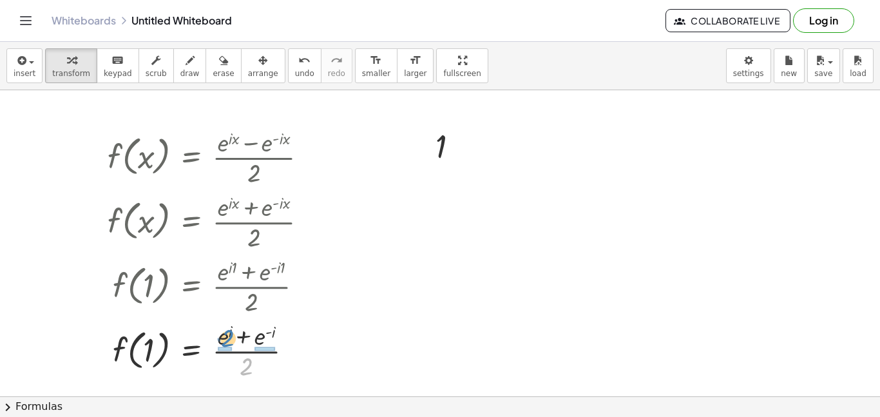
click at [231, 337] on div at bounding box center [212, 349] width 223 height 64
drag, startPoint x: 226, startPoint y: 335, endPoint x: 243, endPoint y: 337, distance: 17.4
click at [243, 337] on div at bounding box center [214, 349] width 227 height 64
drag, startPoint x: 223, startPoint y: 366, endPoint x: 242, endPoint y: 362, distance: 19.8
drag, startPoint x: 224, startPoint y: 365, endPoint x: 283, endPoint y: 369, distance: 59.4
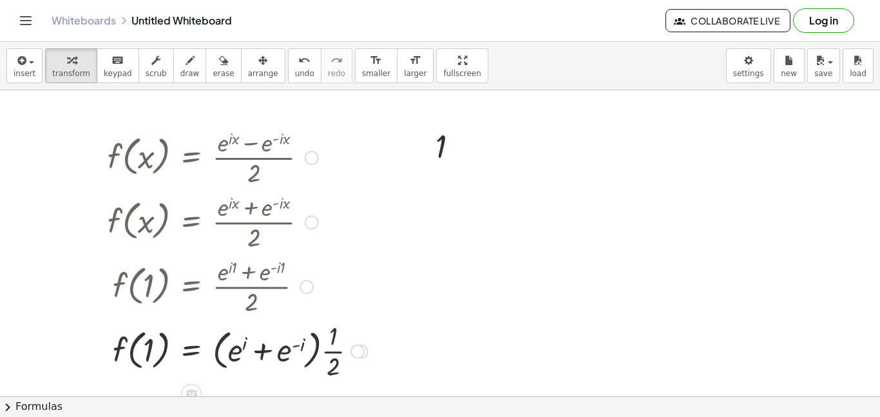
click at [262, 348] on div at bounding box center [237, 349] width 273 height 64
click at [265, 352] on div at bounding box center [237, 349] width 273 height 64
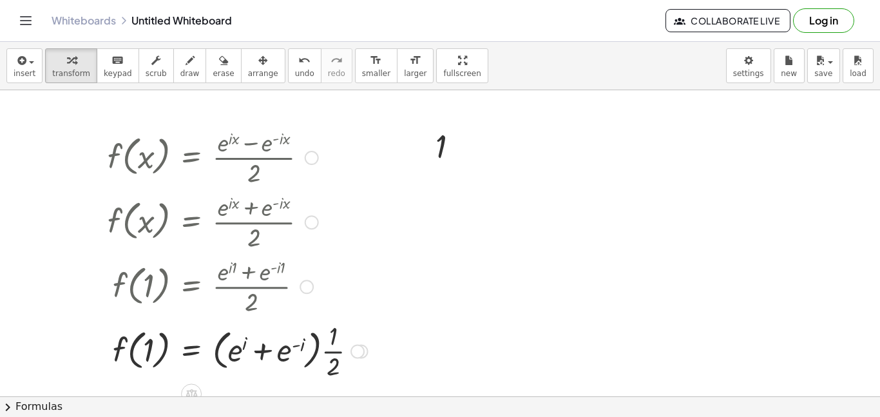
click at [330, 352] on div at bounding box center [237, 349] width 273 height 64
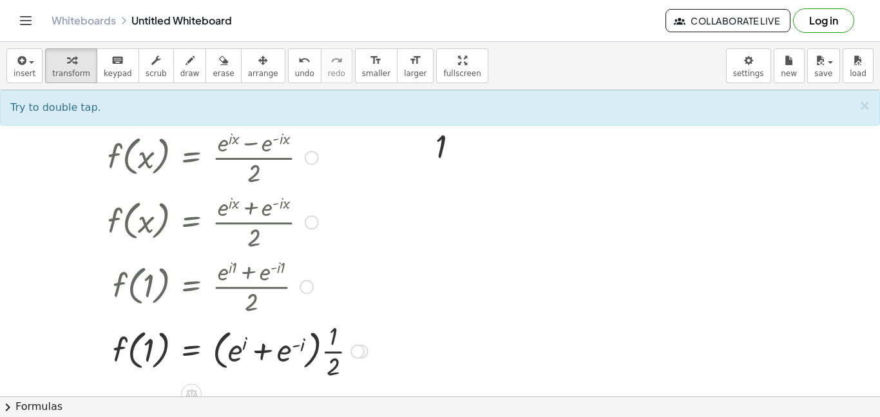
click at [331, 350] on div at bounding box center [237, 349] width 273 height 64
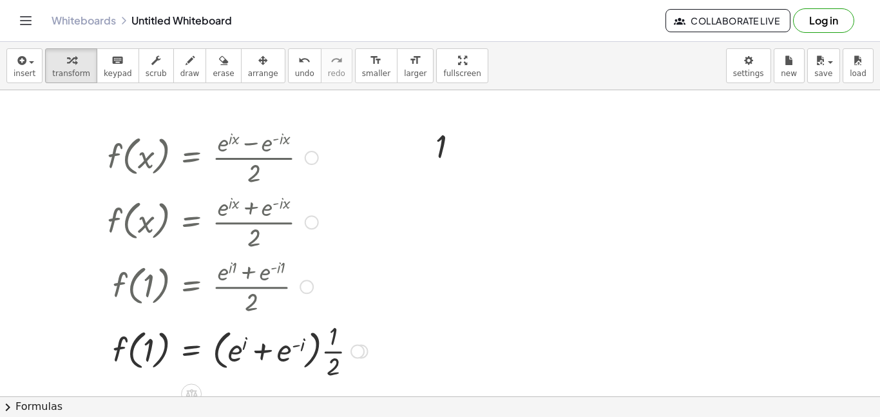
click at [331, 350] on div at bounding box center [237, 349] width 273 height 64
click at [319, 352] on div at bounding box center [246, 350] width 290 height 49
click at [315, 350] on div at bounding box center [246, 350] width 290 height 49
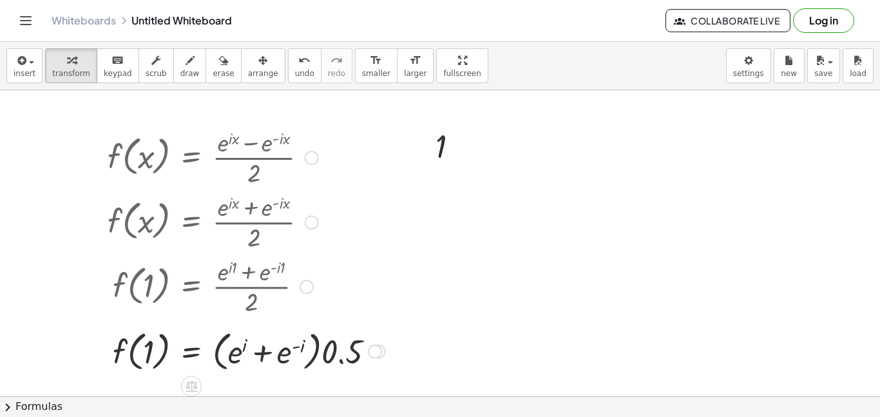
click at [318, 348] on div at bounding box center [246, 350] width 290 height 49
drag, startPoint x: 334, startPoint y: 352, endPoint x: 243, endPoint y: 355, distance: 90.2
click at [243, 355] on div at bounding box center [246, 350] width 290 height 49
click at [343, 356] on div at bounding box center [250, 350] width 299 height 49
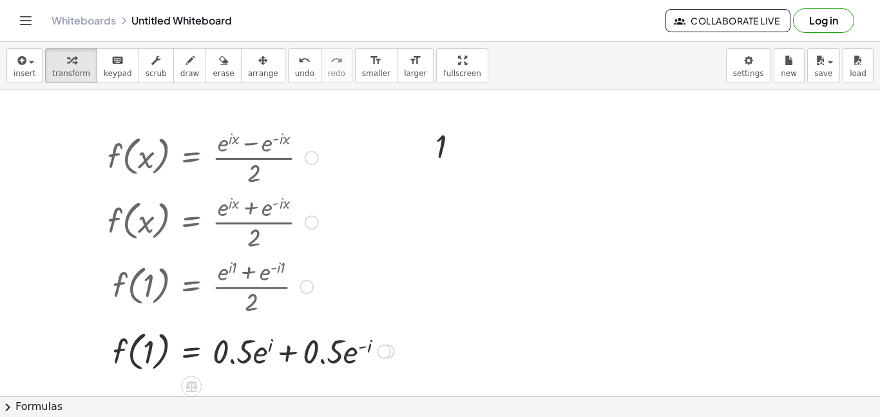
click at [342, 356] on div at bounding box center [250, 350] width 299 height 49
click at [348, 355] on div at bounding box center [250, 350] width 299 height 49
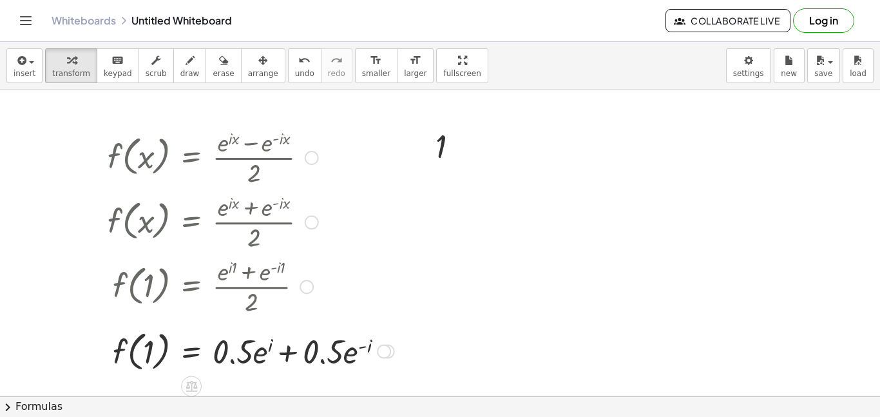
click at [348, 355] on div at bounding box center [250, 350] width 299 height 49
click at [350, 355] on div at bounding box center [250, 350] width 299 height 49
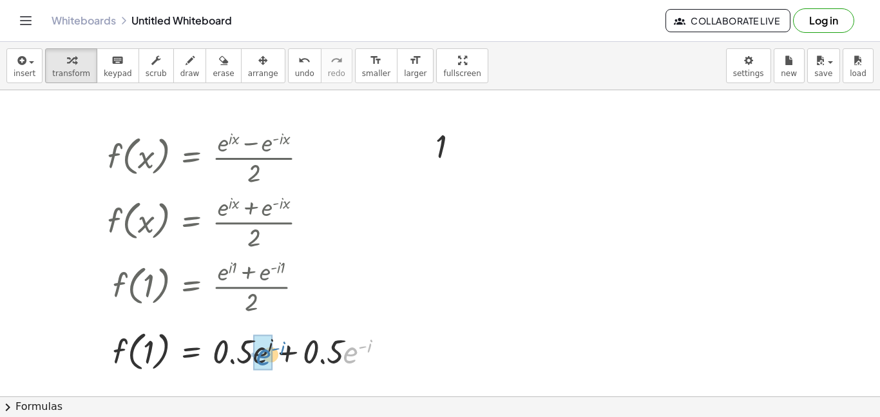
drag, startPoint x: 350, startPoint y: 355, endPoint x: 262, endPoint y: 357, distance: 87.6
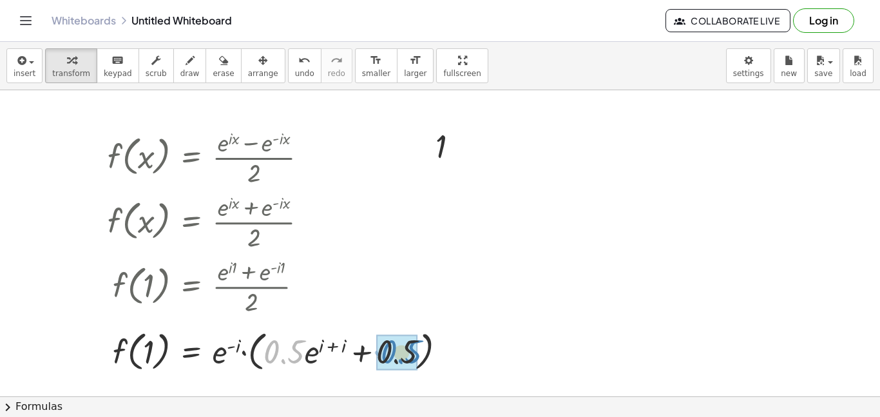
drag, startPoint x: 290, startPoint y: 353, endPoint x: 407, endPoint y: 353, distance: 117.2
click at [378, 352] on div at bounding box center [267, 350] width 332 height 49
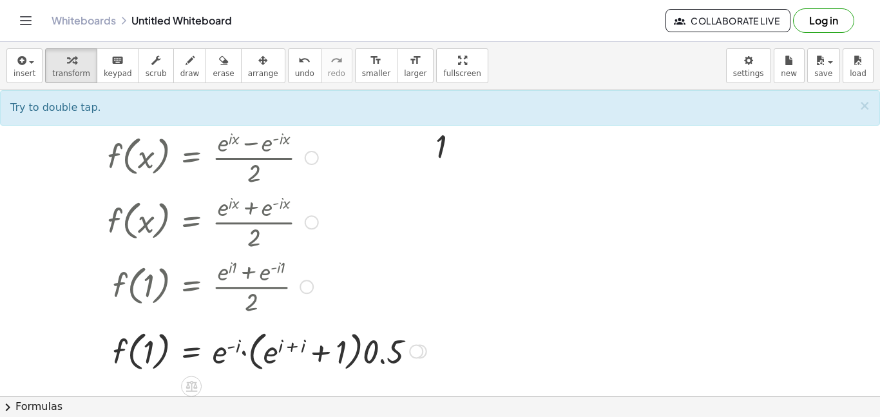
click at [370, 353] on div at bounding box center [267, 350] width 332 height 49
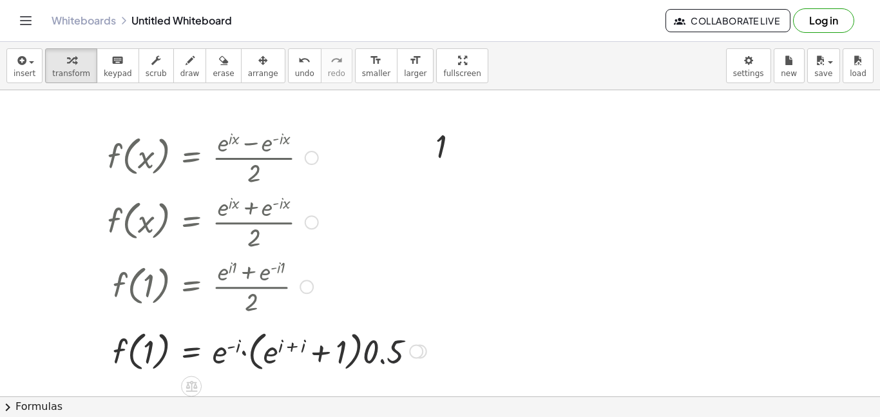
click at [370, 353] on div at bounding box center [267, 350] width 332 height 49
drag, startPoint x: 330, startPoint y: 349, endPoint x: 430, endPoint y: 348, distance: 100.5
drag, startPoint x: 339, startPoint y: 350, endPoint x: 408, endPoint y: 349, distance: 68.9
click at [408, 349] on div at bounding box center [267, 350] width 332 height 49
click at [323, 347] on div at bounding box center [263, 350] width 324 height 49
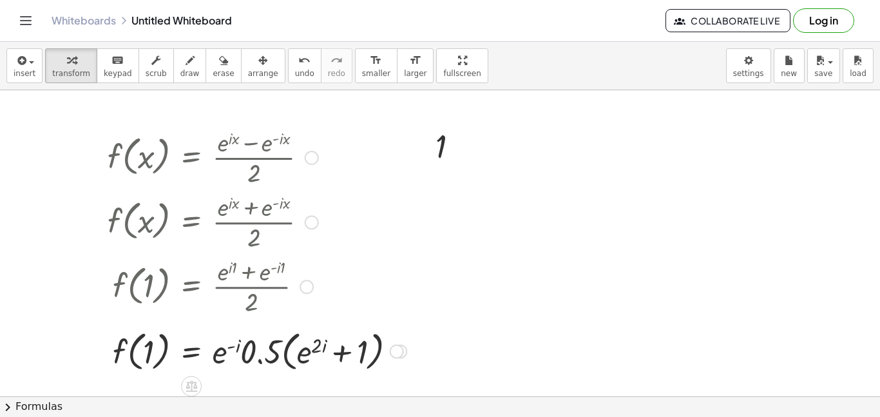
click at [316, 346] on div at bounding box center [257, 350] width 312 height 49
click at [310, 355] on div at bounding box center [257, 350] width 312 height 49
click at [339, 353] on div at bounding box center [257, 350] width 312 height 49
click at [286, 352] on div at bounding box center [257, 350] width 312 height 49
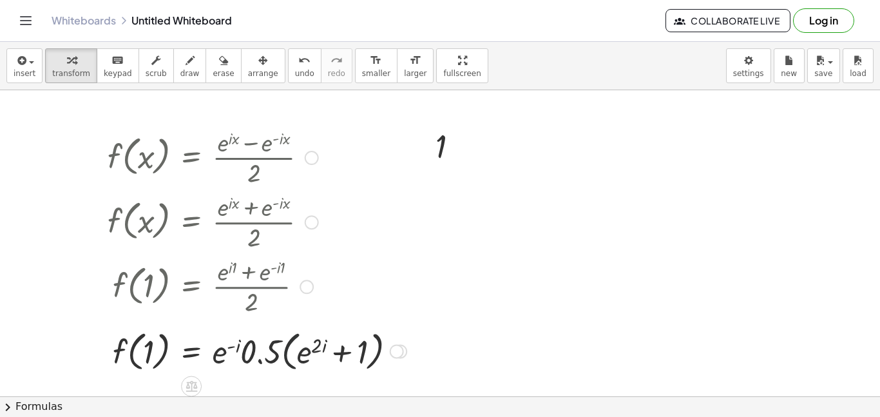
click at [286, 352] on div at bounding box center [257, 350] width 312 height 49
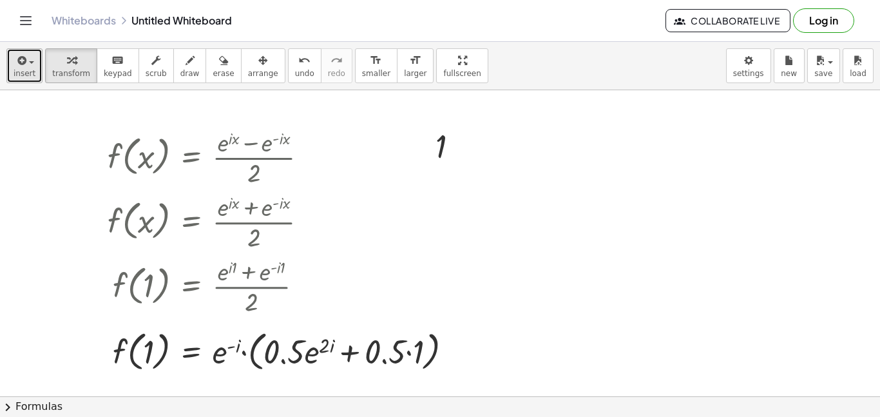
click at [23, 69] on span "insert" at bounding box center [25, 73] width 22 height 9
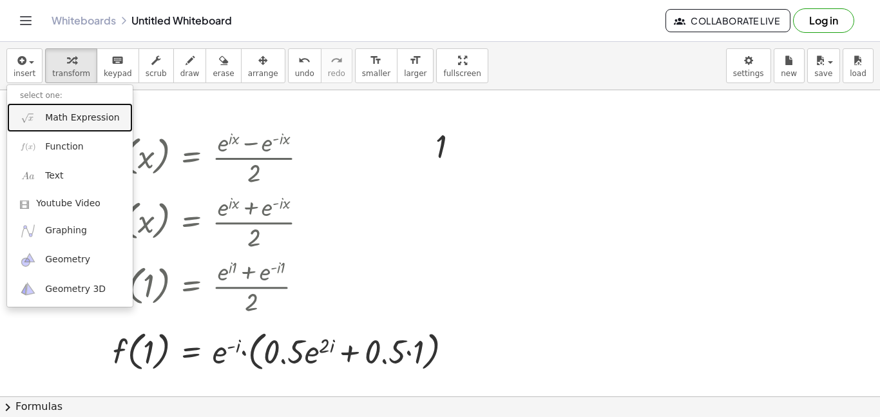
click at [68, 121] on span "Math Expression" at bounding box center [82, 117] width 74 height 13
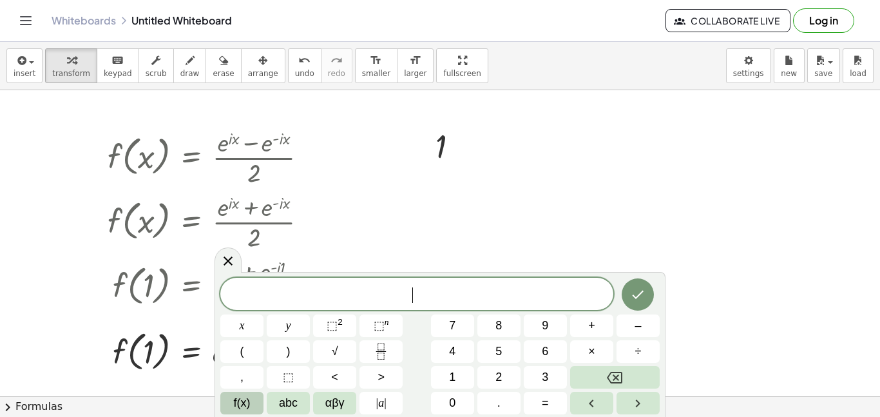
click at [253, 400] on button "f(x)" at bounding box center [241, 403] width 43 height 23
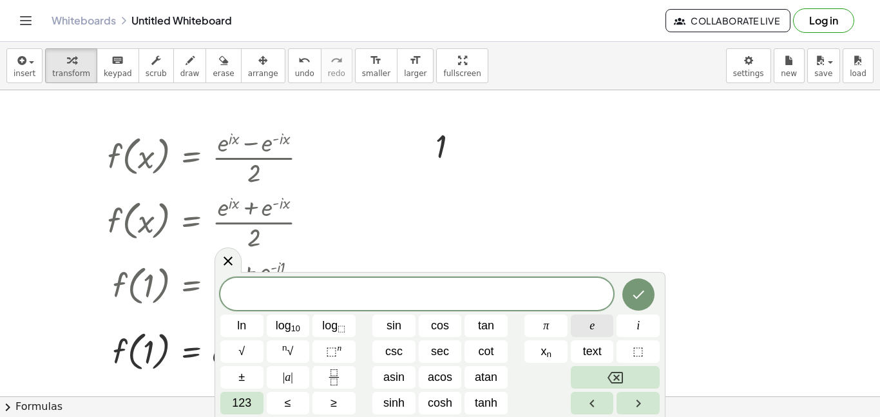
click at [596, 323] on button "e" at bounding box center [592, 325] width 43 height 23
click at [639, 301] on icon "Done" at bounding box center [637, 294] width 15 height 15
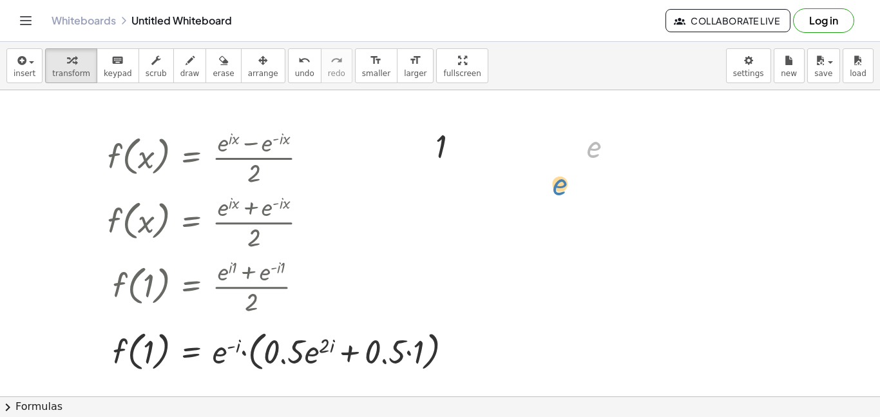
drag, startPoint x: 594, startPoint y: 147, endPoint x: 560, endPoint y: 185, distance: 50.6
drag, startPoint x: 594, startPoint y: 146, endPoint x: 564, endPoint y: 267, distance: 124.2
click at [309, 159] on div at bounding box center [312, 158] width 14 height 14
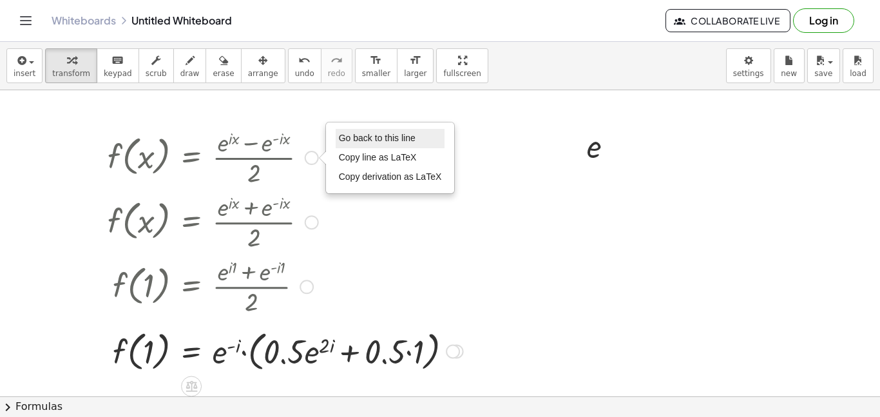
click at [357, 138] on span "Go back to this line" at bounding box center [377, 138] width 77 height 10
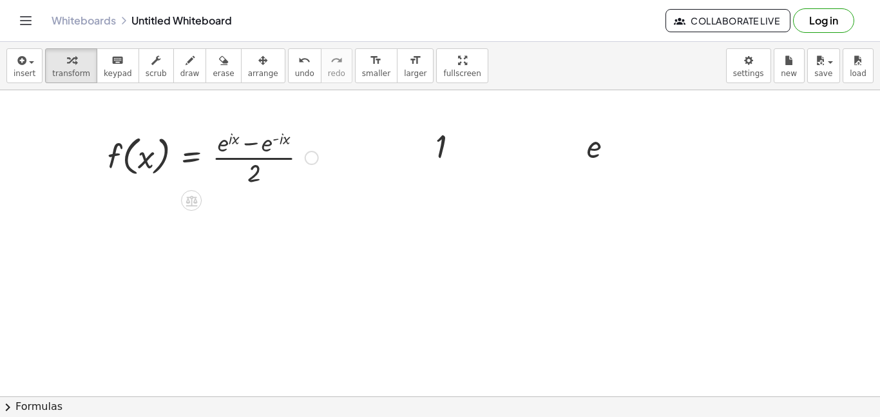
click at [231, 135] on div at bounding box center [212, 156] width 223 height 64
click at [111, 62] on icon "keyboard" at bounding box center [117, 60] width 12 height 15
click at [23, 67] on icon "button" at bounding box center [21, 60] width 12 height 15
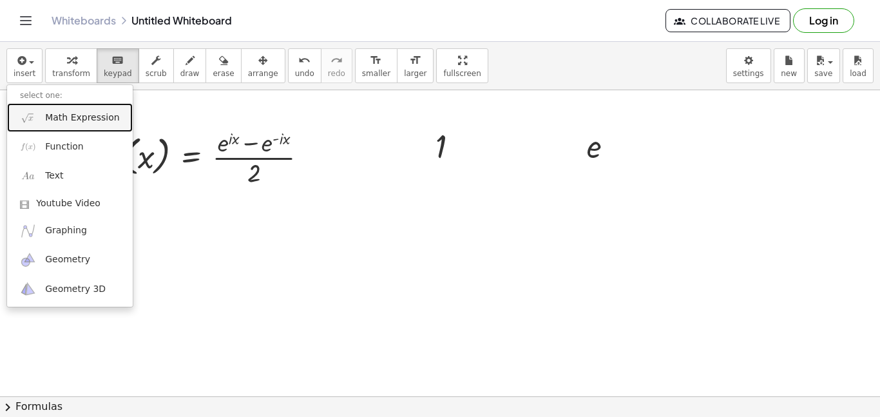
click at [63, 119] on span "Math Expression" at bounding box center [82, 117] width 74 height 13
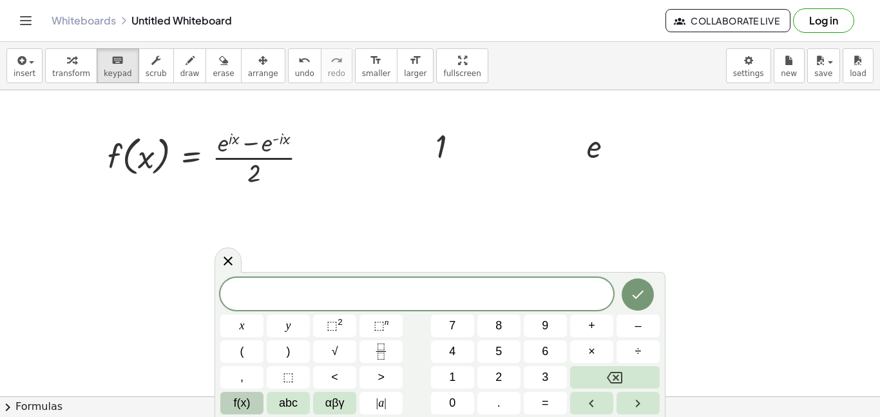
click at [255, 401] on button "f(x)" at bounding box center [241, 403] width 43 height 23
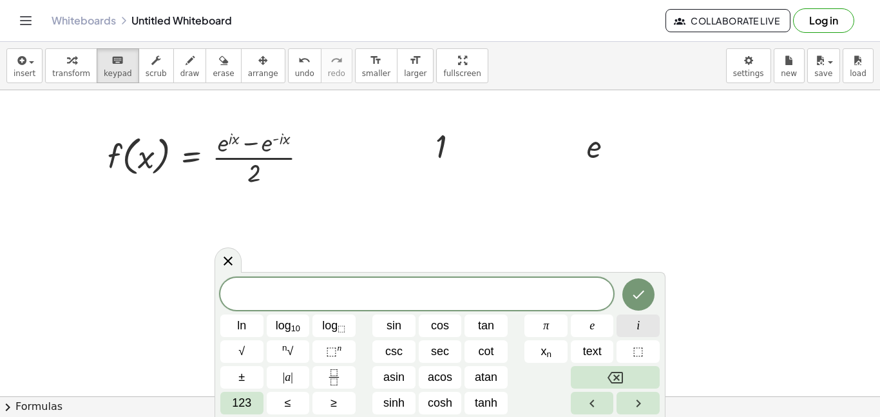
click at [643, 321] on button "i" at bounding box center [637, 325] width 43 height 23
click at [639, 289] on icon "Done" at bounding box center [637, 294] width 15 height 15
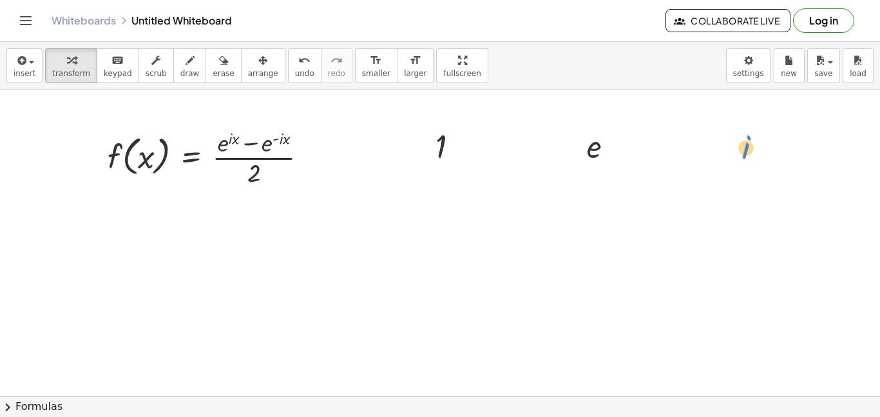
click at [747, 147] on div at bounding box center [756, 145] width 43 height 43
click at [12, 74] on button "insert" at bounding box center [24, 65] width 36 height 35
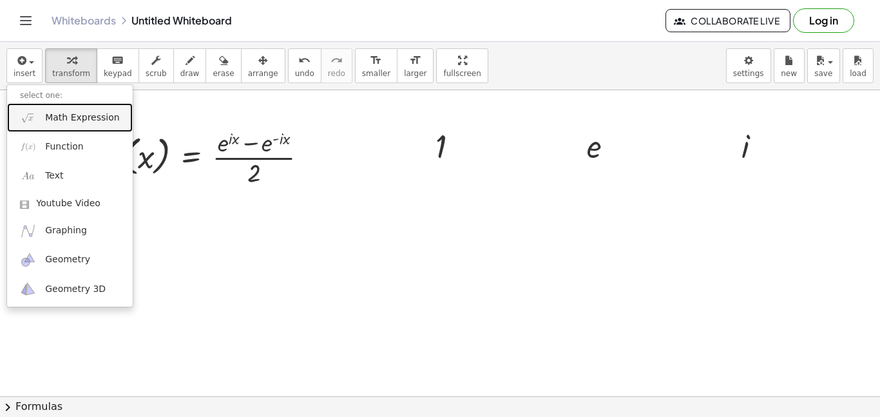
click at [41, 117] on link "Math Expression" at bounding box center [70, 117] width 126 height 29
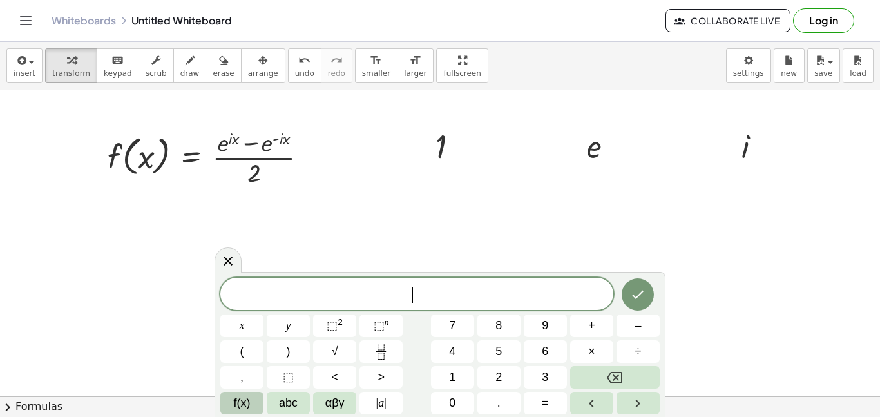
click at [240, 400] on span "f(x)" at bounding box center [242, 402] width 17 height 17
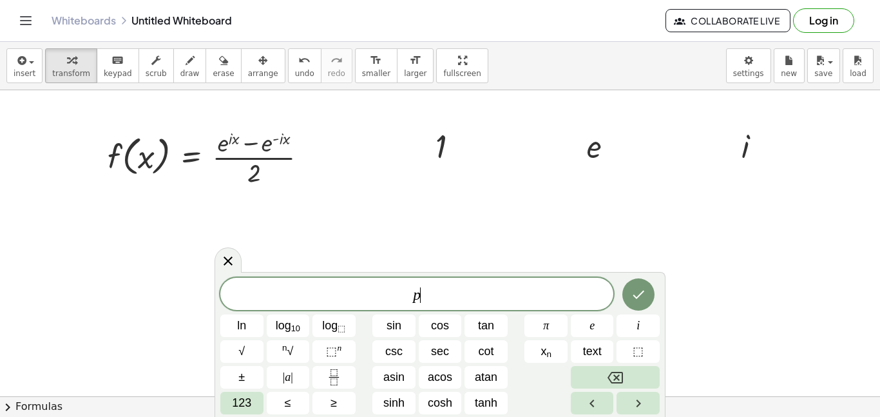
scroll to position [2, 0]
click at [545, 321] on span "π" at bounding box center [546, 325] width 6 height 17
click at [632, 298] on icon "Done" at bounding box center [637, 294] width 15 height 15
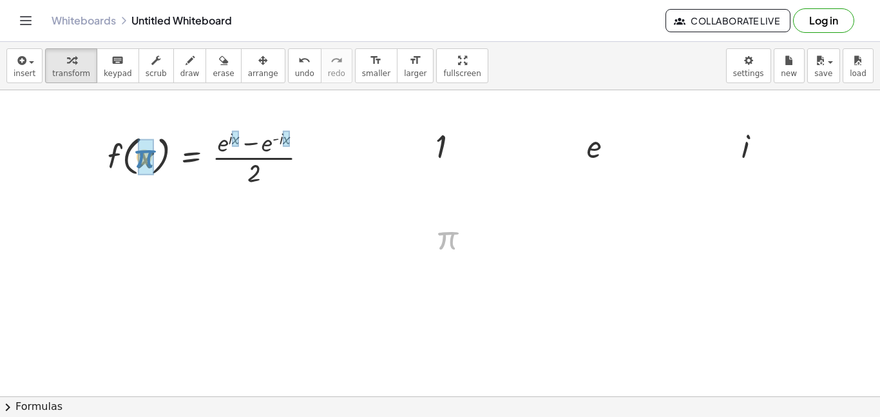
drag, startPoint x: 444, startPoint y: 234, endPoint x: 142, endPoint y: 153, distance: 312.7
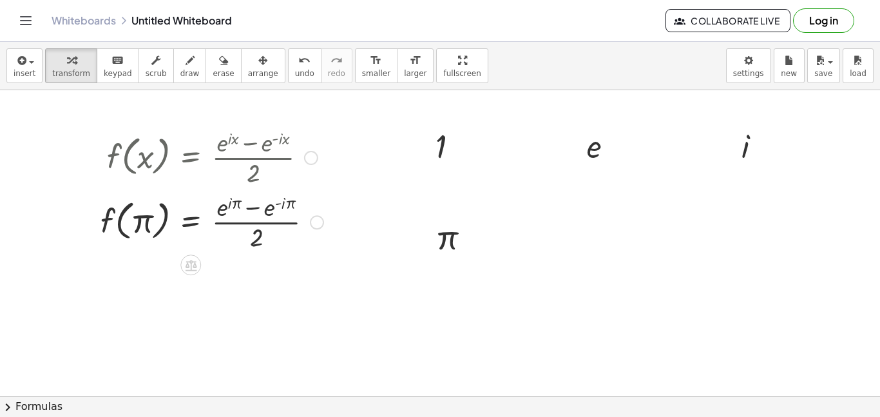
click at [232, 205] on div at bounding box center [212, 221] width 236 height 64
click at [231, 200] on div at bounding box center [212, 221] width 236 height 64
click at [225, 203] on div at bounding box center [212, 221] width 236 height 64
click at [220, 216] on div at bounding box center [212, 221] width 236 height 64
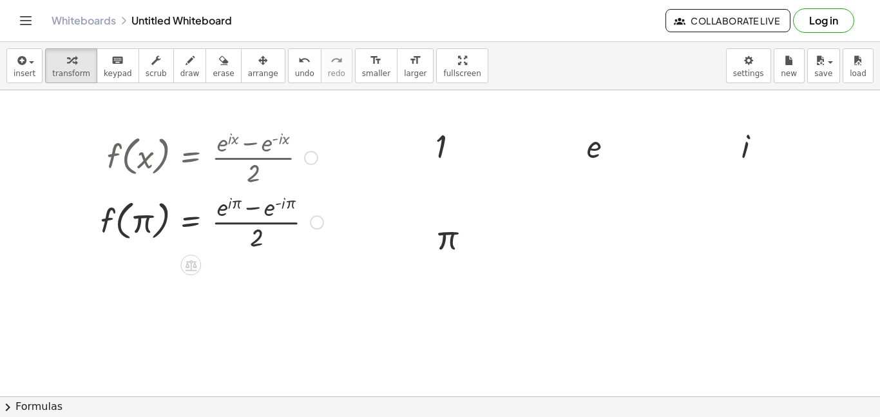
click at [224, 215] on div at bounding box center [212, 221] width 236 height 64
click at [226, 205] on div at bounding box center [212, 221] width 236 height 64
click at [275, 203] on div at bounding box center [212, 221] width 236 height 64
click at [279, 205] on div at bounding box center [212, 221] width 236 height 64
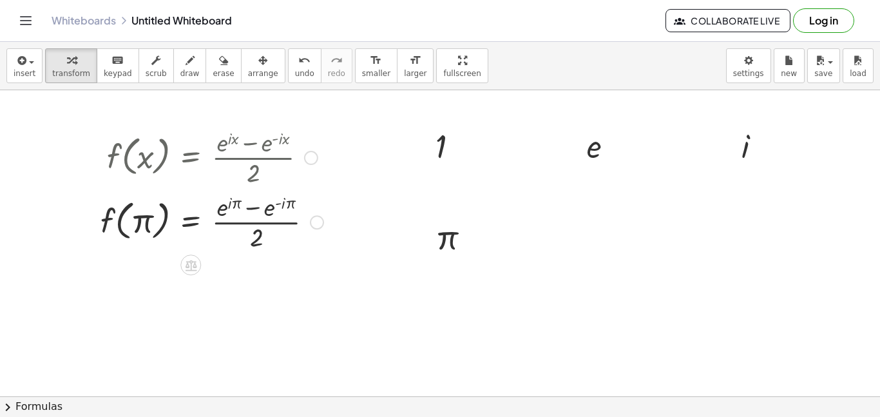
click at [257, 207] on div at bounding box center [212, 221] width 236 height 64
click at [274, 203] on div at bounding box center [212, 221] width 236 height 64
click at [273, 209] on div at bounding box center [212, 221] width 236 height 64
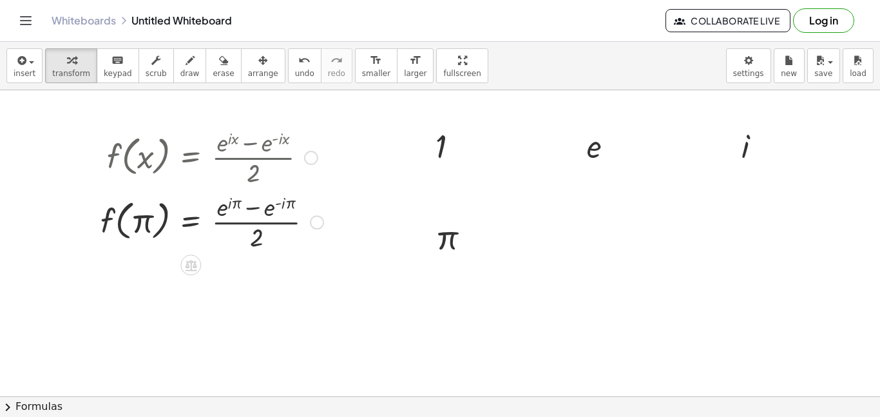
click at [273, 209] on div at bounding box center [212, 221] width 236 height 64
click at [283, 203] on div at bounding box center [212, 221] width 236 height 64
click at [749, 58] on body "Graspable Math Activities Get Started Activity Bank Assigned Work Classes White…" at bounding box center [440, 208] width 880 height 417
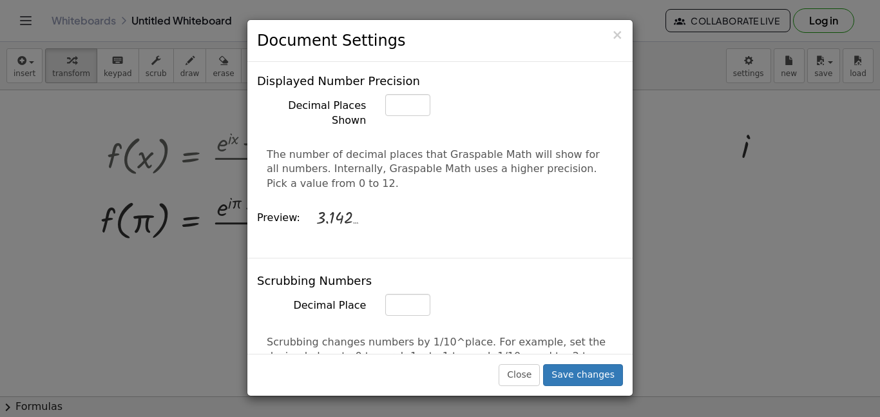
scroll to position [564, 0]
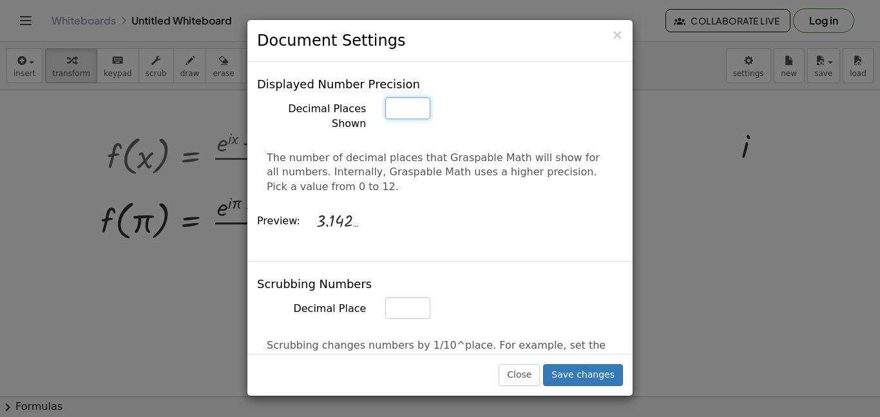
click at [419, 97] on input "*" at bounding box center [407, 108] width 45 height 22
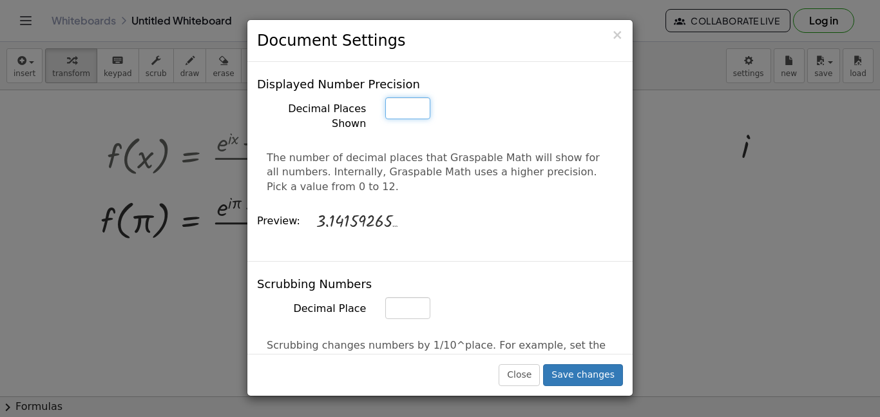
click at [419, 97] on input "*" at bounding box center [407, 108] width 45 height 22
click at [419, 97] on input "**" at bounding box center [407, 108] width 45 height 22
type input "**"
click at [419, 97] on input "**" at bounding box center [407, 108] width 45 height 22
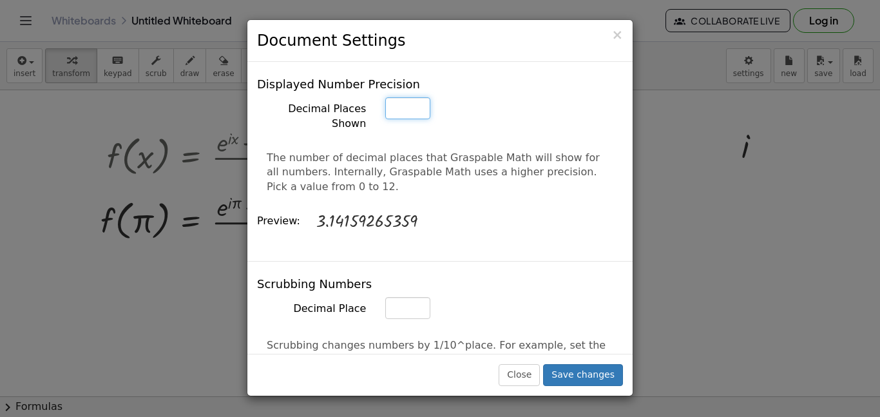
click at [419, 97] on input "**" at bounding box center [407, 108] width 45 height 22
click at [484, 207] on div "Displayed Number Precision Decimal Places Shown ** The number of decimal places…" at bounding box center [439, 161] width 385 height 200
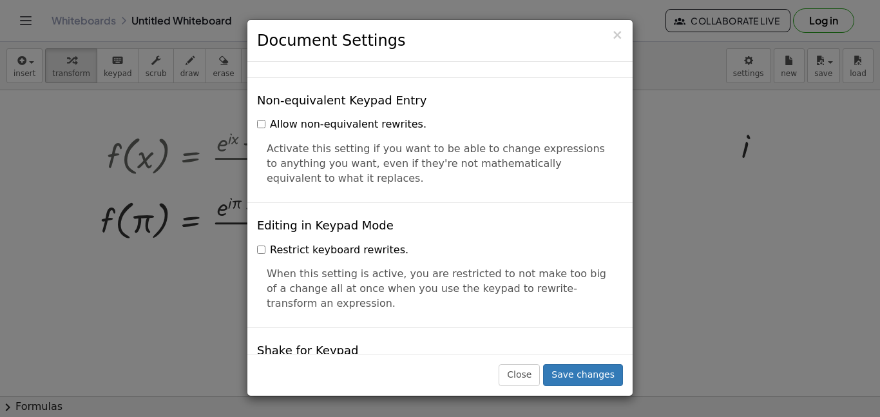
scroll to position [2789, 0]
click at [578, 377] on button "Save changes" at bounding box center [583, 375] width 80 height 22
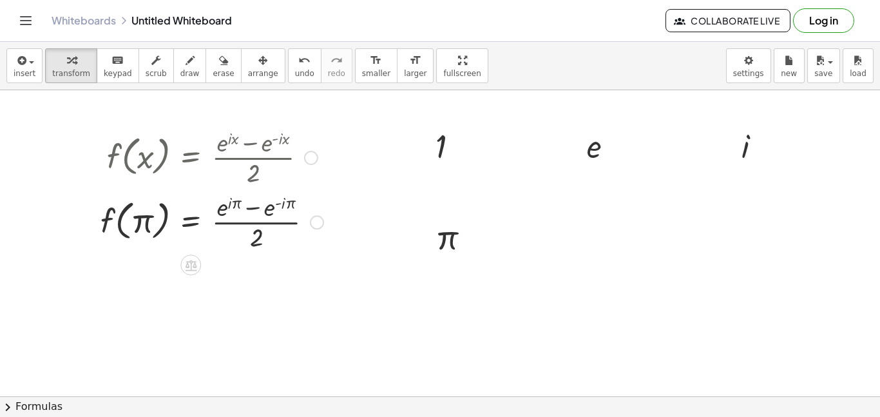
click at [225, 205] on div at bounding box center [212, 221] width 236 height 64
click at [231, 204] on div at bounding box center [212, 221] width 236 height 64
click at [230, 203] on div at bounding box center [212, 221] width 236 height 64
click at [224, 205] on div at bounding box center [212, 221] width 236 height 64
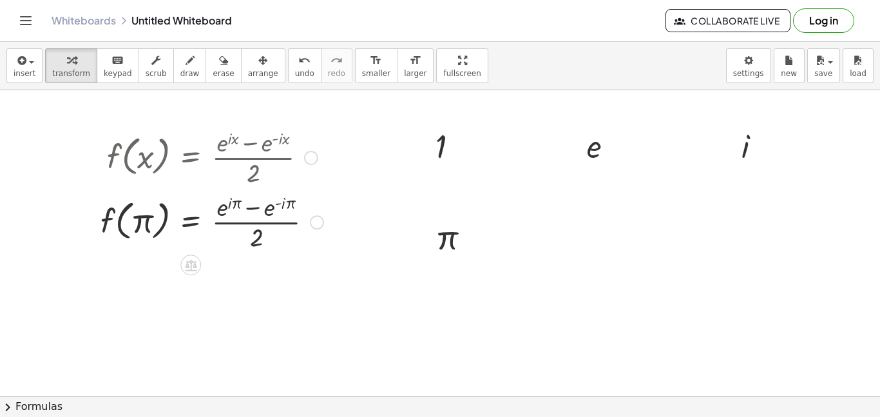
click at [222, 209] on div at bounding box center [212, 221] width 236 height 64
click at [106, 73] on span "keypad" at bounding box center [118, 73] width 28 height 9
click at [225, 207] on div at bounding box center [229, 207] width 24 height 28
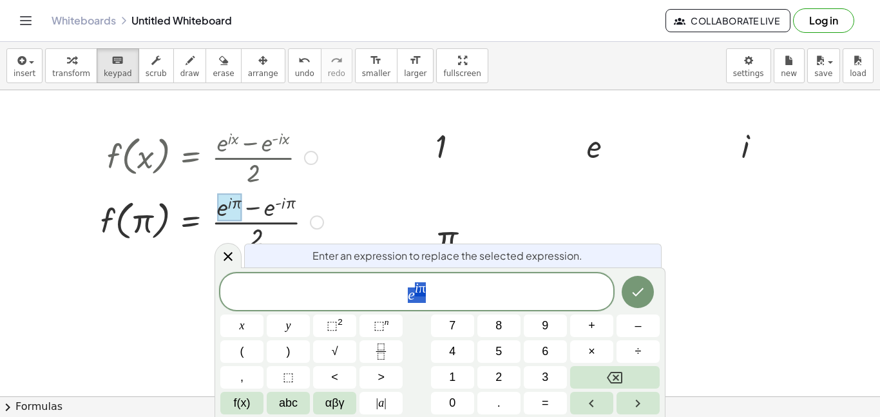
click at [224, 207] on div at bounding box center [229, 207] width 24 height 28
click at [224, 208] on div at bounding box center [229, 207] width 24 height 28
click at [625, 332] on button "–" at bounding box center [637, 325] width 43 height 23
click at [468, 300] on span "− e i π ​" at bounding box center [416, 292] width 393 height 23
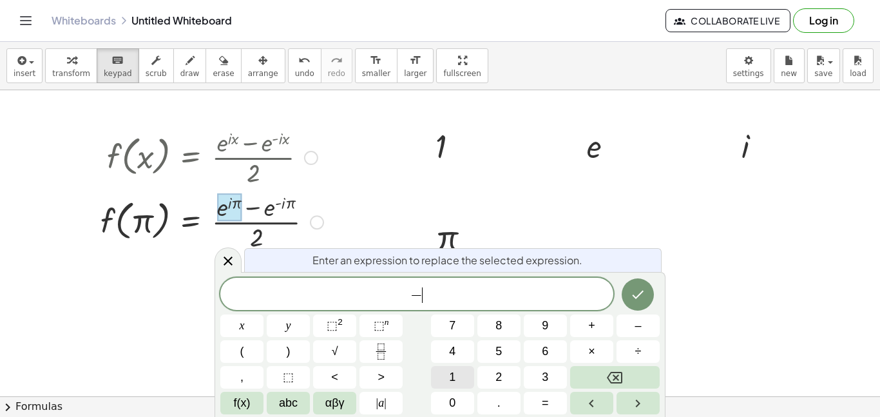
click at [449, 371] on span "1" at bounding box center [452, 376] width 6 height 17
click at [630, 300] on icon "Done" at bounding box center [637, 294] width 15 height 15
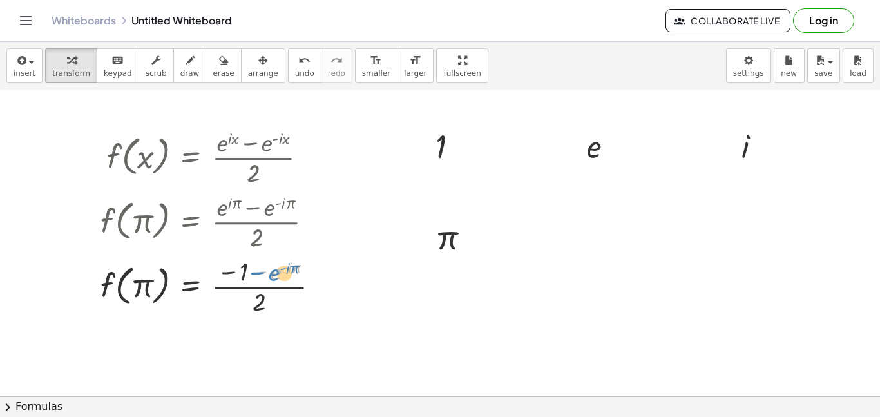
click at [270, 271] on div at bounding box center [215, 285] width 242 height 64
drag, startPoint x: 278, startPoint y: 270, endPoint x: 223, endPoint y: 266, distance: 54.3
click at [223, 266] on div at bounding box center [215, 285] width 242 height 64
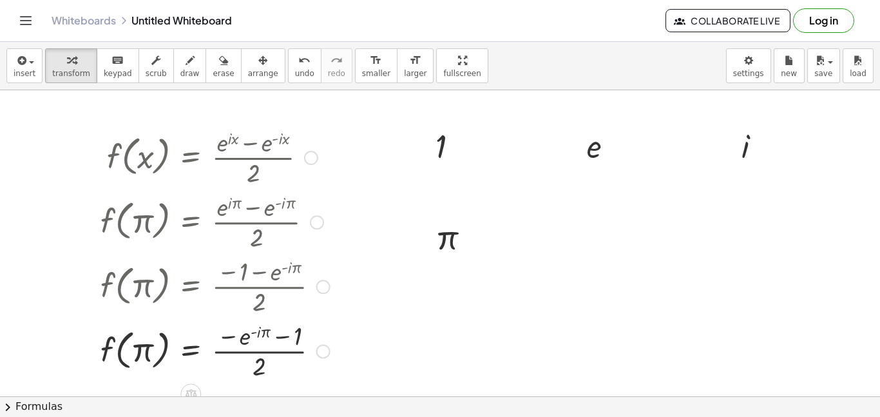
click at [246, 336] on div at bounding box center [215, 349] width 242 height 64
click at [120, 62] on div "keyboard" at bounding box center [118, 59] width 28 height 15
click at [244, 335] on div at bounding box center [244, 336] width 54 height 27
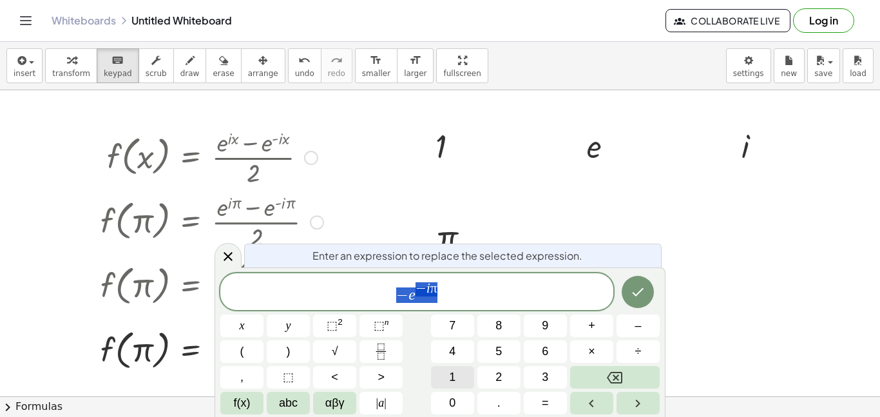
click at [442, 375] on button "1" at bounding box center [452, 377] width 43 height 23
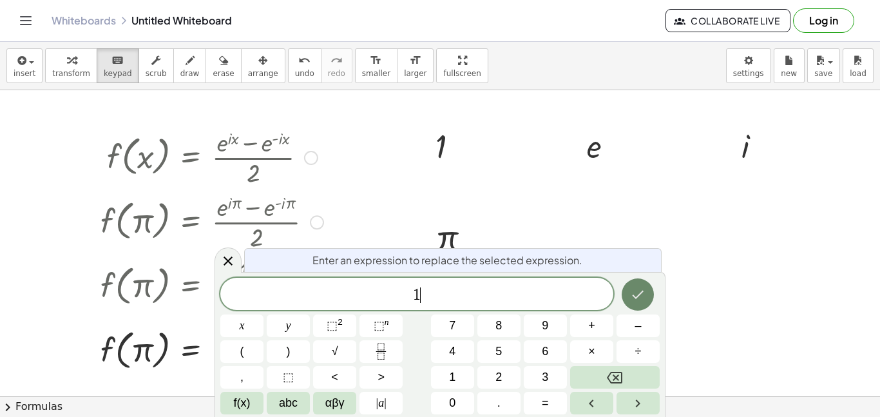
click at [636, 295] on icon "Done" at bounding box center [637, 294] width 15 height 15
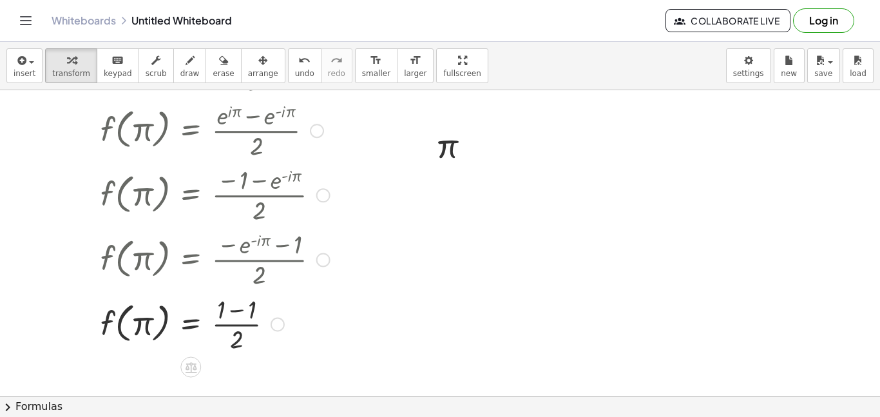
scroll to position [89, 0]
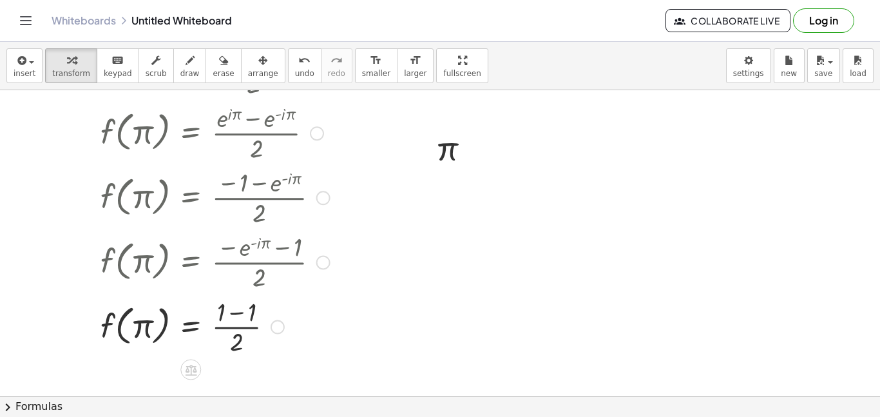
click at [231, 321] on div at bounding box center [215, 326] width 242 height 64
click at [231, 311] on div at bounding box center [215, 326] width 242 height 64
click at [224, 327] on div at bounding box center [215, 326] width 242 height 64
click at [298, 65] on icon "undo" at bounding box center [304, 60] width 12 height 15
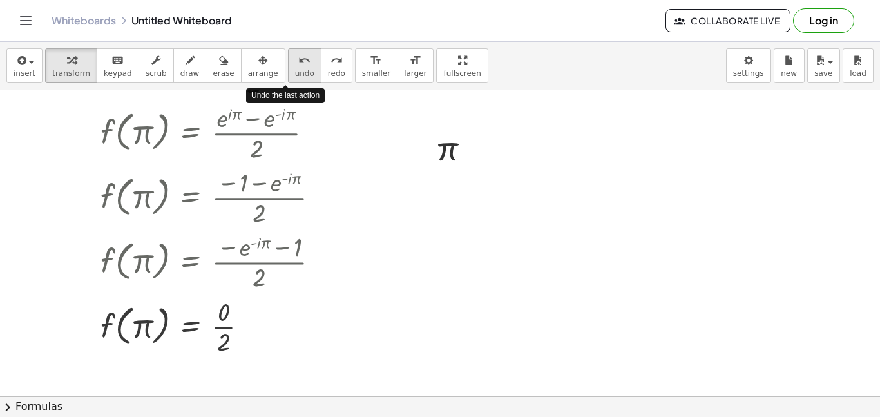
click at [298, 66] on icon "undo" at bounding box center [304, 60] width 12 height 15
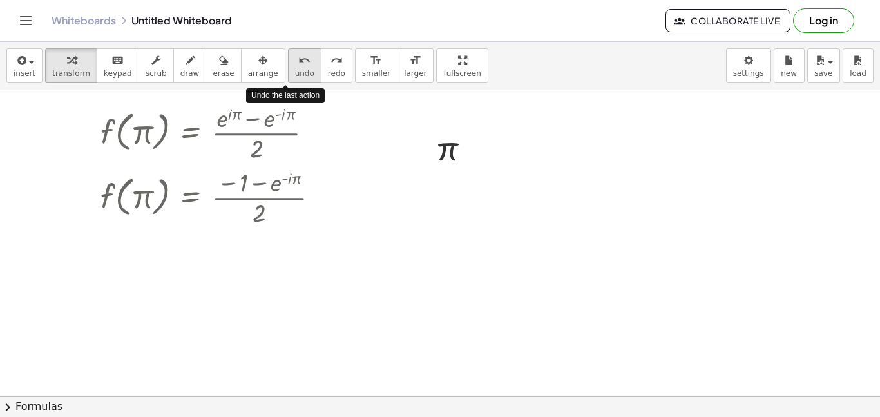
click at [298, 66] on icon "undo" at bounding box center [304, 60] width 12 height 15
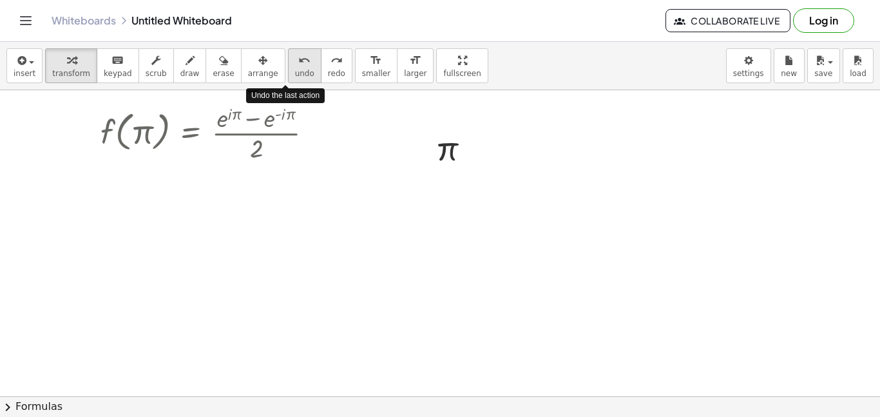
click at [298, 66] on icon "undo" at bounding box center [304, 60] width 12 height 15
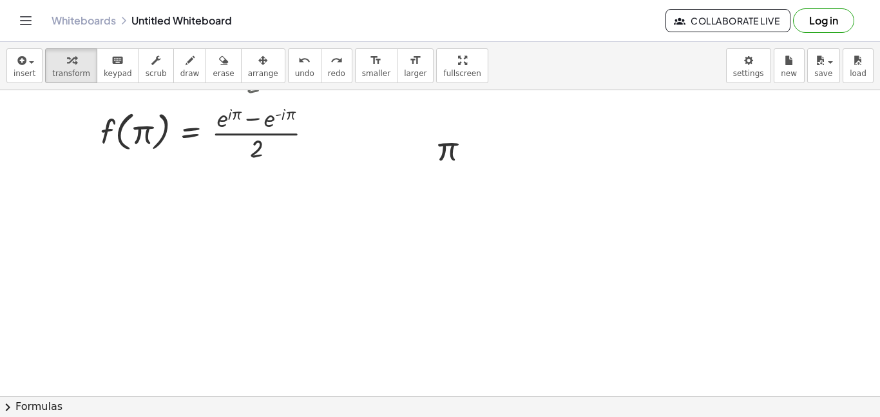
scroll to position [0, 0]
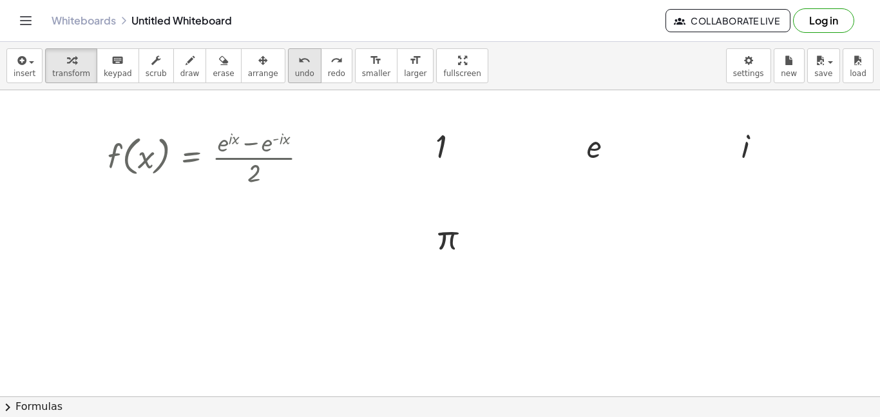
click at [298, 61] on icon "undo" at bounding box center [304, 60] width 12 height 15
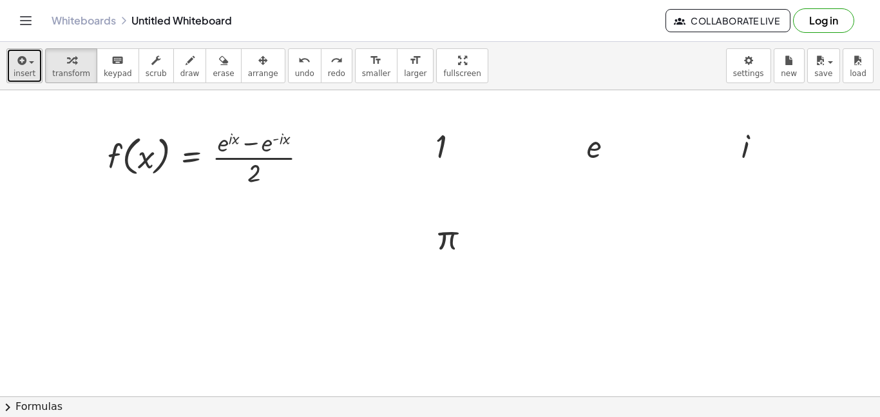
click at [31, 69] on span "insert" at bounding box center [25, 73] width 22 height 9
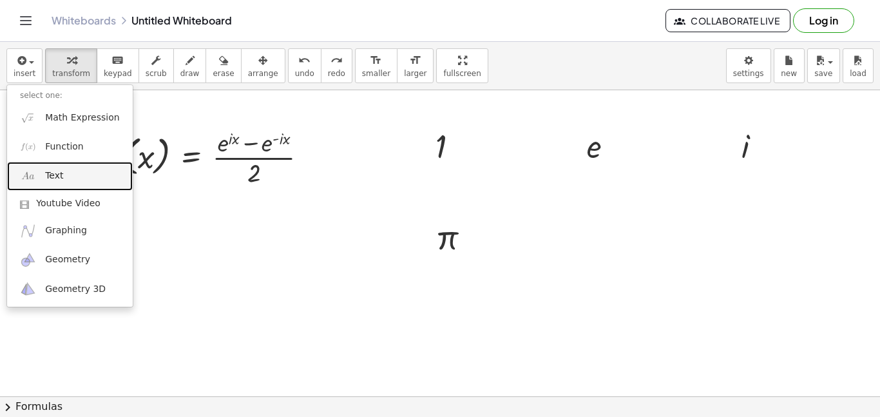
click at [63, 174] on link "Text" at bounding box center [70, 176] width 126 height 29
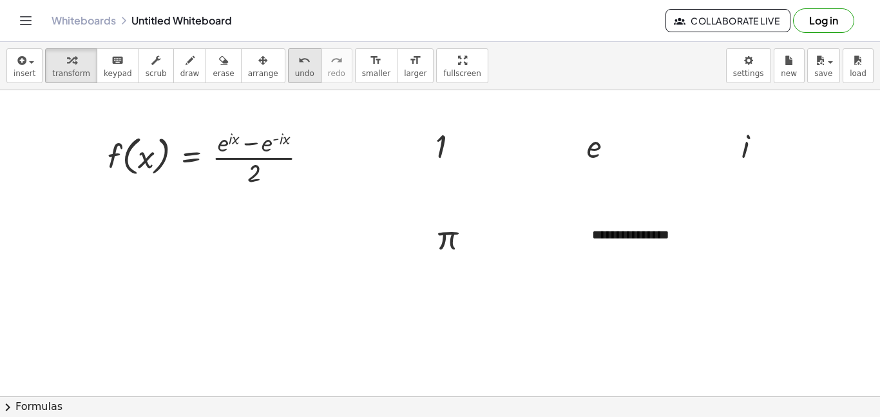
click at [298, 62] on icon "undo" at bounding box center [304, 60] width 12 height 15
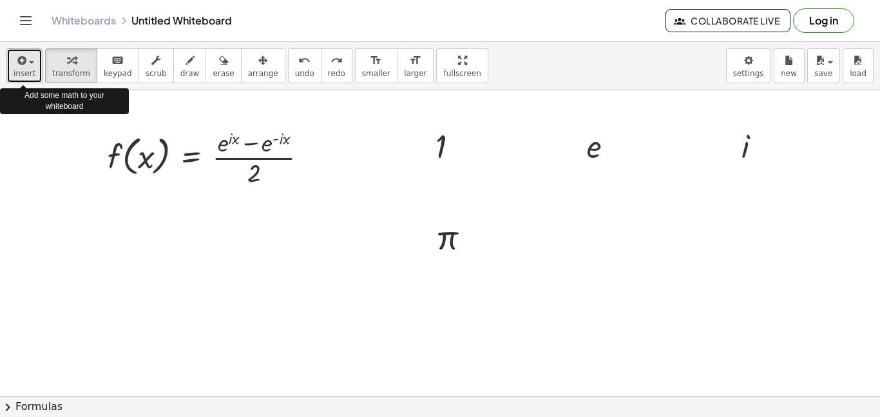
click at [26, 61] on span "button" at bounding box center [27, 61] width 3 height 9
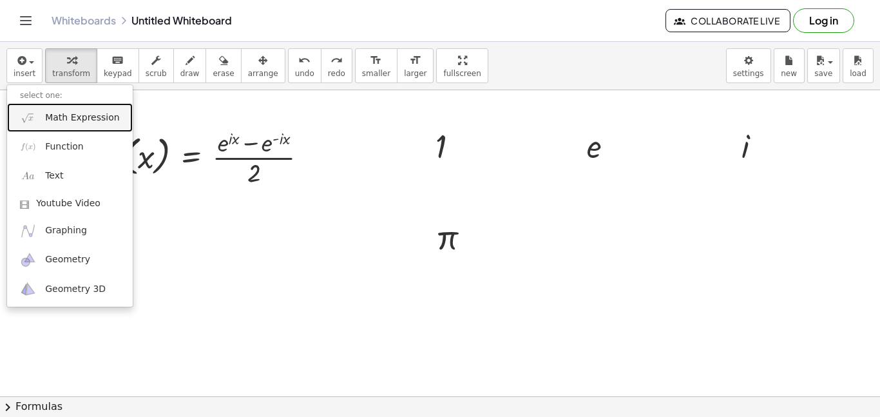
click at [48, 129] on link "Math Expression" at bounding box center [70, 117] width 126 height 29
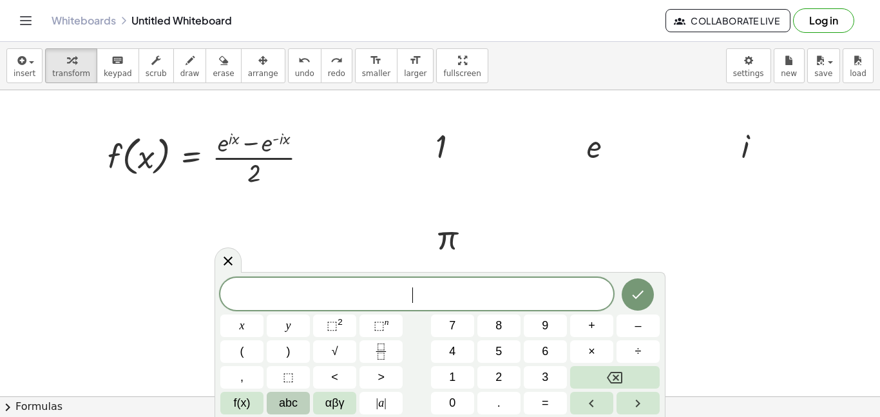
click at [275, 399] on button "abc" at bounding box center [288, 403] width 43 height 23
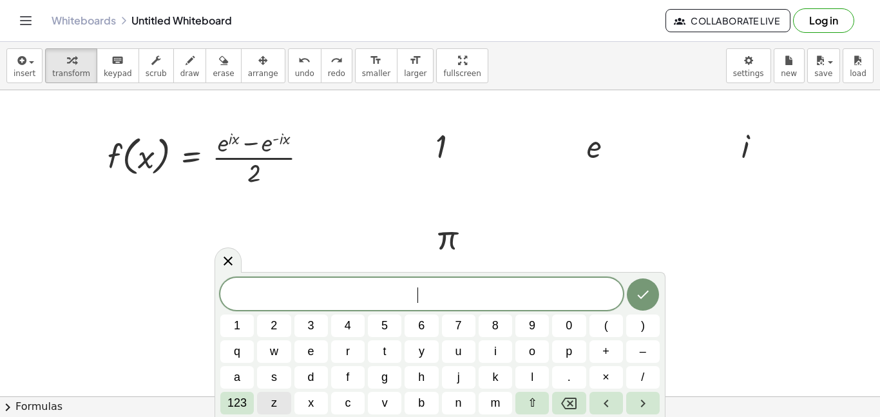
click at [279, 401] on button "z" at bounding box center [273, 403] width 33 height 23
click at [642, 293] on icon "Done" at bounding box center [642, 294] width 15 height 15
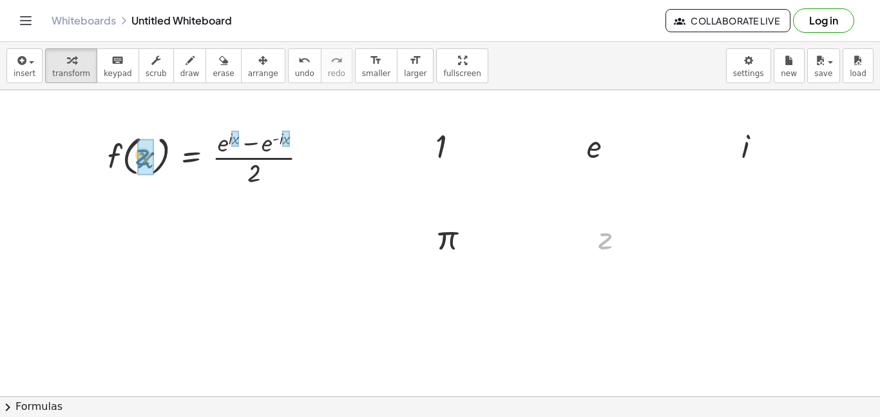
drag, startPoint x: 603, startPoint y: 243, endPoint x: 141, endPoint y: 160, distance: 469.8
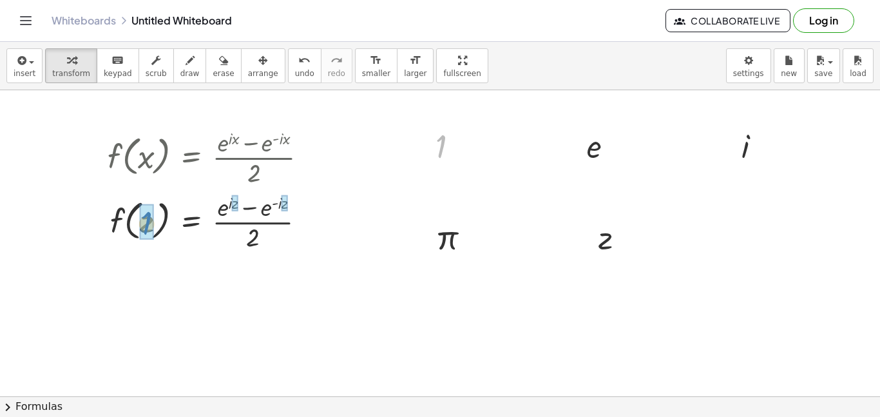
drag, startPoint x: 440, startPoint y: 146, endPoint x: 146, endPoint y: 223, distance: 305.0
click at [232, 205] on div at bounding box center [212, 221] width 223 height 64
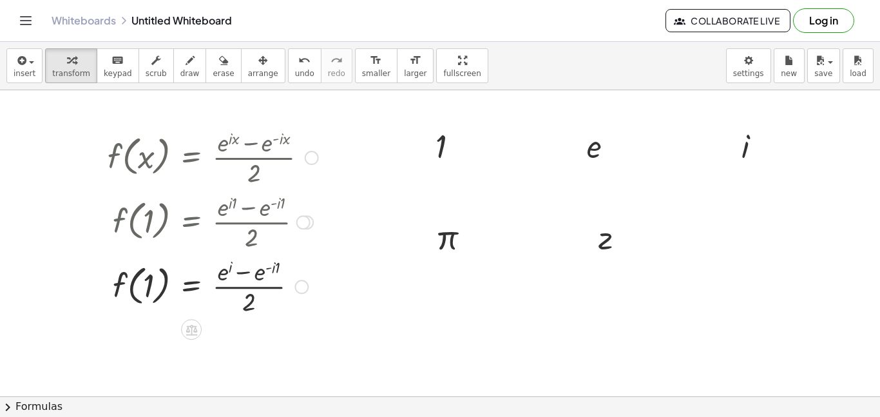
click at [273, 270] on div at bounding box center [212, 285] width 223 height 64
click at [276, 268] on div at bounding box center [212, 285] width 223 height 64
click at [258, 274] on div at bounding box center [212, 285] width 223 height 64
click at [225, 272] on div at bounding box center [212, 285] width 223 height 64
click at [256, 275] on div at bounding box center [212, 285] width 223 height 64
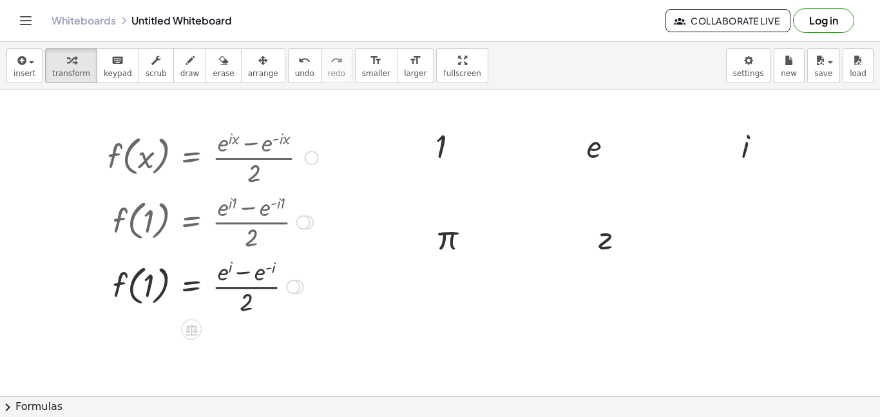
click at [256, 275] on div at bounding box center [212, 285] width 223 height 64
click at [225, 270] on div at bounding box center [212, 285] width 223 height 64
click at [240, 274] on div at bounding box center [212, 285] width 223 height 64
drag, startPoint x: 244, startPoint y: 303, endPoint x: 272, endPoint y: 272, distance: 41.9
click at [272, 272] on div at bounding box center [212, 285] width 223 height 64
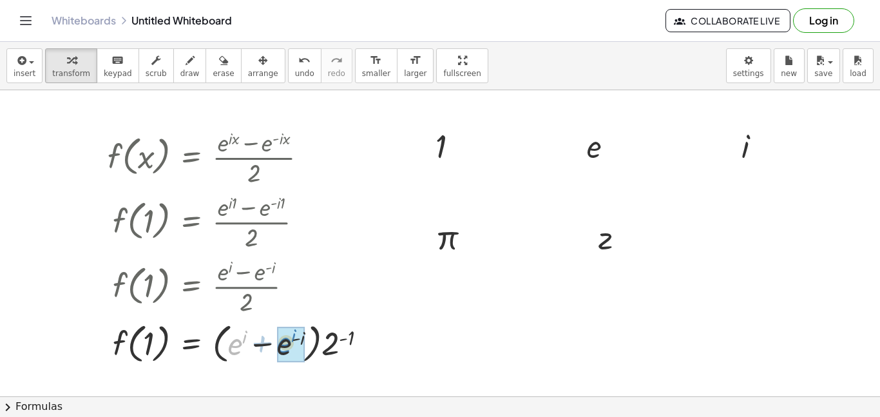
drag, startPoint x: 234, startPoint y: 343, endPoint x: 283, endPoint y: 342, distance: 49.0
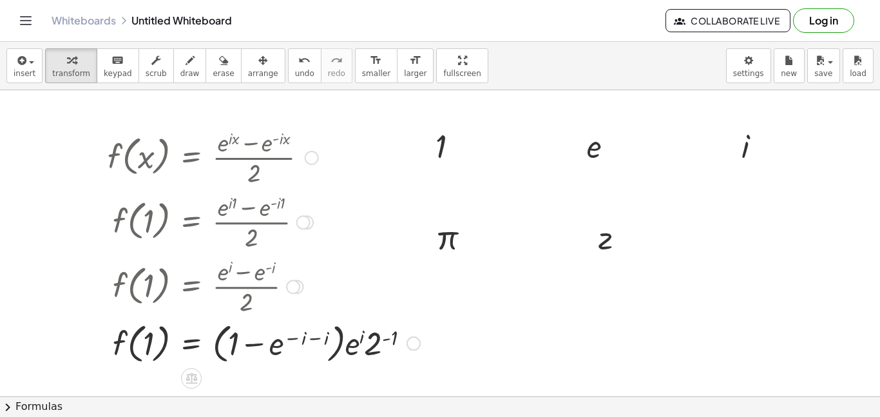
click at [311, 339] on div at bounding box center [263, 341] width 325 height 49
drag, startPoint x: 341, startPoint y: 337, endPoint x: 372, endPoint y: 337, distance: 31.6
click at [372, 337] on div at bounding box center [253, 341] width 304 height 49
click at [363, 340] on div at bounding box center [253, 341] width 304 height 49
drag, startPoint x: 359, startPoint y: 345, endPoint x: 294, endPoint y: 339, distance: 65.2
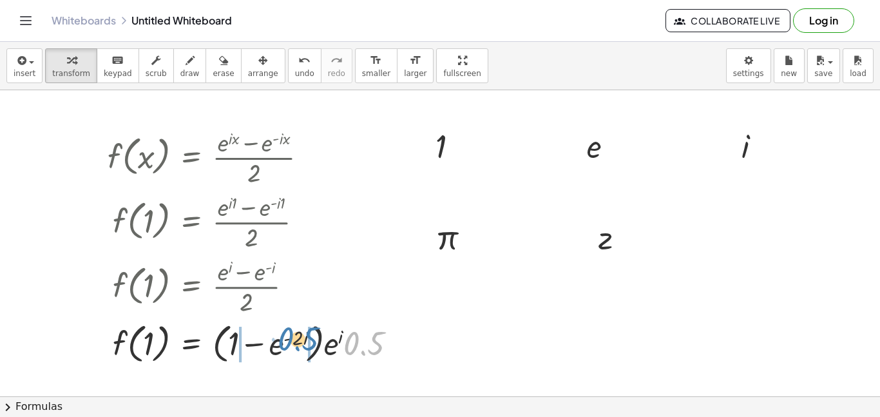
click at [294, 339] on div at bounding box center [257, 341] width 312 height 49
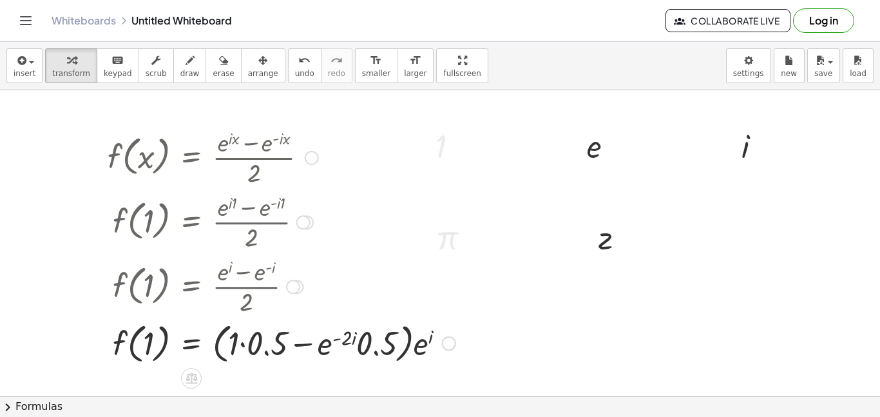
click at [239, 342] on div at bounding box center [281, 341] width 361 height 49
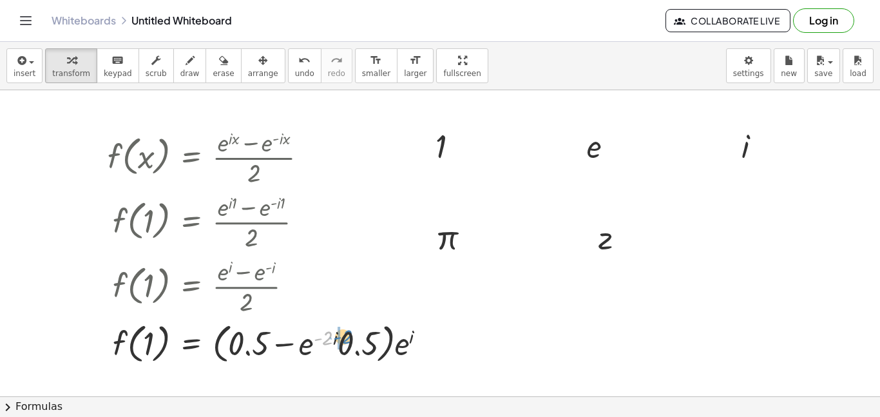
drag, startPoint x: 326, startPoint y: 339, endPoint x: 344, endPoint y: 337, distance: 18.1
click at [344, 337] on div at bounding box center [272, 341] width 342 height 49
drag, startPoint x: 316, startPoint y: 337, endPoint x: 377, endPoint y: 335, distance: 61.2
click at [377, 335] on div at bounding box center [274, 341] width 346 height 49
drag, startPoint x: 342, startPoint y: 338, endPoint x: 369, endPoint y: 332, distance: 27.7
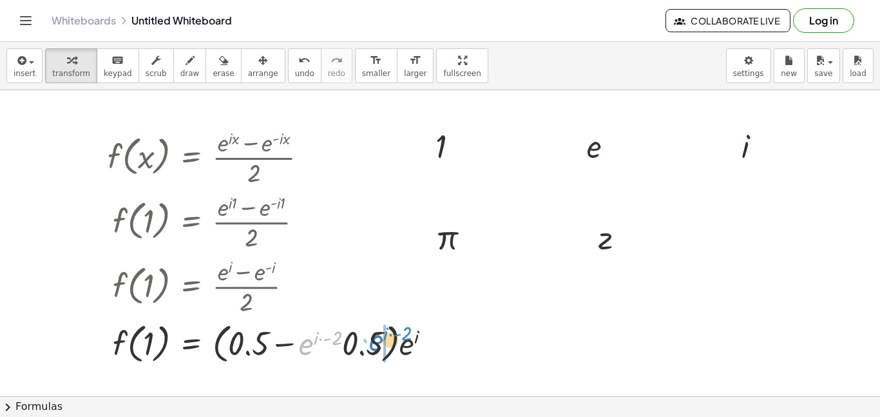
drag, startPoint x: 313, startPoint y: 336, endPoint x: 384, endPoint y: 332, distance: 70.9
click at [280, 342] on div at bounding box center [274, 341] width 346 height 49
drag, startPoint x: 408, startPoint y: 348, endPoint x: 363, endPoint y: 347, distance: 45.7
click at [363, 347] on div at bounding box center [274, 341] width 346 height 49
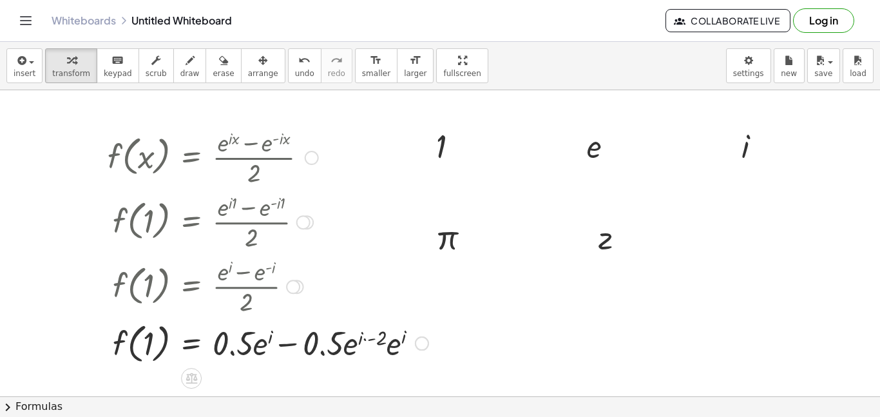
click at [377, 335] on div at bounding box center [268, 341] width 334 height 49
click at [372, 340] on div at bounding box center [265, 341] width 329 height 49
drag, startPoint x: 390, startPoint y: 348, endPoint x: 258, endPoint y: 348, distance: 131.4
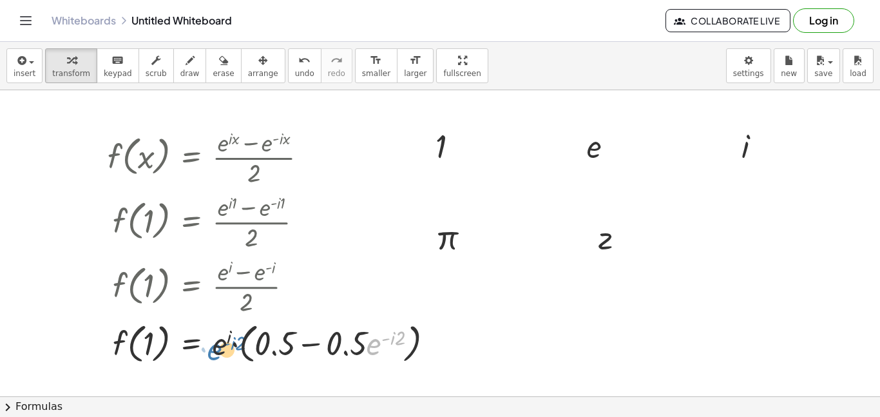
drag, startPoint x: 376, startPoint y: 345, endPoint x: 217, endPoint y: 350, distance: 159.2
click at [217, 350] on div at bounding box center [275, 341] width 349 height 49
click at [435, 344] on div at bounding box center [434, 343] width 14 height 14
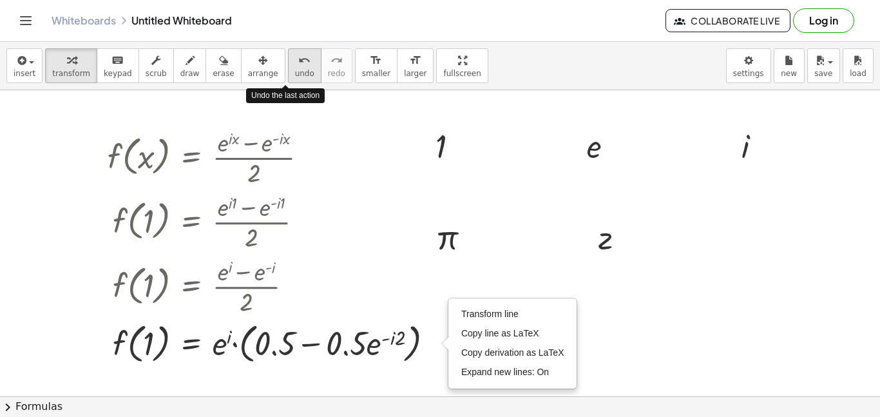
click at [295, 70] on span "undo" at bounding box center [304, 73] width 19 height 9
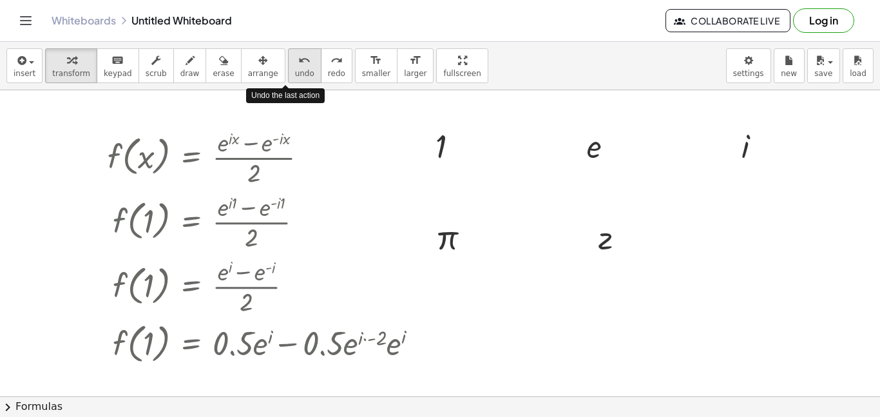
click at [295, 70] on span "undo" at bounding box center [304, 73] width 19 height 9
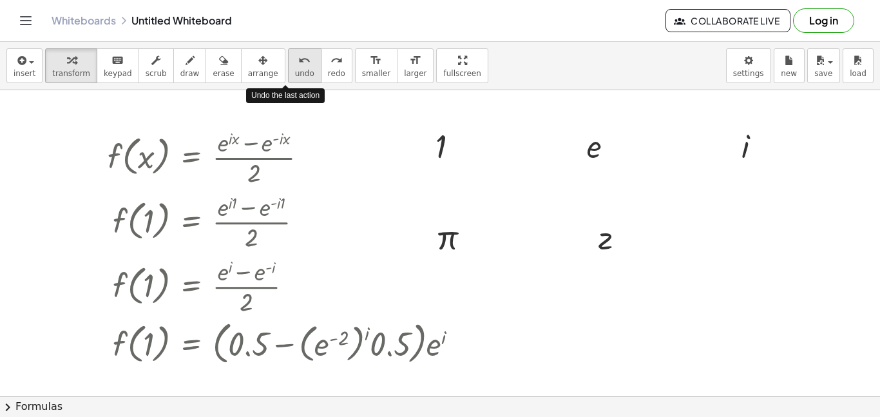
click at [295, 70] on span "undo" at bounding box center [304, 73] width 19 height 9
click at [295, 69] on span "undo" at bounding box center [304, 73] width 19 height 9
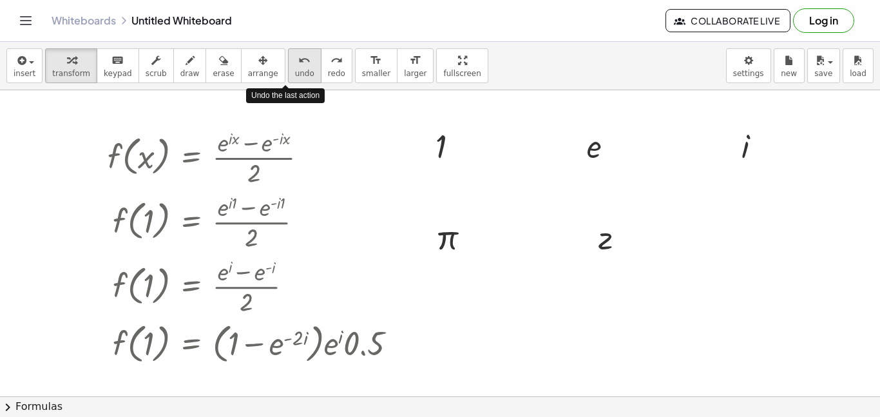
click at [295, 69] on span "undo" at bounding box center [304, 73] width 19 height 9
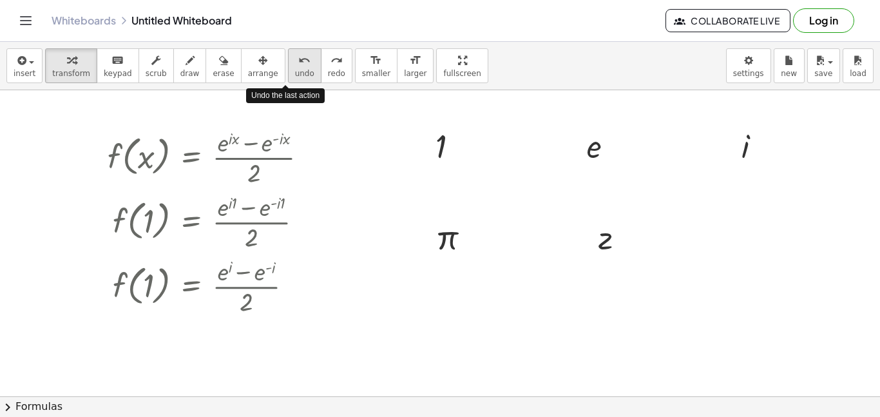
click at [295, 69] on span "undo" at bounding box center [304, 73] width 19 height 9
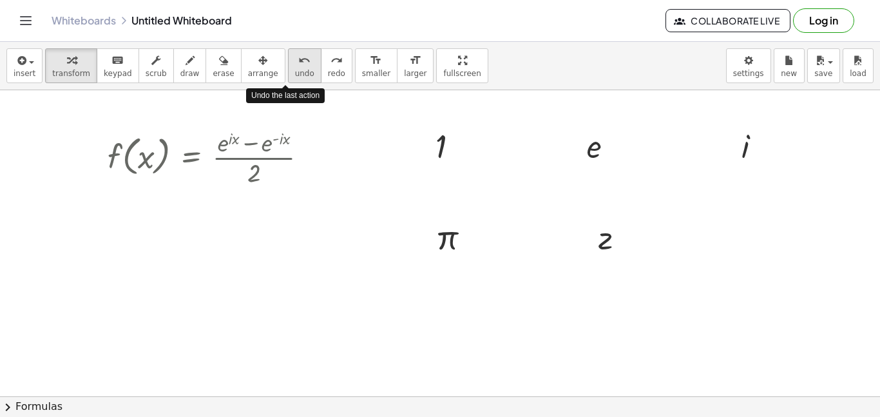
click at [295, 69] on span "undo" at bounding box center [304, 73] width 19 height 9
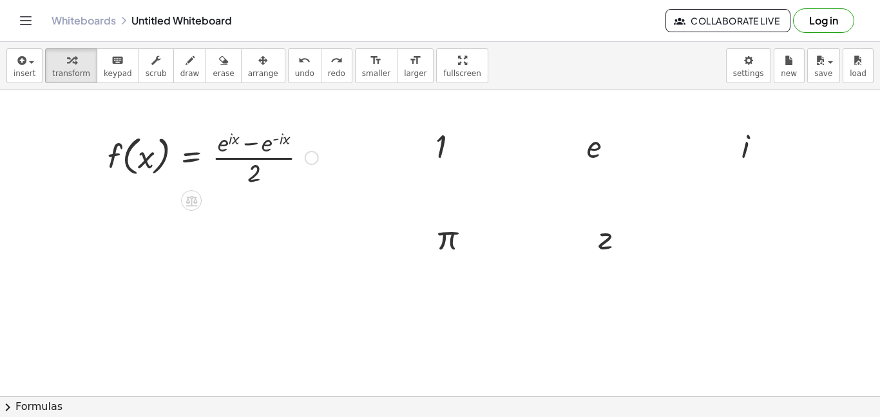
click at [218, 149] on div at bounding box center [212, 156] width 223 height 64
click at [109, 72] on span "keypad" at bounding box center [118, 73] width 28 height 9
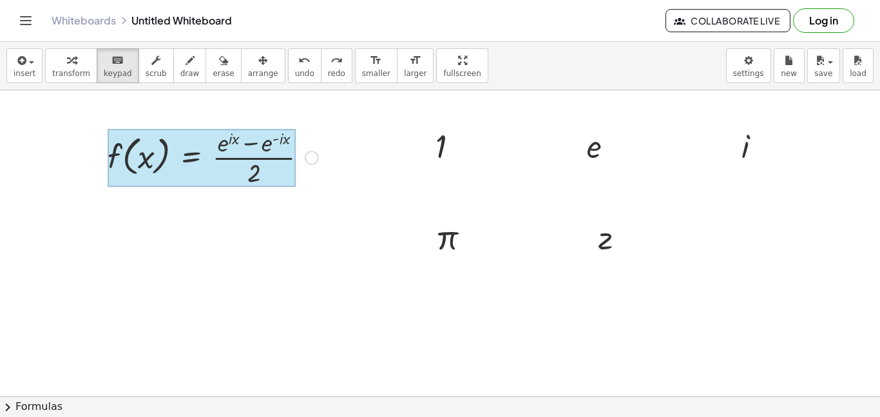
click at [207, 158] on div at bounding box center [202, 158] width 188 height 58
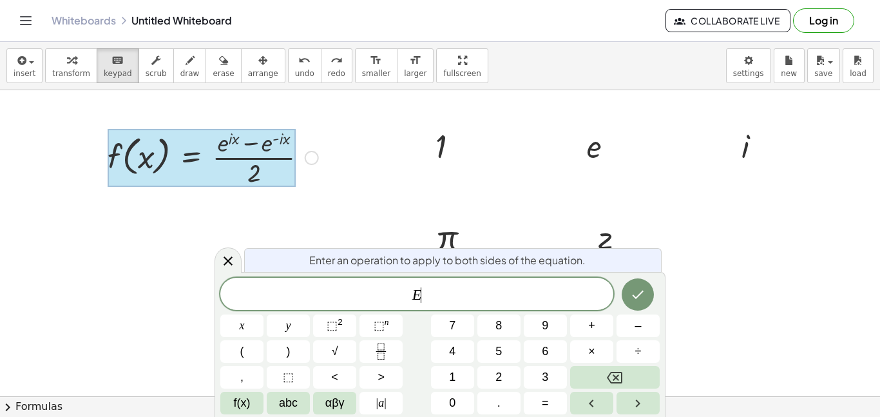
scroll to position [3, 0]
click at [222, 258] on icon at bounding box center [227, 260] width 15 height 15
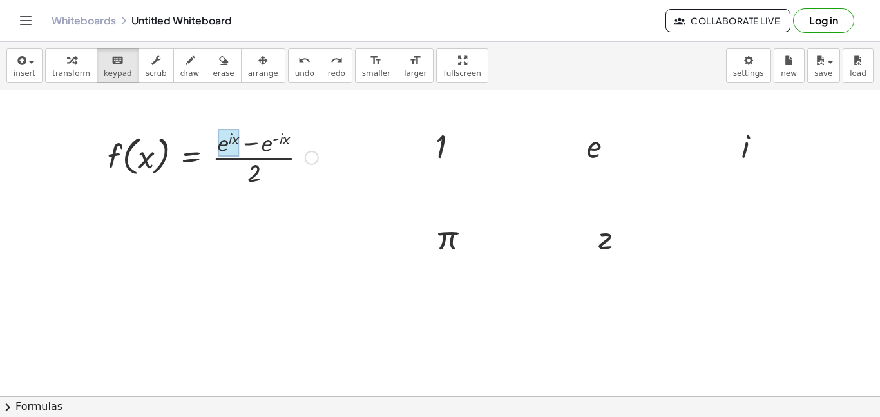
click at [220, 149] on div at bounding box center [229, 143] width 22 height 28
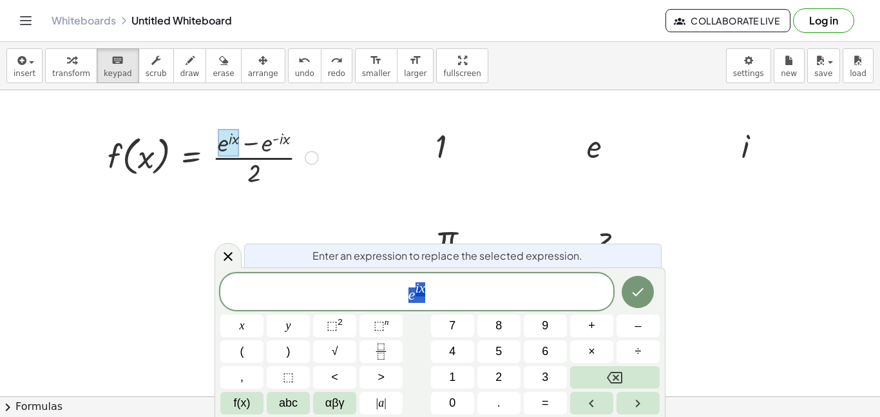
click at [397, 292] on span "e i x" at bounding box center [416, 292] width 393 height 23
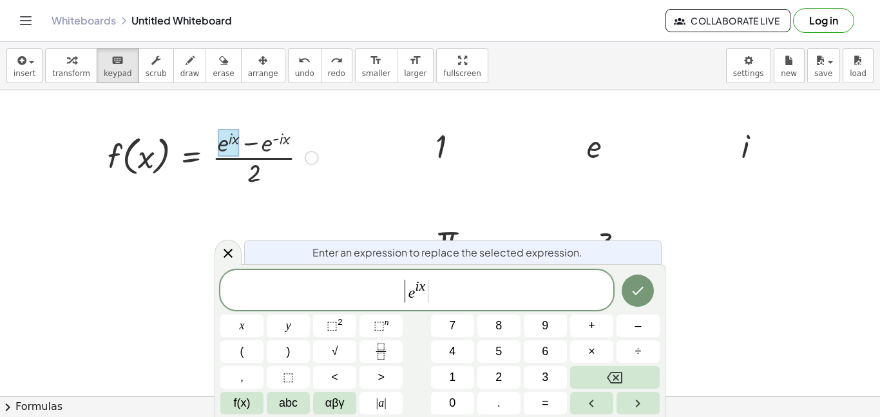
click at [463, 290] on span "| ​ e i x |" at bounding box center [416, 291] width 393 height 26
click at [627, 295] on button "Done" at bounding box center [637, 290] width 32 height 32
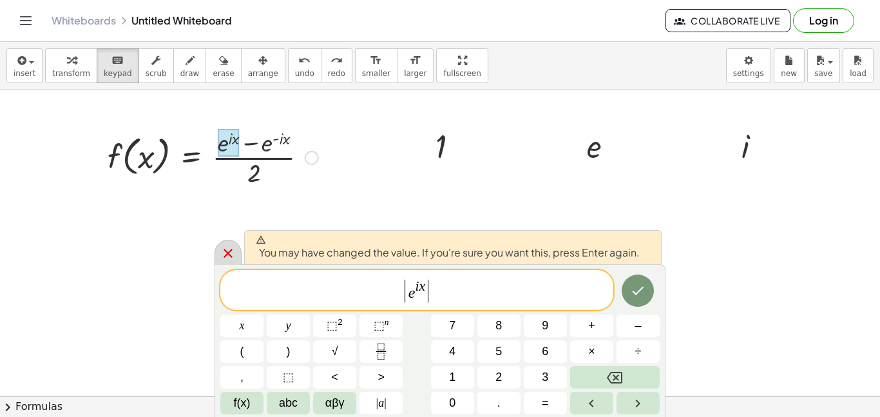
click at [222, 254] on icon at bounding box center [227, 252] width 15 height 15
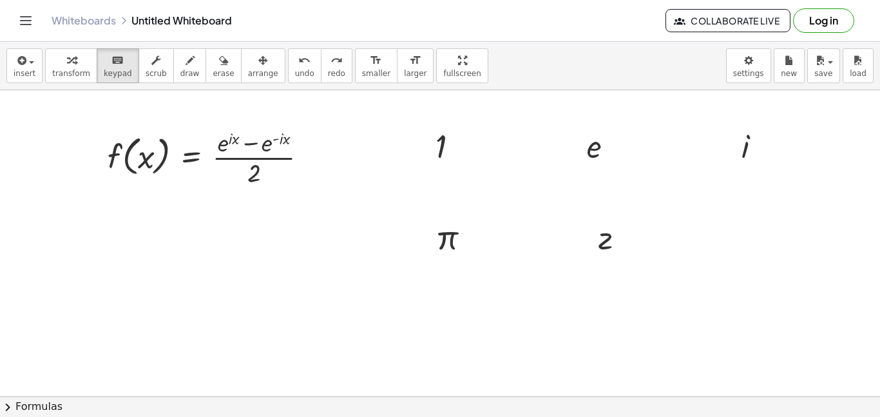
drag, startPoint x: 444, startPoint y: 245, endPoint x: 406, endPoint y: 256, distance: 40.2
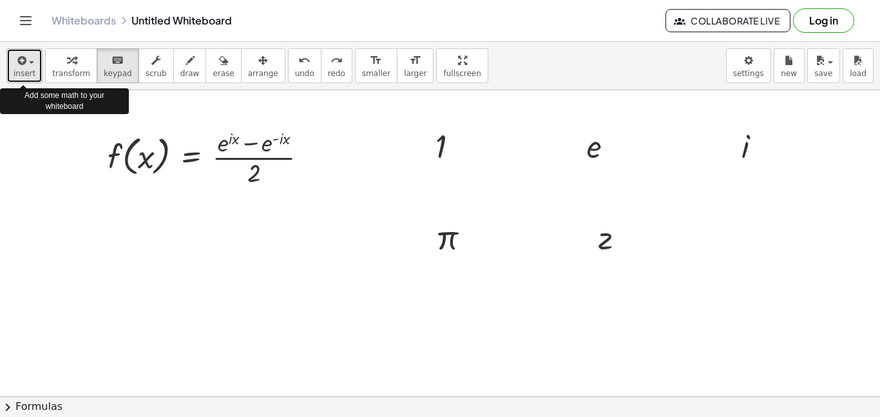
click at [23, 59] on icon "button" at bounding box center [21, 60] width 12 height 15
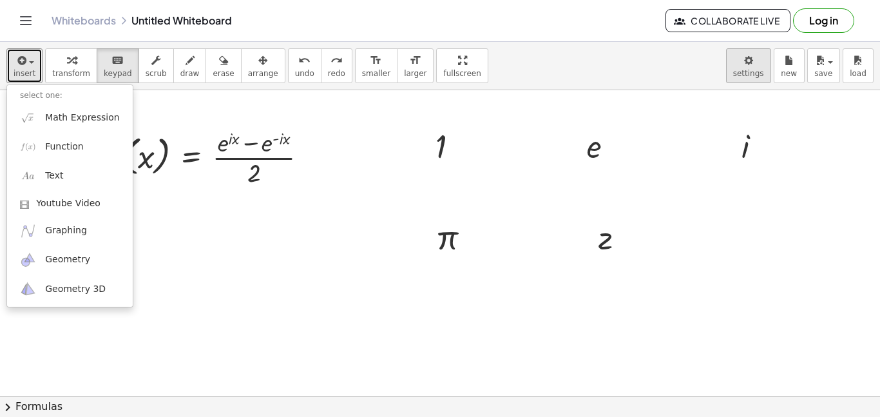
click at [762, 68] on body "Graspable Math Activities Get Started Activity Bank Assigned Work Classes White…" at bounding box center [440, 208] width 880 height 417
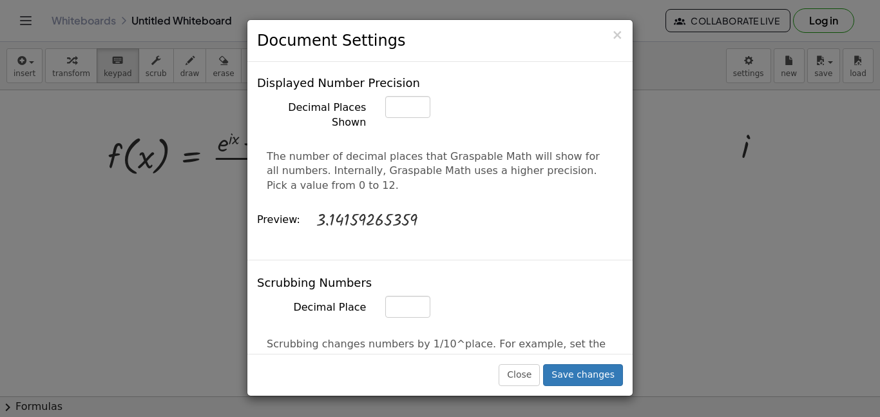
scroll to position [563, 0]
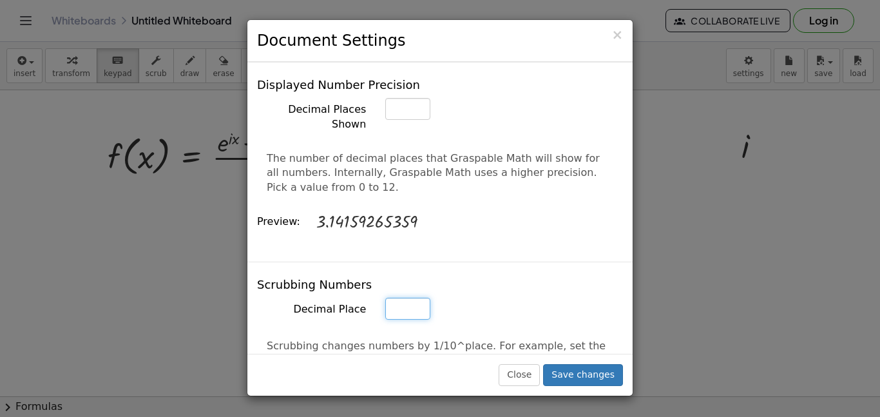
type input "**"
click at [419, 120] on input "**" at bounding box center [407, 109] width 45 height 22
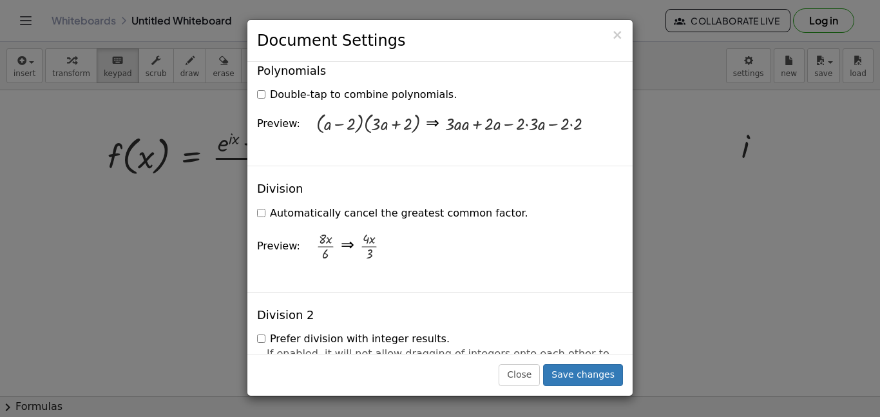
scroll to position [1327, 0]
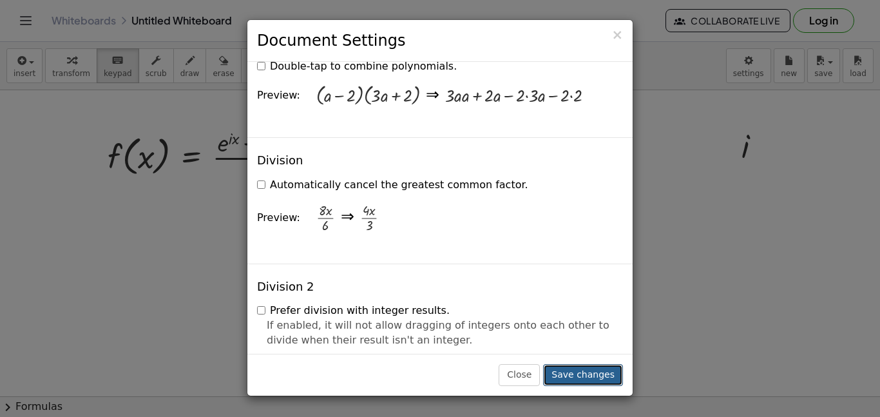
click at [580, 375] on button "Save changes" at bounding box center [583, 375] width 80 height 22
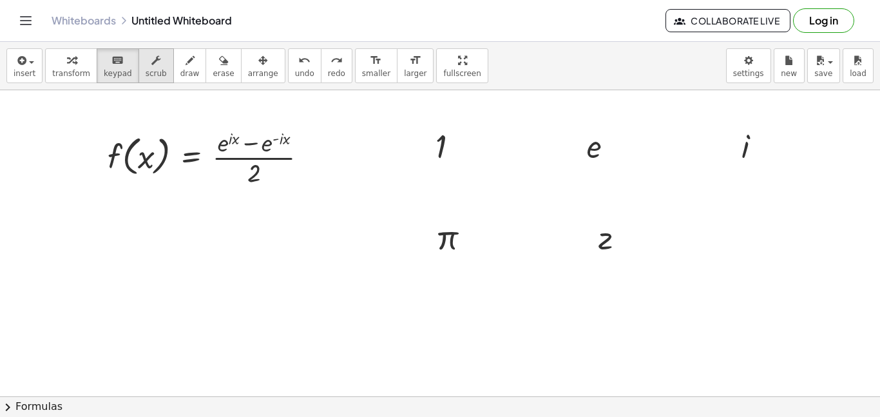
click at [141, 80] on button "scrub" at bounding box center [155, 65] width 35 height 35
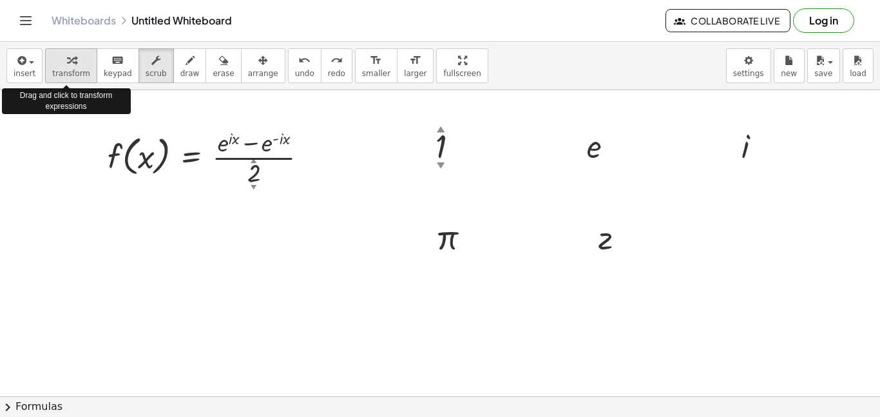
click at [53, 71] on span "transform" at bounding box center [71, 73] width 38 height 9
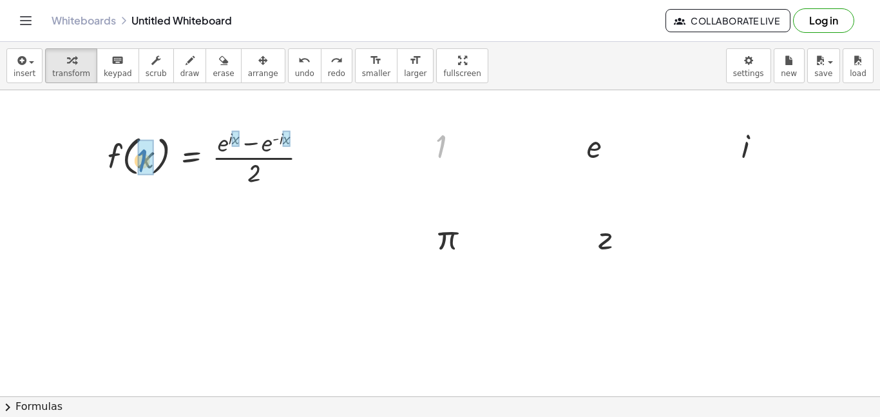
drag, startPoint x: 440, startPoint y: 148, endPoint x: 140, endPoint y: 162, distance: 299.8
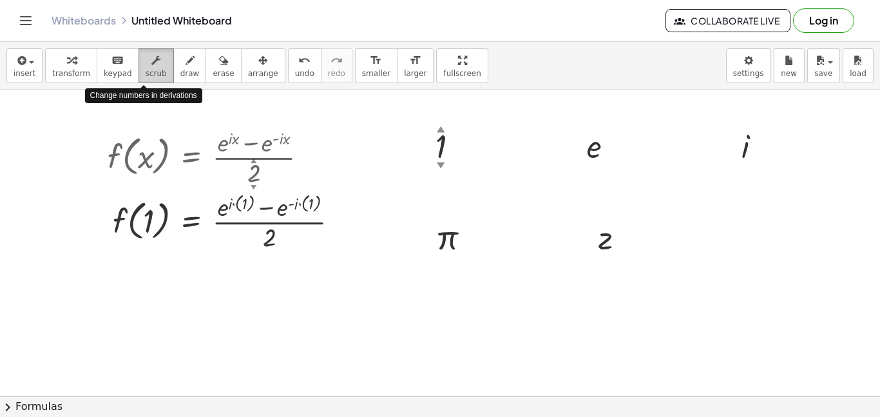
click at [149, 75] on span "scrub" at bounding box center [156, 73] width 21 height 9
click at [149, 221] on div at bounding box center [228, 221] width 254 height 64
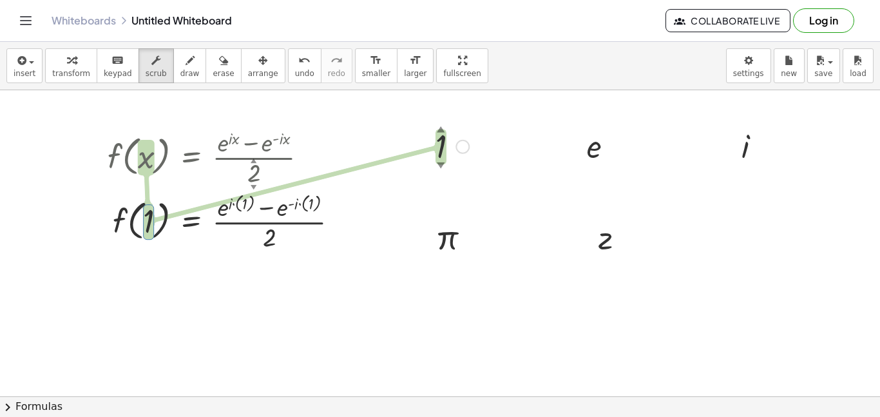
click at [441, 129] on div "▲" at bounding box center [441, 129] width 8 height 12
drag, startPoint x: 440, startPoint y: 130, endPoint x: 440, endPoint y: 118, distance: 12.2
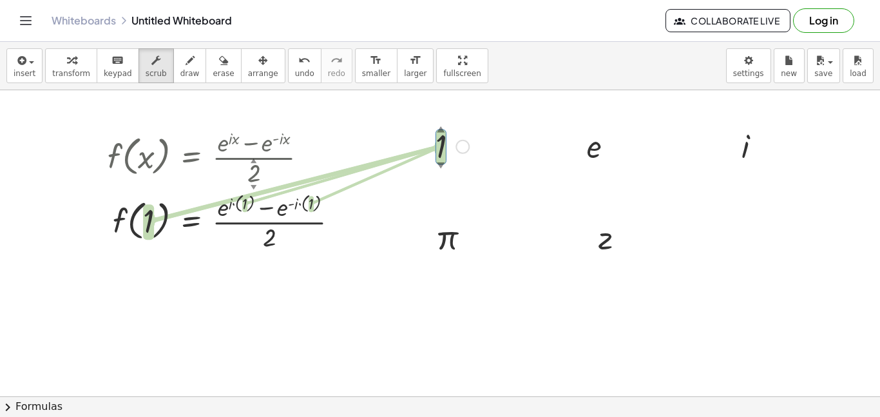
click at [460, 147] on div at bounding box center [462, 147] width 14 height 14
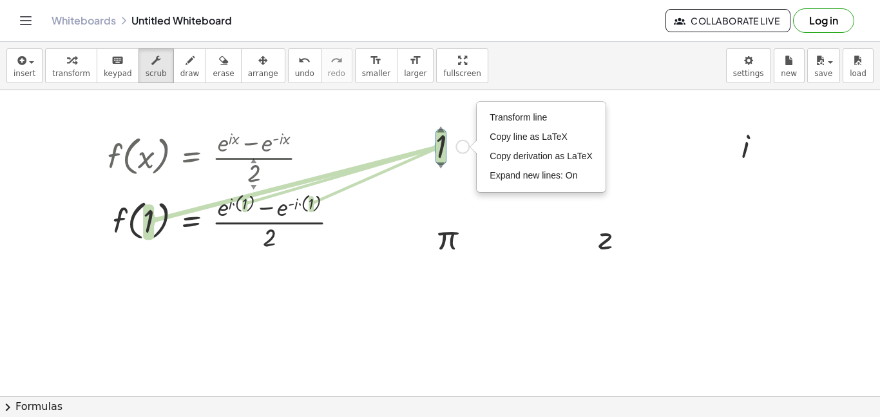
click at [440, 149] on div at bounding box center [452, 145] width 46 height 43
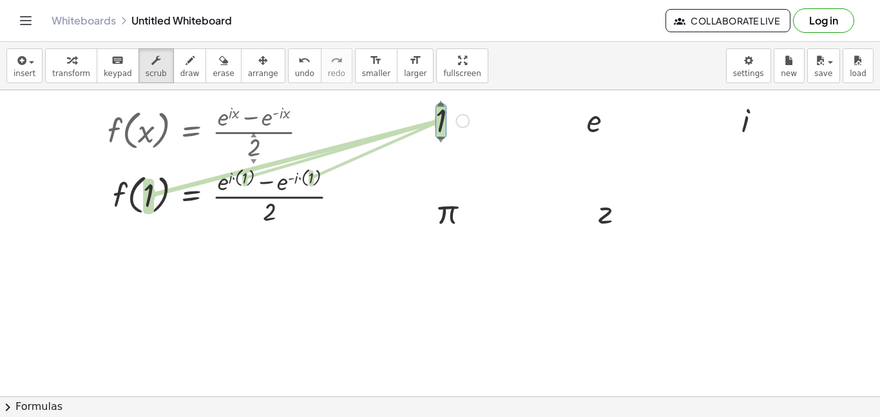
scroll to position [0, 0]
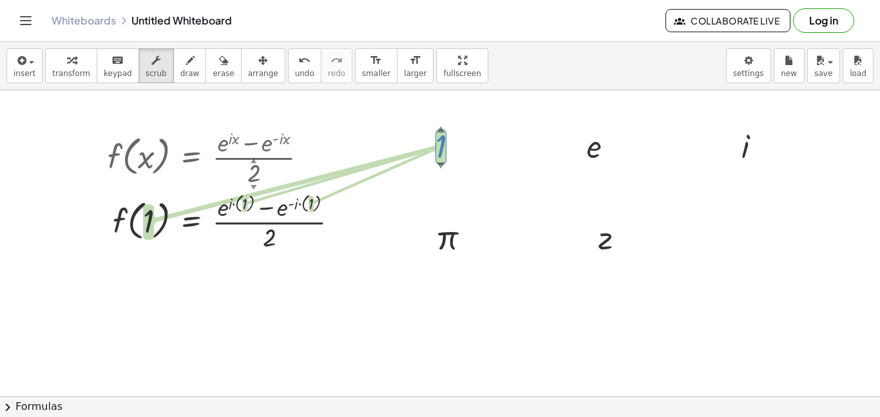
drag, startPoint x: 439, startPoint y: 149, endPoint x: 424, endPoint y: 159, distance: 17.1
click at [424, 159] on div "1 ▲ ▼ Transform line Copy line as LaTeX Copy derivation as LaTeX Expand new lin…" at bounding box center [447, 145] width 62 height 49
click at [439, 146] on div at bounding box center [452, 145] width 46 height 43
click at [464, 148] on div "Transform line Copy line as LaTeX Copy derivation as LaTeX Expand new lines: On" at bounding box center [462, 147] width 14 height 14
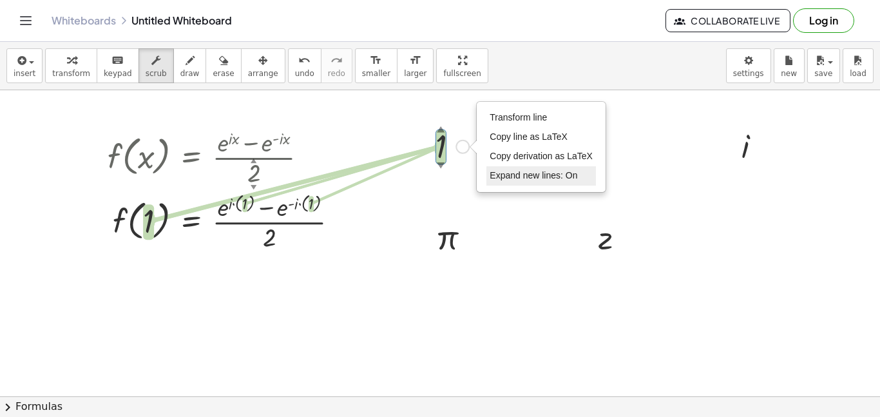
click at [486, 172] on li "Expand new lines: On" at bounding box center [540, 175] width 109 height 19
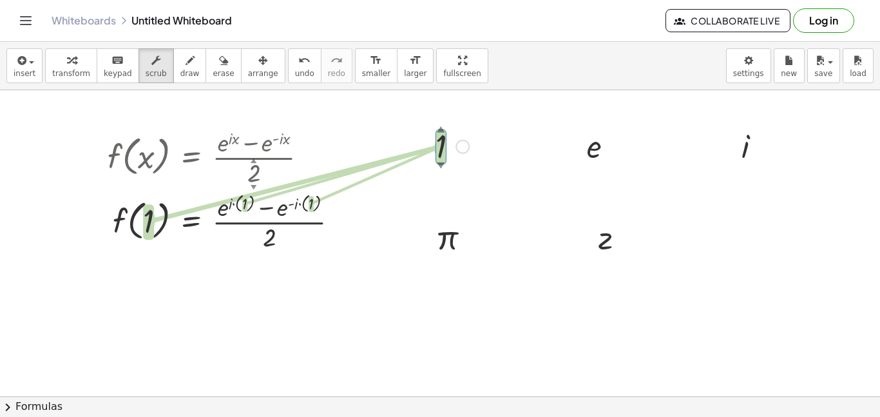
click at [461, 140] on div "Transform line Copy line as LaTeX Copy derivation as LaTeX Expand new lines: On" at bounding box center [462, 147] width 14 height 14
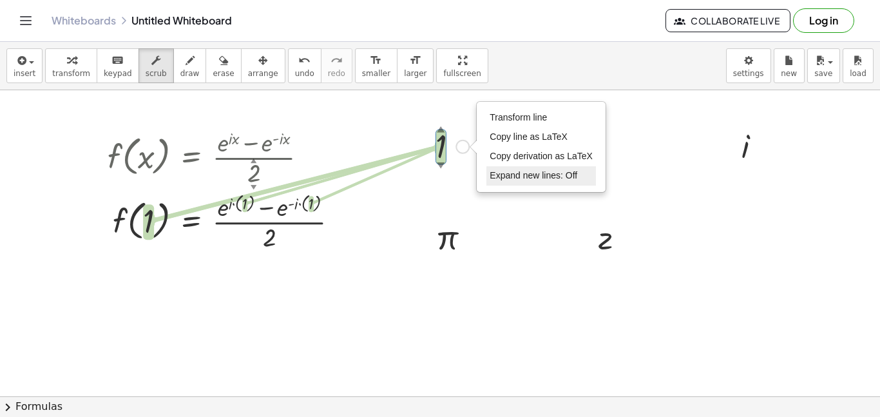
click at [499, 182] on li "Expand new lines: Off" at bounding box center [540, 175] width 109 height 19
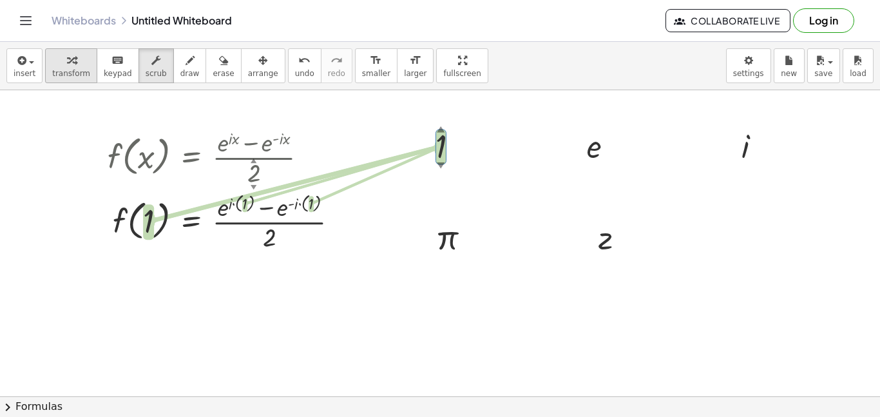
click at [71, 70] on span "transform" at bounding box center [71, 73] width 38 height 9
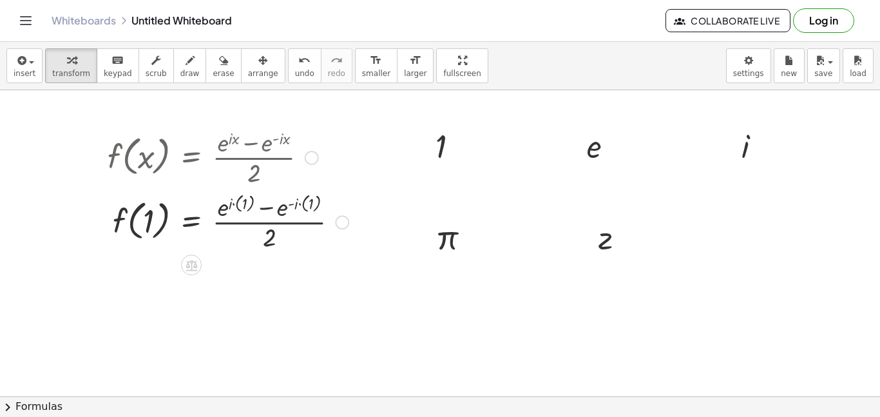
click at [233, 204] on div at bounding box center [228, 221] width 254 height 64
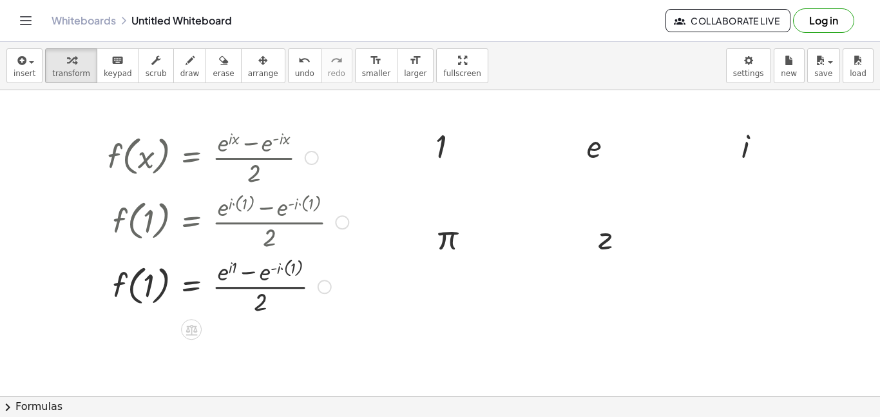
click at [232, 271] on div at bounding box center [228, 285] width 254 height 64
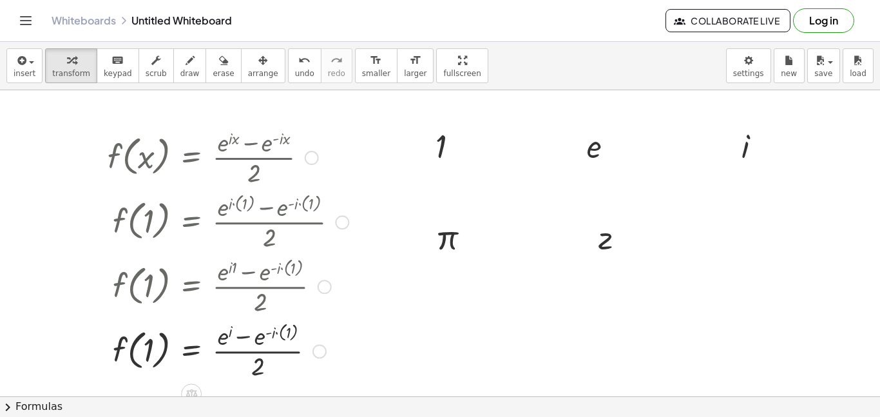
click at [285, 332] on div at bounding box center [228, 349] width 254 height 64
click at [276, 334] on div at bounding box center [228, 349] width 254 height 64
click at [244, 338] on div at bounding box center [228, 349] width 254 height 64
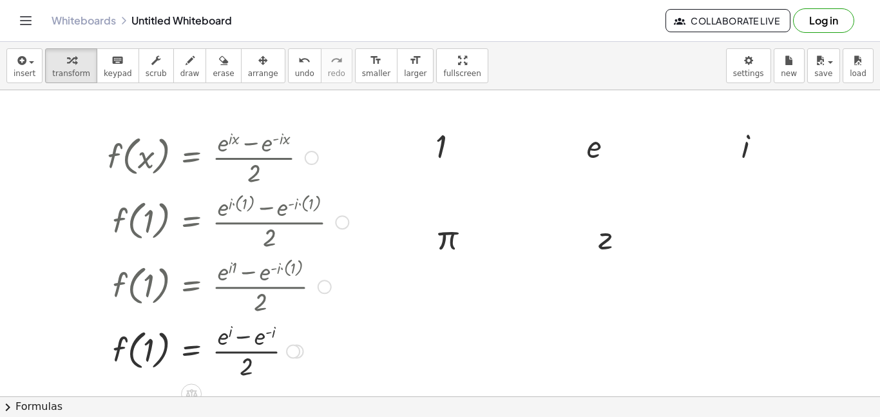
click at [244, 338] on div at bounding box center [228, 349] width 254 height 64
click at [120, 71] on span "keypad" at bounding box center [118, 73] width 28 height 9
click at [222, 337] on div at bounding box center [225, 336] width 14 height 28
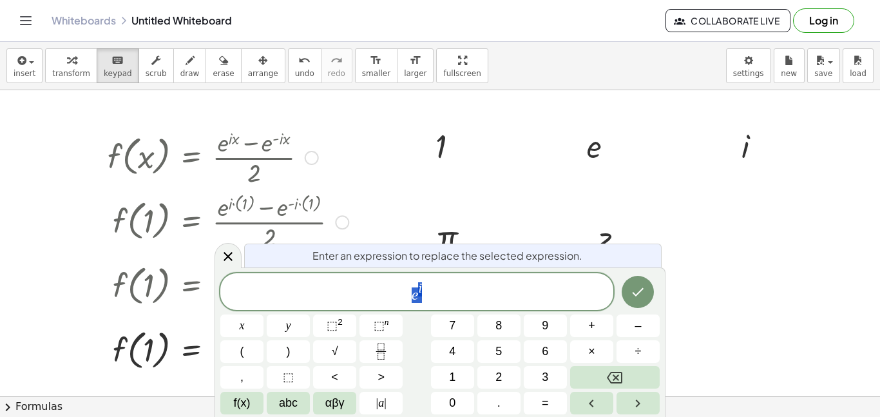
scroll to position [3, 0]
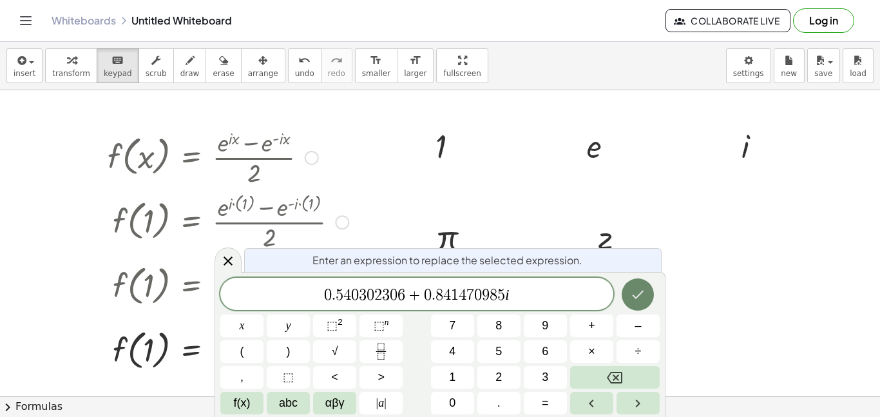
click at [642, 297] on icon "Done" at bounding box center [637, 294] width 15 height 15
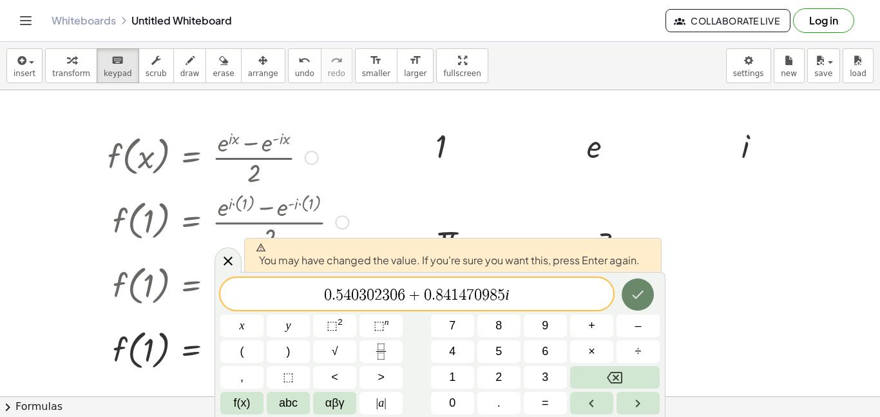
click at [639, 288] on icon "Done" at bounding box center [637, 294] width 15 height 15
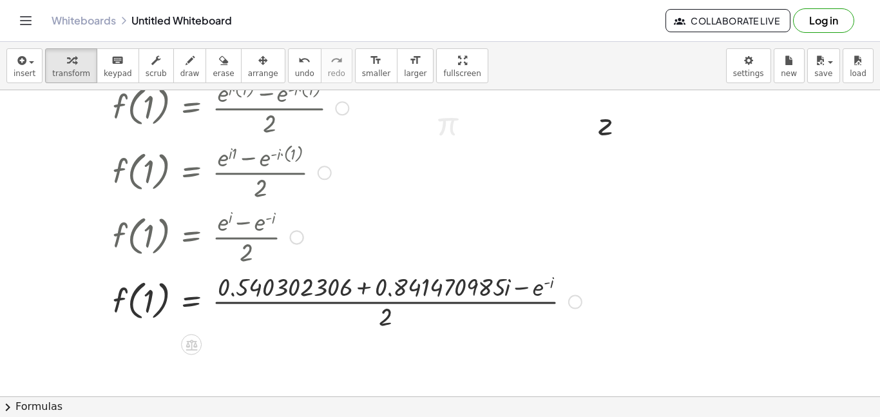
scroll to position [115, 0]
click at [364, 287] on div at bounding box center [344, 300] width 487 height 64
click at [112, 57] on icon "keyboard" at bounding box center [117, 60] width 12 height 15
click at [536, 288] on div at bounding box center [532, 286] width 44 height 27
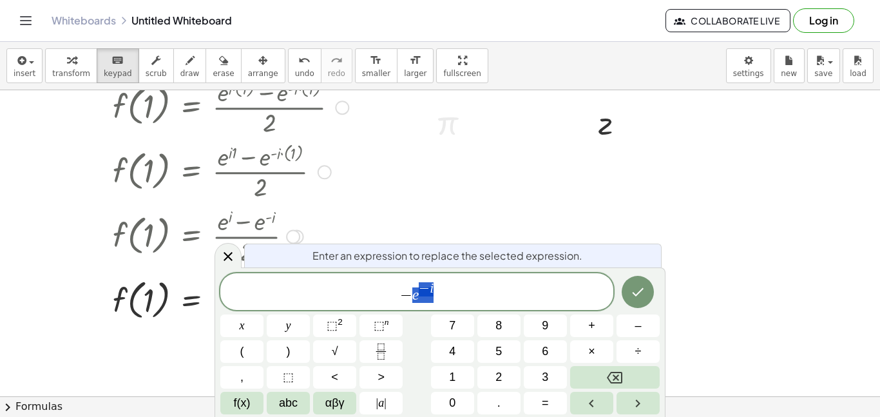
drag, startPoint x: 410, startPoint y: 294, endPoint x: 457, endPoint y: 289, distance: 47.2
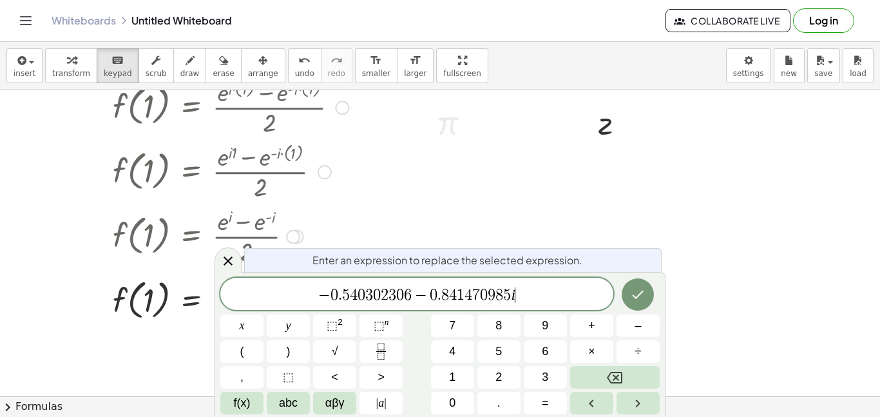
scroll to position [4, 0]
click at [429, 296] on span "− 0 . 5 4 0 3 0 2 3 0 6 − 0 . 8 4 1 4 7 0 9 8 5 i ​" at bounding box center [416, 295] width 393 height 18
click at [422, 296] on span "−" at bounding box center [420, 294] width 19 height 15
click at [424, 297] on span "−" at bounding box center [420, 294] width 19 height 15
click at [644, 294] on icon "Done" at bounding box center [637, 294] width 15 height 15
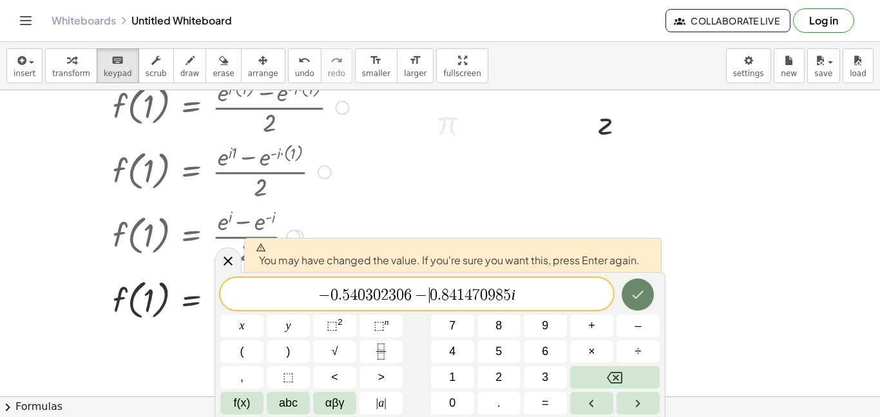
click at [643, 292] on icon "Done" at bounding box center [637, 294] width 15 height 15
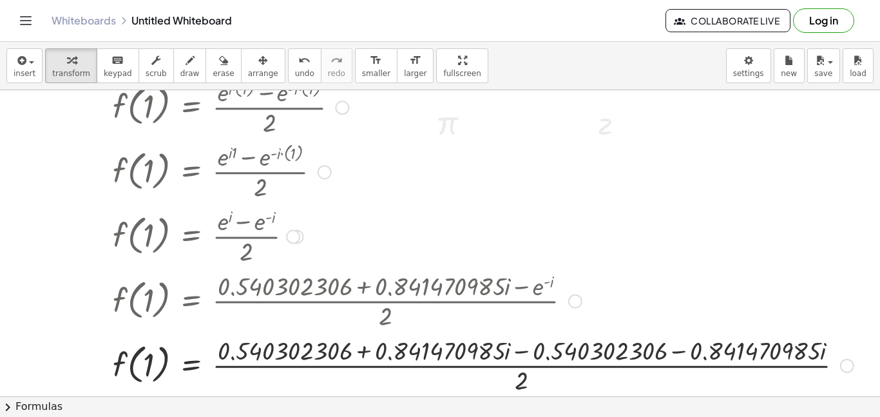
click at [367, 349] on div at bounding box center [480, 364] width 759 height 64
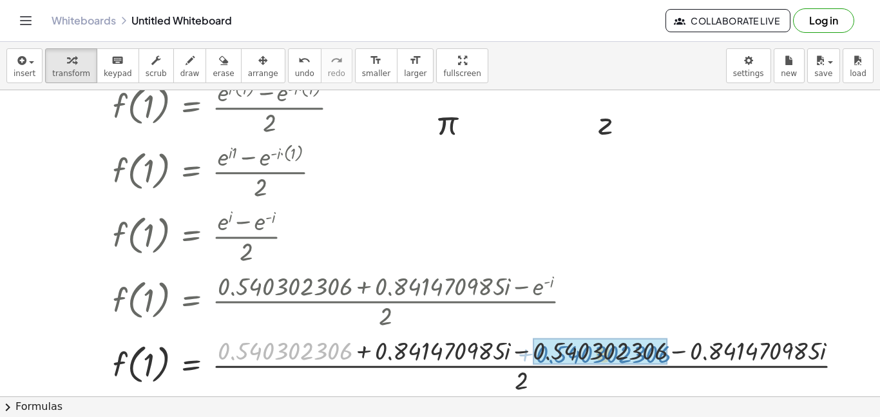
drag, startPoint x: 317, startPoint y: 346, endPoint x: 635, endPoint y: 349, distance: 318.1
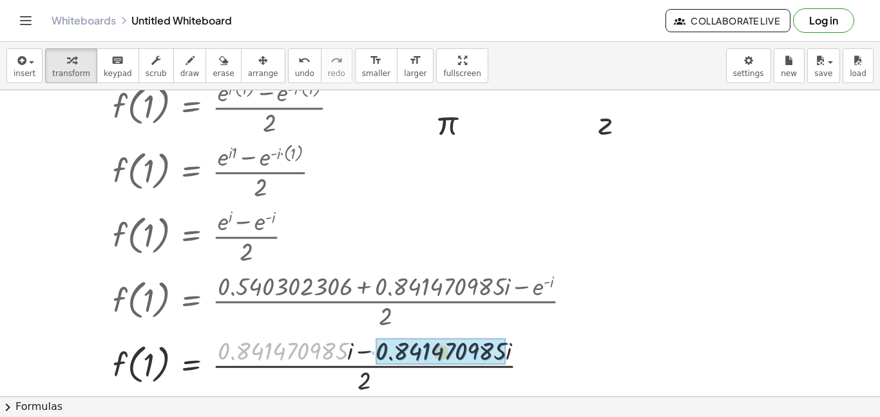
drag, startPoint x: 313, startPoint y: 348, endPoint x: 471, endPoint y: 349, distance: 158.4
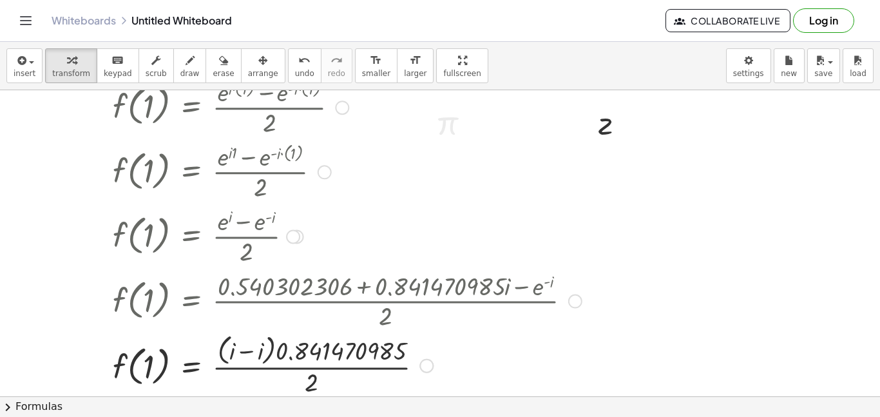
click at [244, 353] on div at bounding box center [344, 364] width 487 height 68
click at [273, 350] on div at bounding box center [344, 364] width 487 height 64
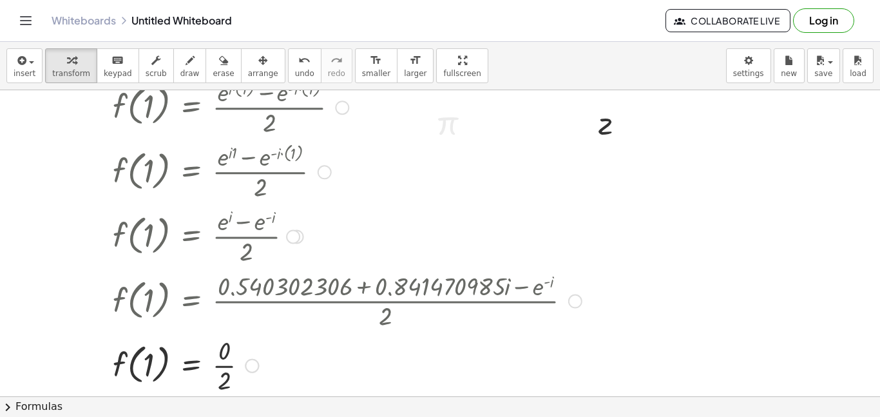
click at [225, 366] on div at bounding box center [344, 364] width 487 height 64
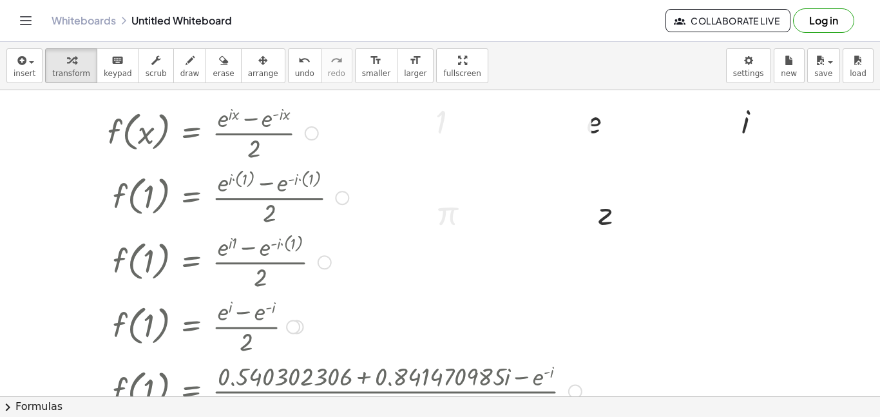
scroll to position [25, 0]
click at [298, 64] on icon "undo" at bounding box center [304, 60] width 12 height 15
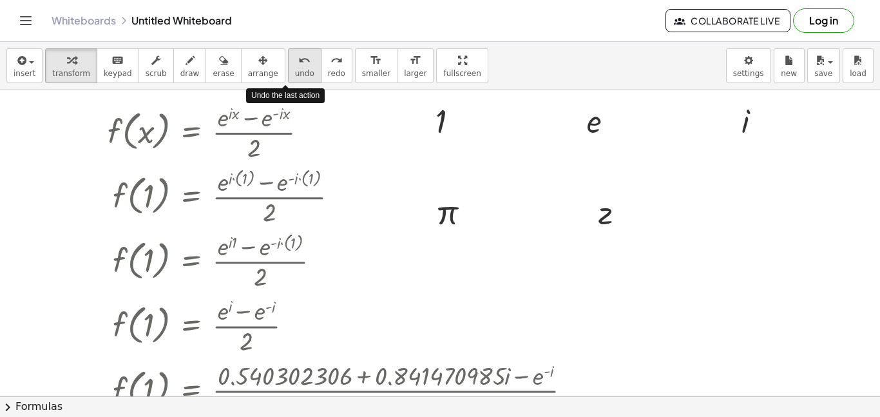
click at [298, 64] on icon "undo" at bounding box center [304, 60] width 12 height 15
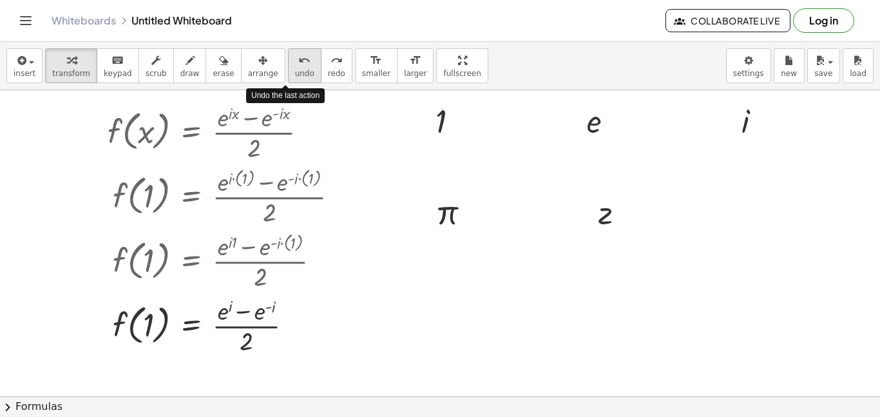
click at [298, 64] on icon "undo" at bounding box center [304, 60] width 12 height 15
click at [298, 65] on icon "undo" at bounding box center [304, 60] width 12 height 15
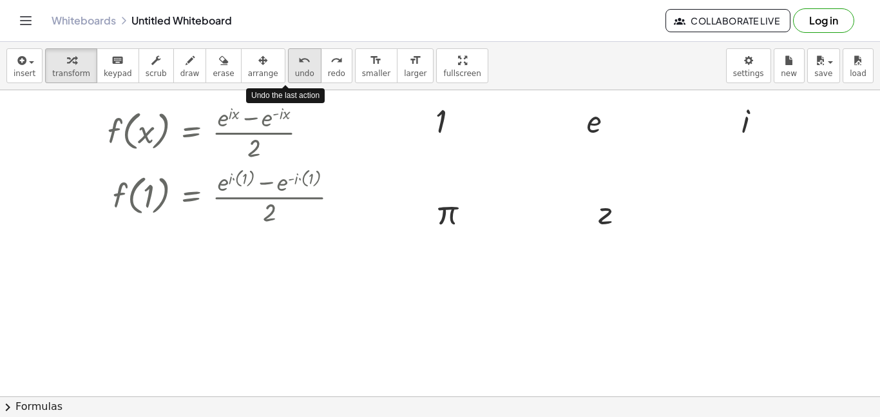
click at [298, 65] on icon "undo" at bounding box center [304, 60] width 12 height 15
click at [298, 66] on icon "undo" at bounding box center [304, 60] width 12 height 15
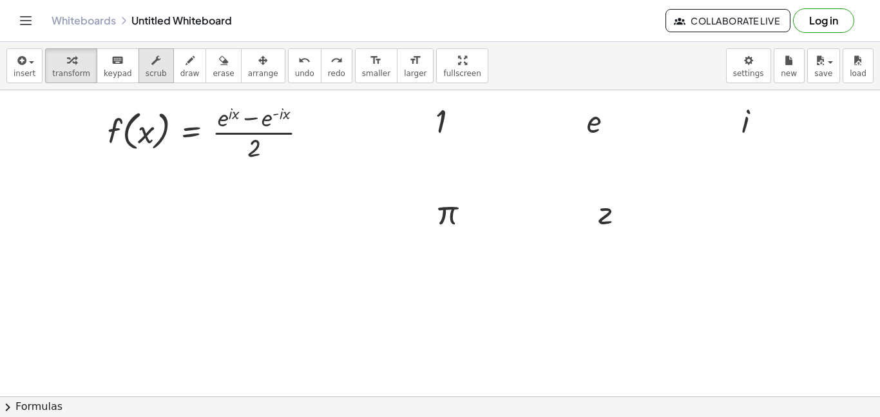
click at [151, 61] on icon "button" at bounding box center [155, 60] width 9 height 15
click at [439, 117] on div at bounding box center [452, 120] width 46 height 43
click at [440, 104] on div "▲" at bounding box center [441, 104] width 8 height 12
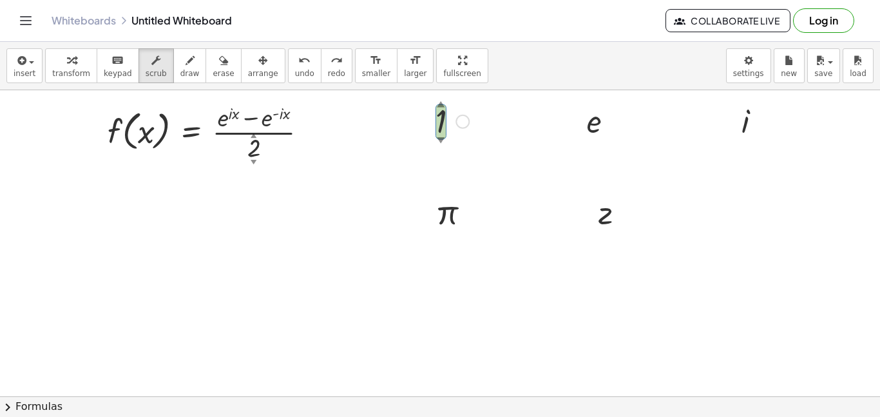
click at [440, 104] on div "▲" at bounding box center [441, 104] width 8 height 12
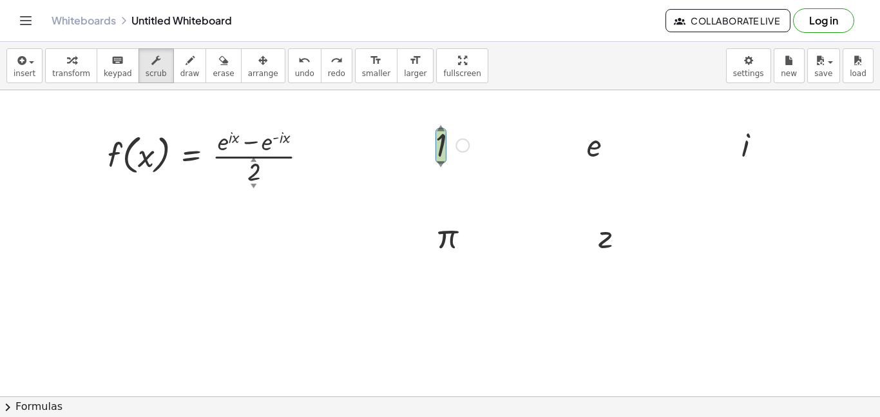
scroll to position [0, 0]
click at [75, 76] on span "transform" at bounding box center [71, 73] width 38 height 9
